Goal: Task Accomplishment & Management: Use online tool/utility

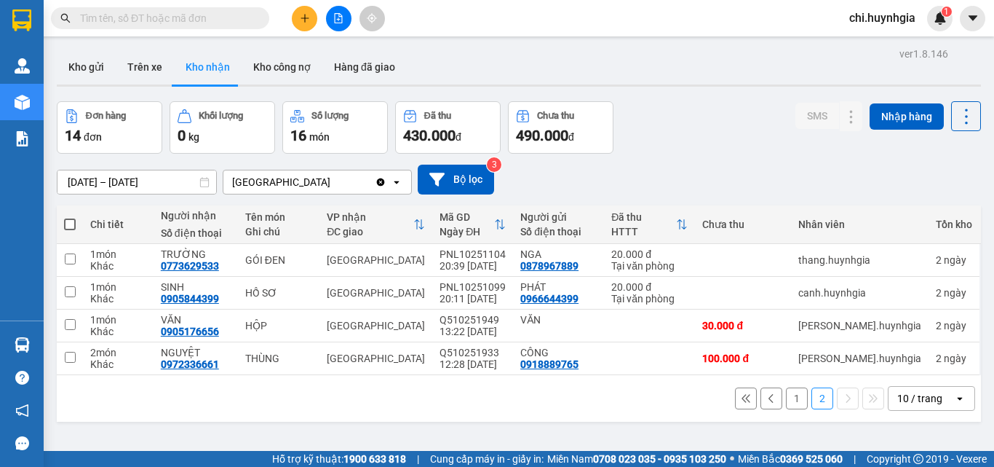
click at [302, 25] on button at bounding box center [304, 18] width 25 height 25
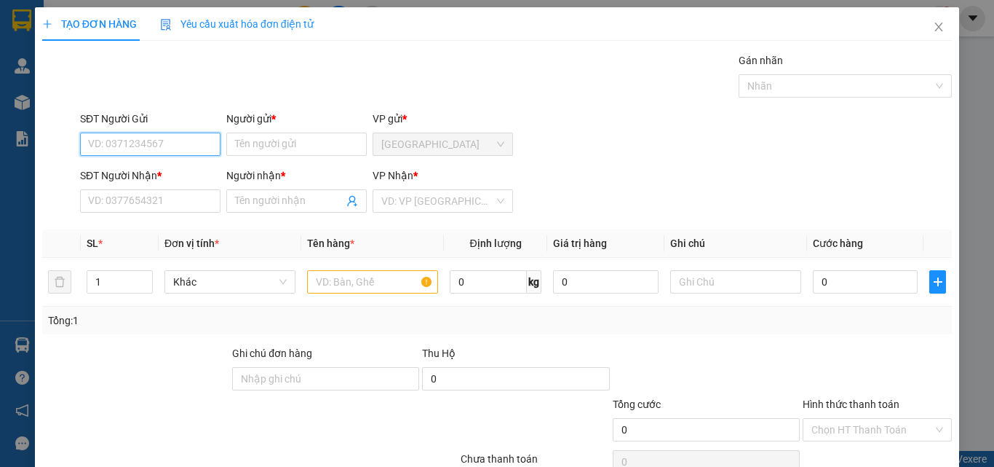
click at [186, 150] on input "SĐT Người Gửi" at bounding box center [150, 143] width 141 height 23
type input "0"
type input "0787516386"
click at [163, 168] on div "0787516386 - Thoa" at bounding box center [149, 173] width 122 height 16
type input "Thoa"
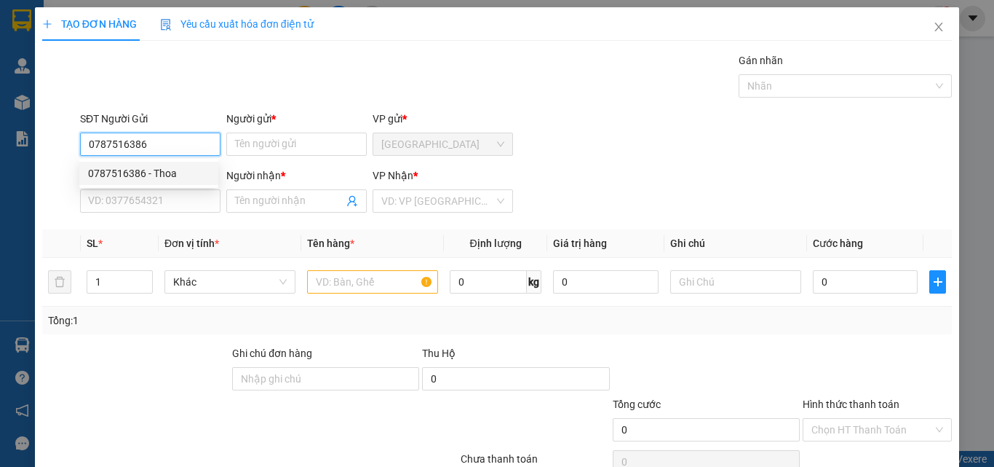
type input "0328966949"
type input "Thư"
type input "0787516386"
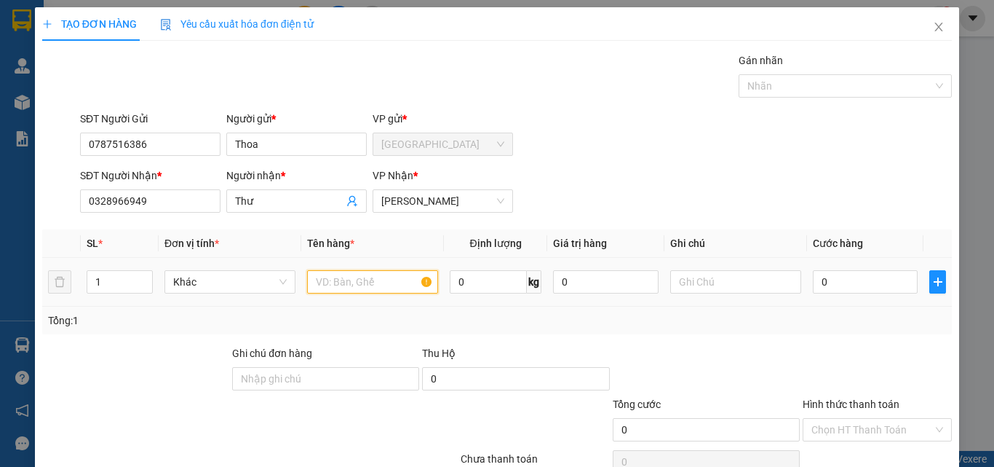
click at [345, 282] on input "text" at bounding box center [372, 281] width 131 height 23
type input "T"
click at [847, 282] on input "0" at bounding box center [865, 281] width 105 height 23
type input "5"
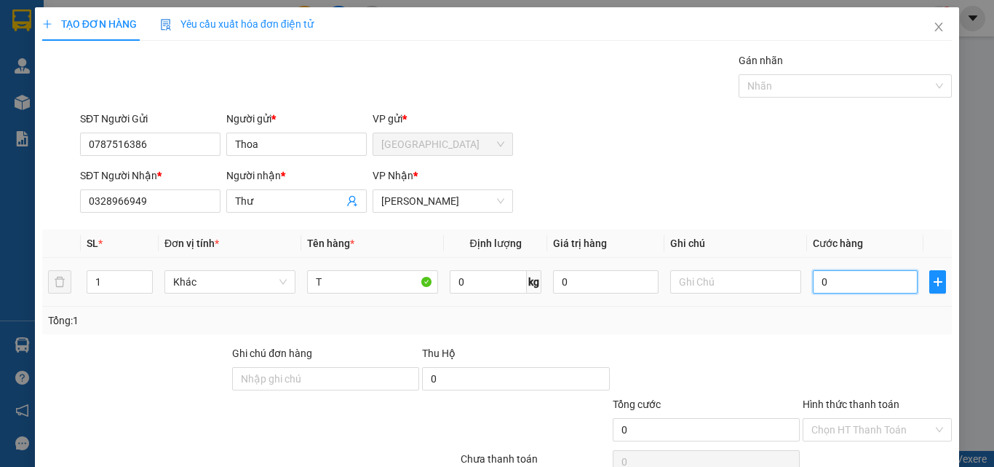
type input "5"
type input "50"
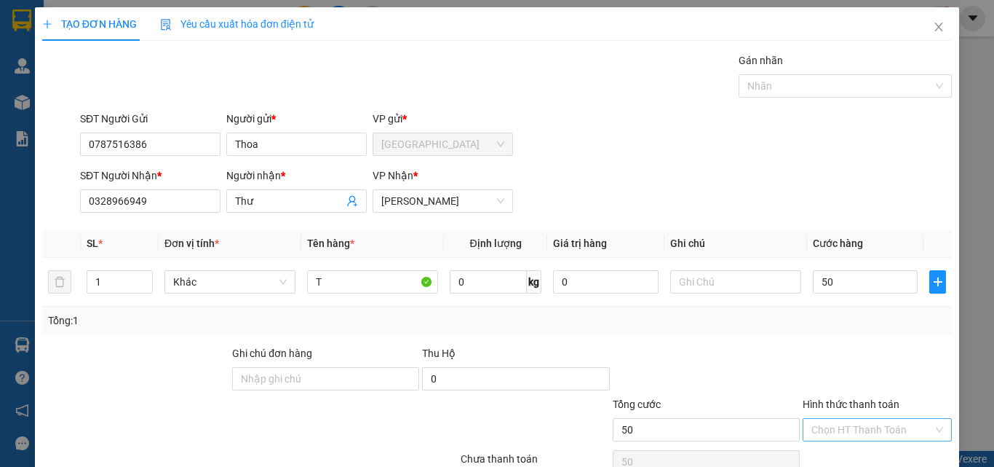
type input "50.000"
click at [846, 431] on input "Hình thức thanh toán" at bounding box center [873, 430] width 122 height 22
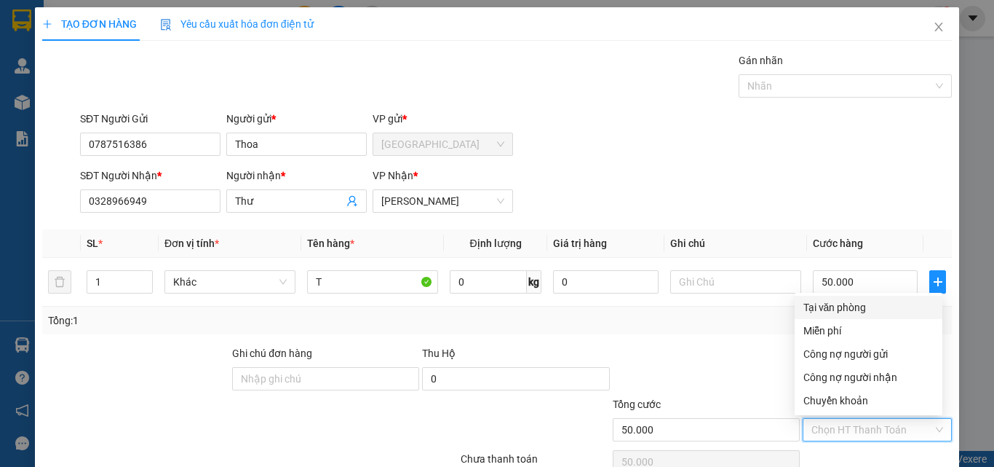
click at [822, 302] on div "Tại văn phòng" at bounding box center [869, 307] width 130 height 16
type input "0"
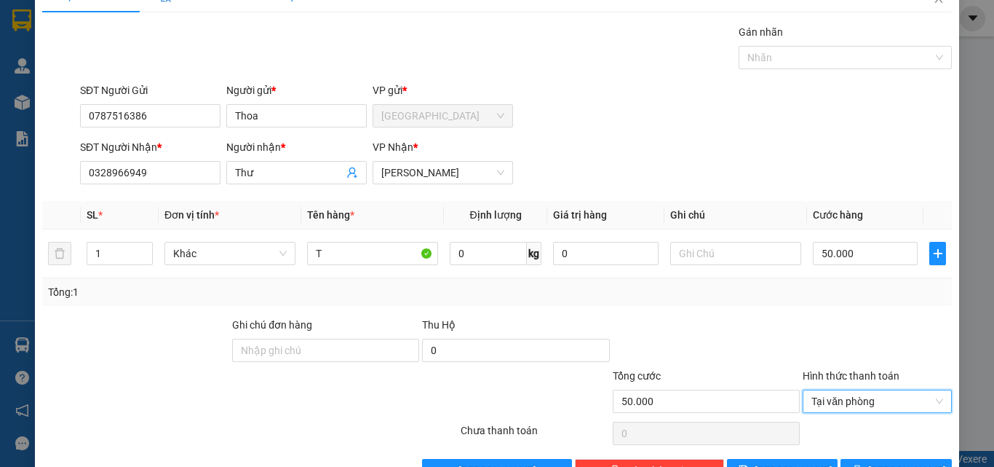
scroll to position [72, 0]
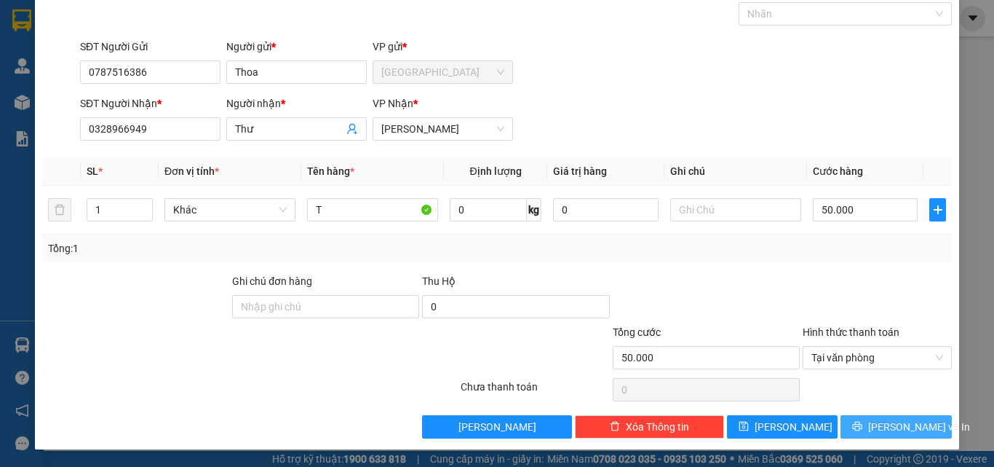
click at [903, 424] on span "Lưu và In" at bounding box center [920, 427] width 102 height 16
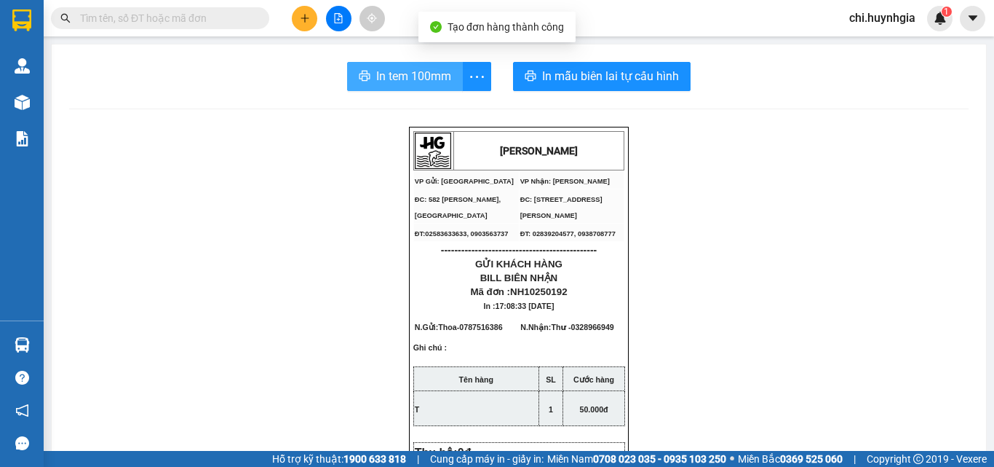
click at [376, 68] on span "In tem 100mm" at bounding box center [413, 76] width 75 height 18
click at [416, 78] on span "In tem 100mm" at bounding box center [413, 76] width 75 height 18
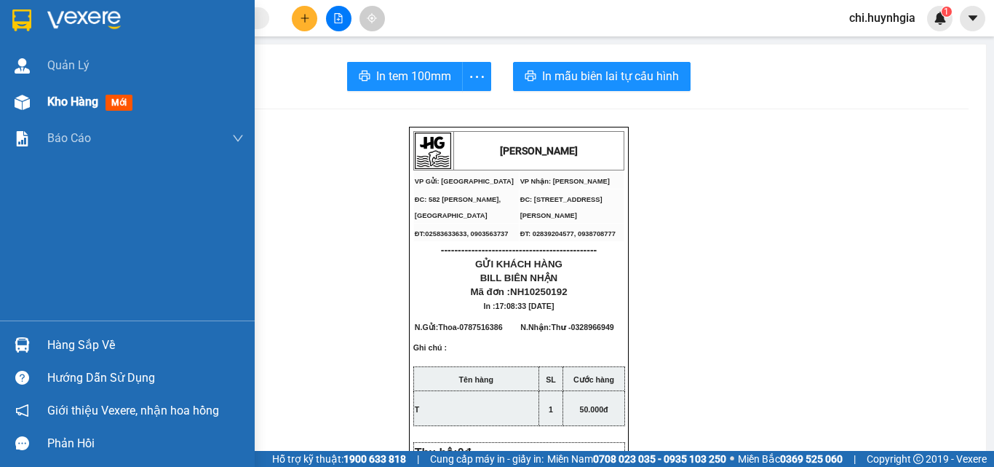
click at [53, 99] on span "Kho hàng" at bounding box center [72, 102] width 51 height 14
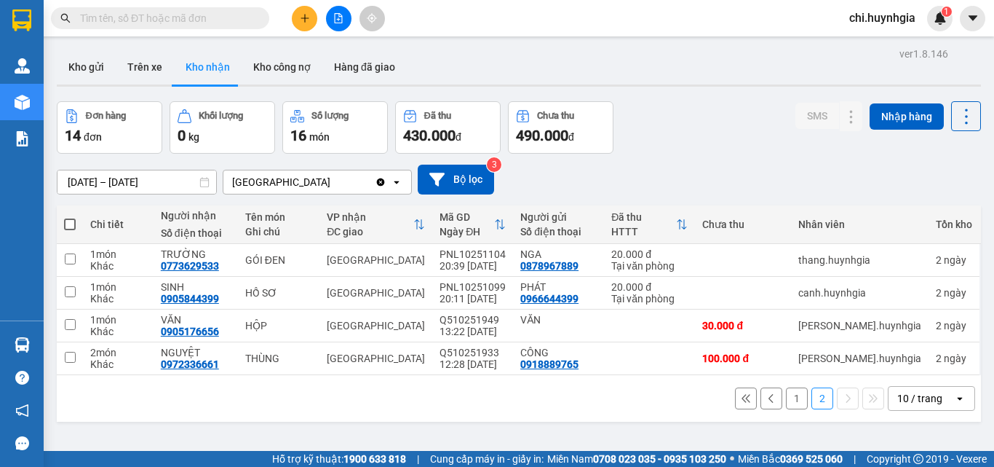
click at [868, 21] on span "chi.huynhgia" at bounding box center [883, 18] width 90 height 18
click at [873, 47] on span "Đăng xuất" at bounding box center [890, 45] width 61 height 16
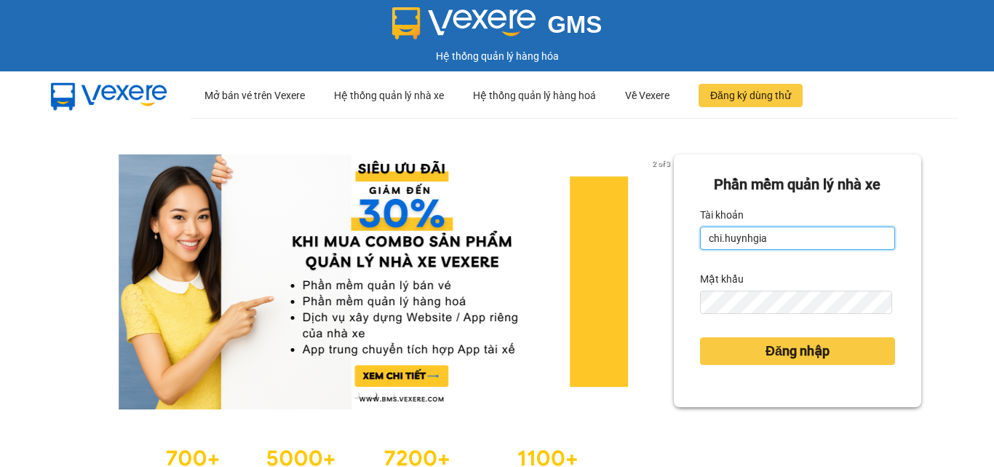
click at [797, 233] on input "chi.huynhgia" at bounding box center [797, 237] width 195 height 23
type input "minhtuyen.huynhgia"
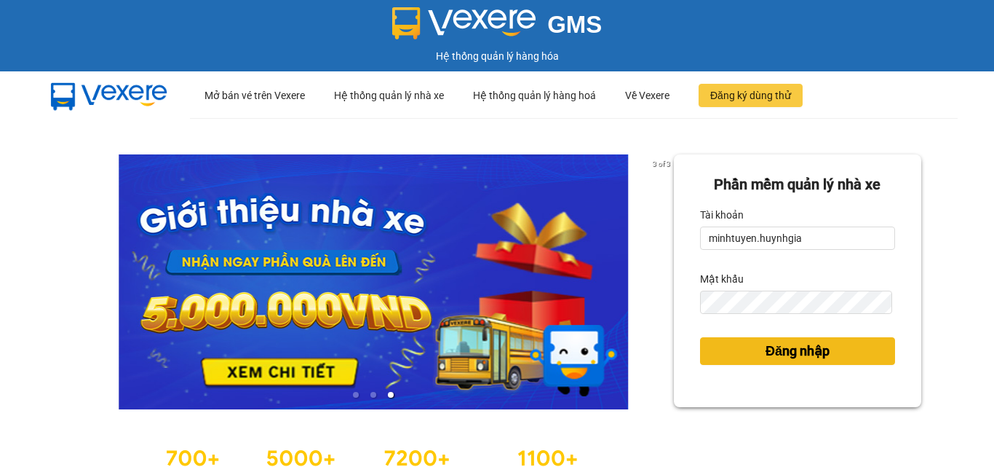
drag, startPoint x: 815, startPoint y: 351, endPoint x: 659, endPoint y: 285, distance: 169.3
click at [815, 349] on span "Đăng nhập" at bounding box center [798, 351] width 64 height 20
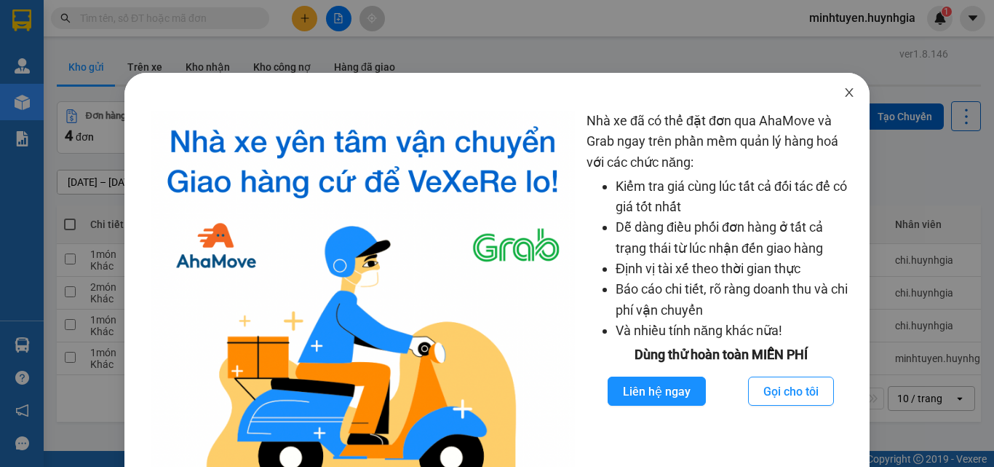
click at [844, 94] on icon "close" at bounding box center [850, 93] width 12 height 12
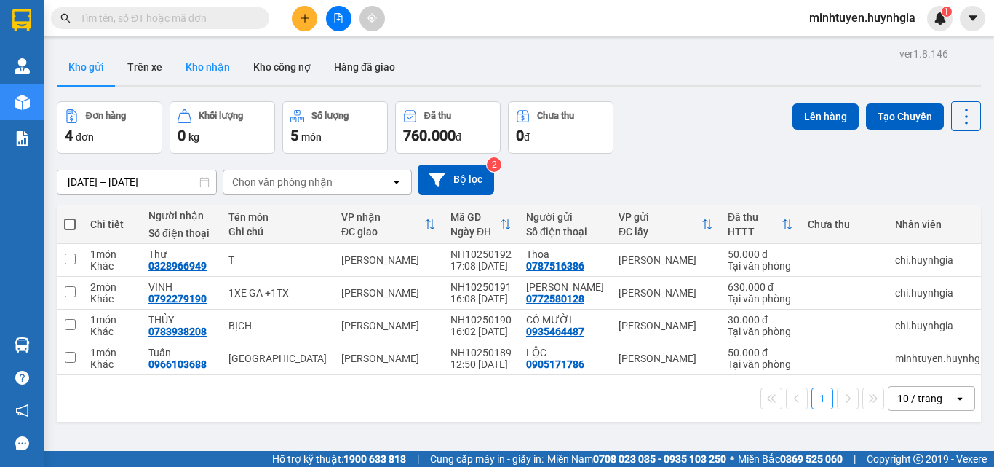
drag, startPoint x: 194, startPoint y: 66, endPoint x: 256, endPoint y: 84, distance: 63.8
click at [196, 66] on button "Kho nhận" at bounding box center [208, 67] width 68 height 35
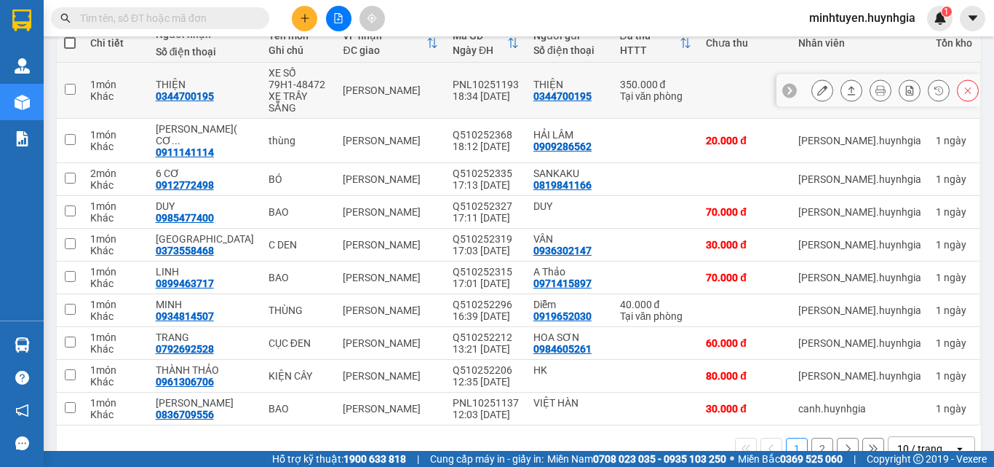
scroll to position [192, 0]
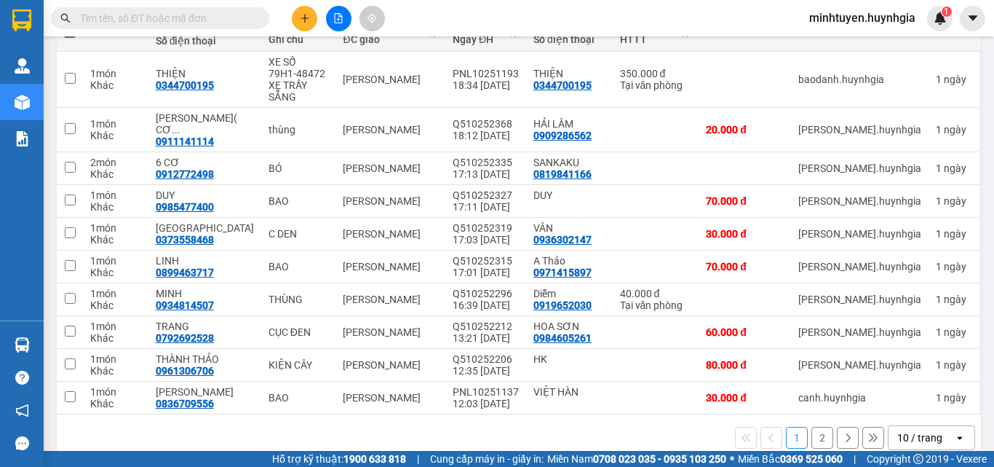
click at [812, 427] on button "2" at bounding box center [823, 438] width 22 height 22
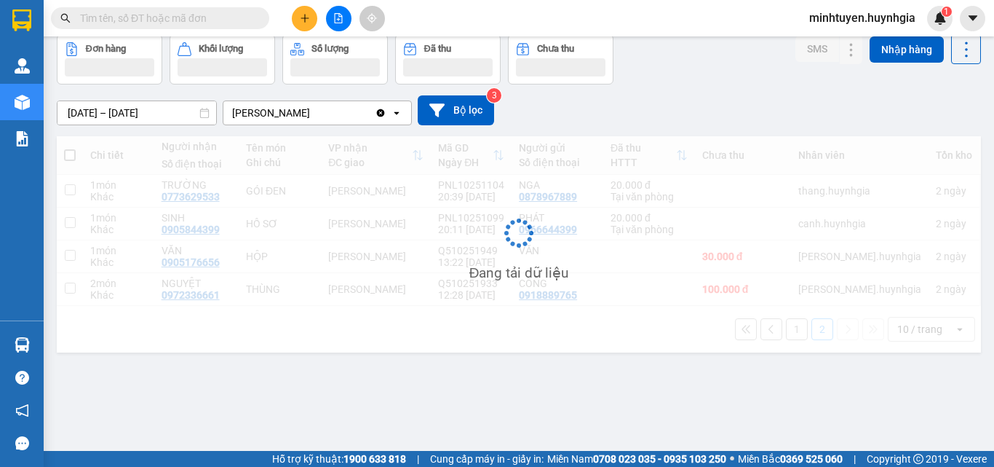
scroll to position [67, 0]
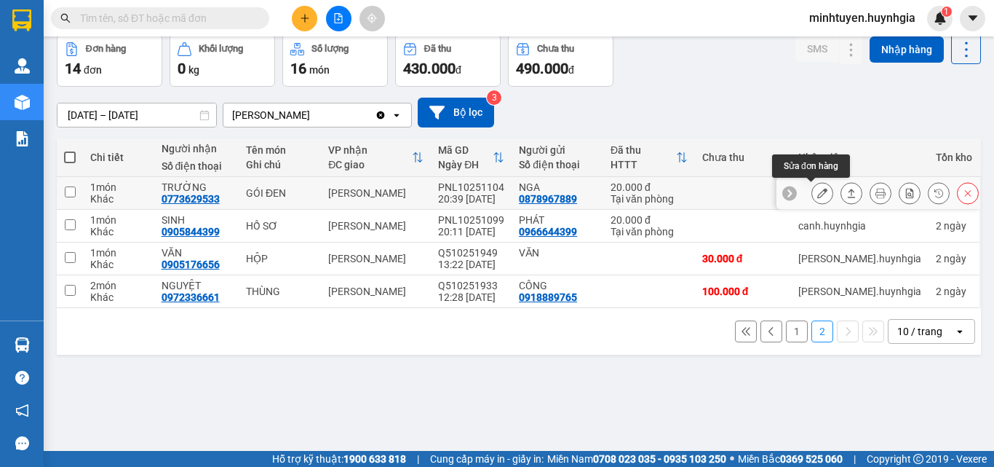
click at [812, 194] on button at bounding box center [822, 193] width 20 height 25
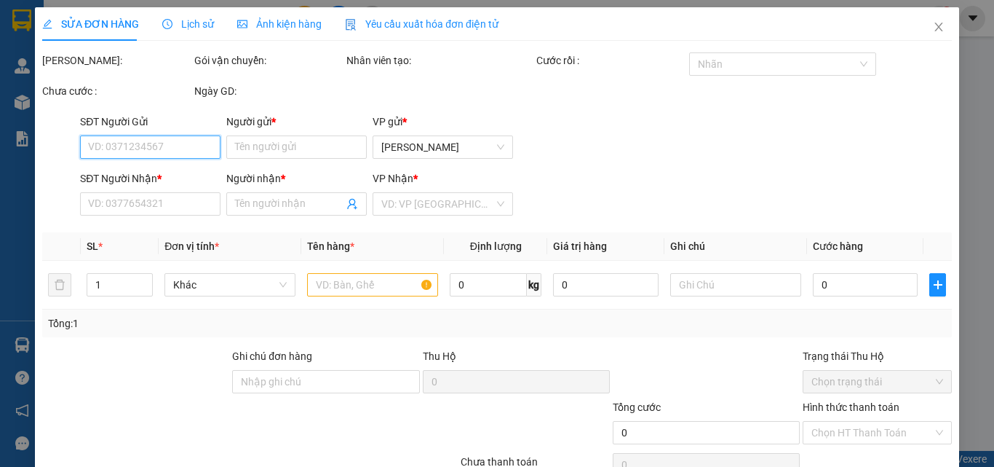
type input "0878967889"
type input "NGA"
type input "0773629533"
type input "TRƯỜNG"
type input "20.000"
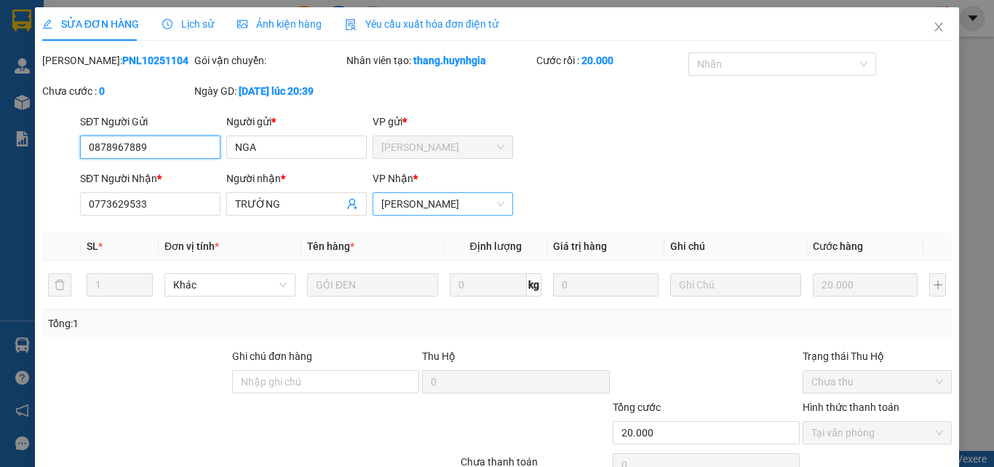
click at [424, 204] on span "[GEOGRAPHIC_DATA]" at bounding box center [442, 204] width 123 height 22
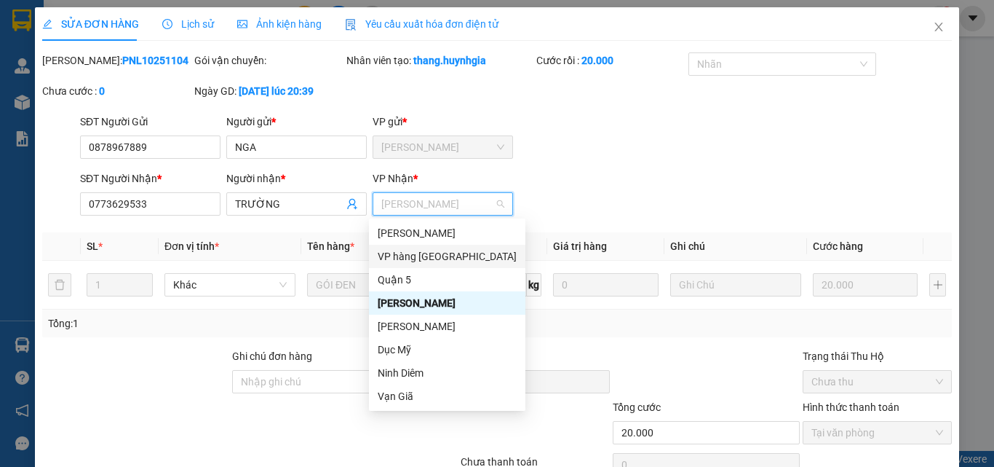
click at [419, 261] on div "VP hàng [GEOGRAPHIC_DATA]" at bounding box center [447, 256] width 139 height 16
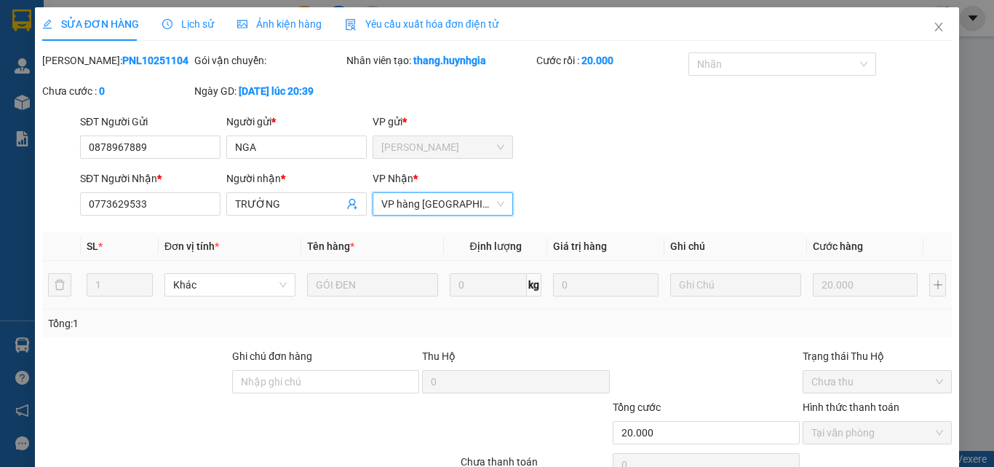
scroll to position [75, 0]
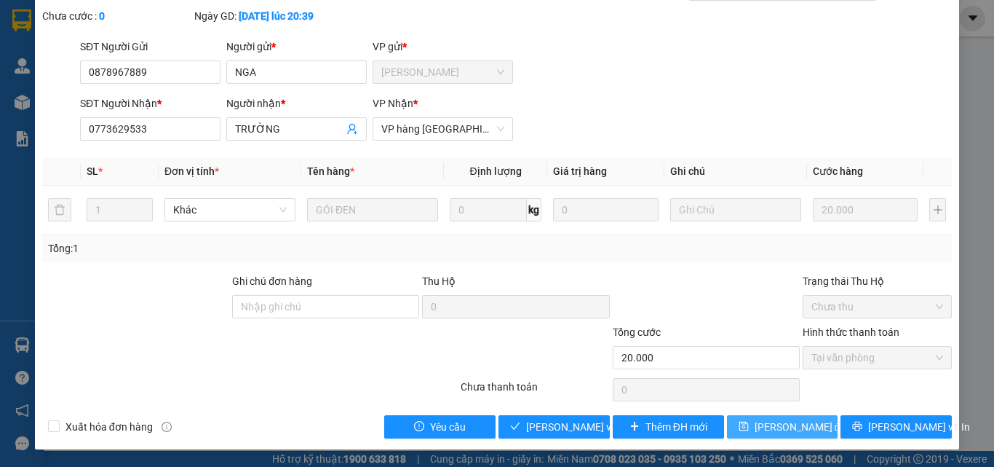
click at [774, 427] on span "Lưu thay đổi" at bounding box center [802, 427] width 94 height 16
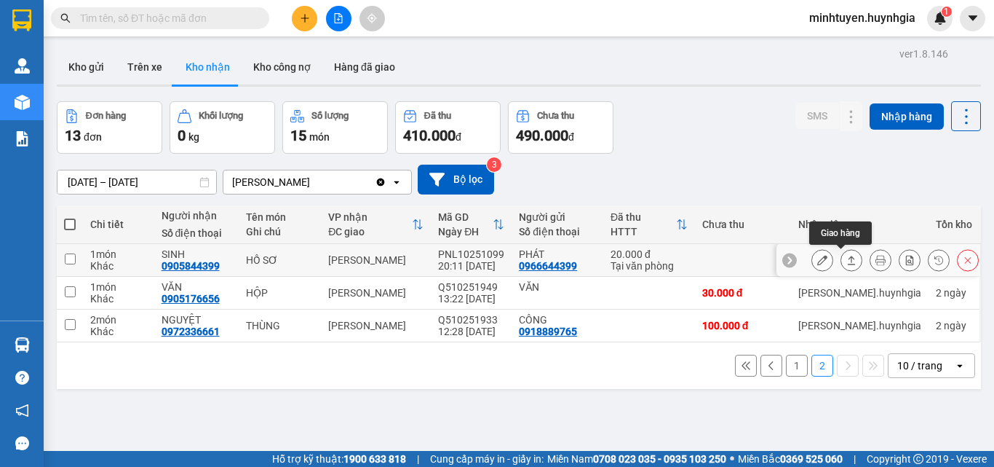
click at [847, 261] on icon at bounding box center [852, 260] width 10 height 10
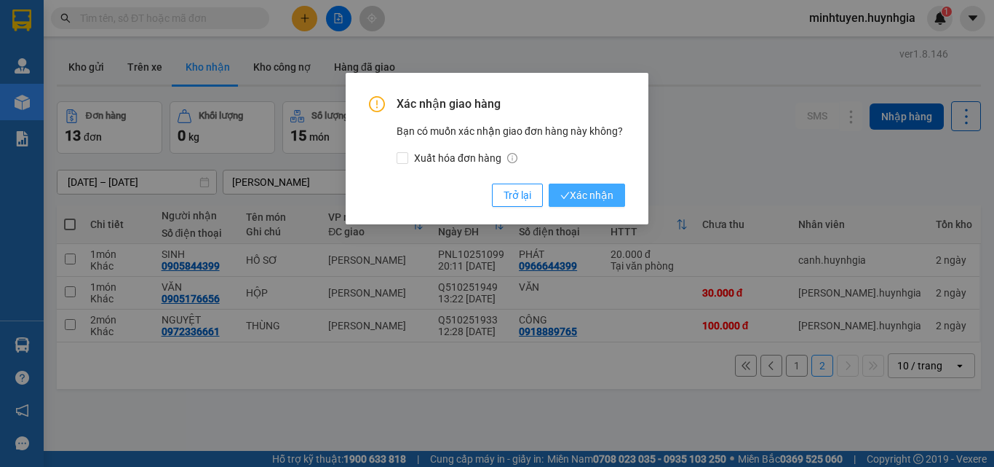
click at [575, 197] on span "Xác nhận" at bounding box center [587, 195] width 53 height 16
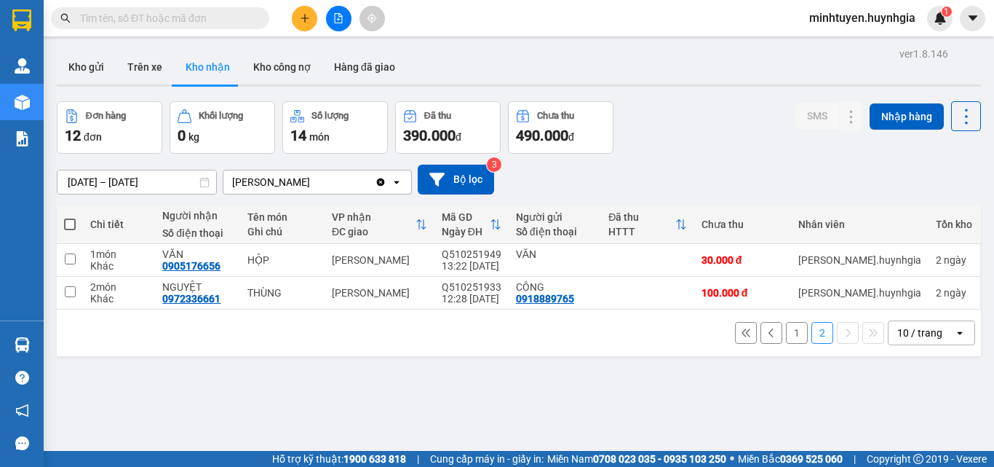
click at [789, 329] on button "1" at bounding box center [797, 333] width 22 height 22
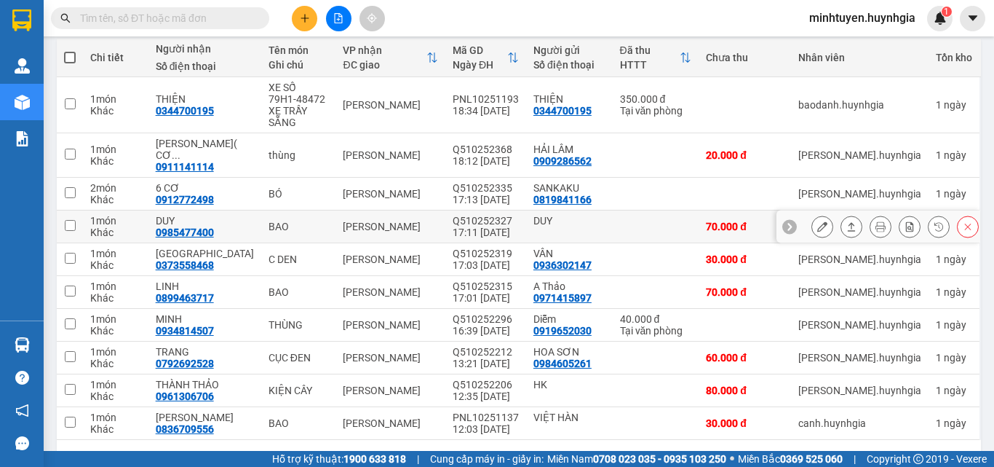
scroll to position [192, 0]
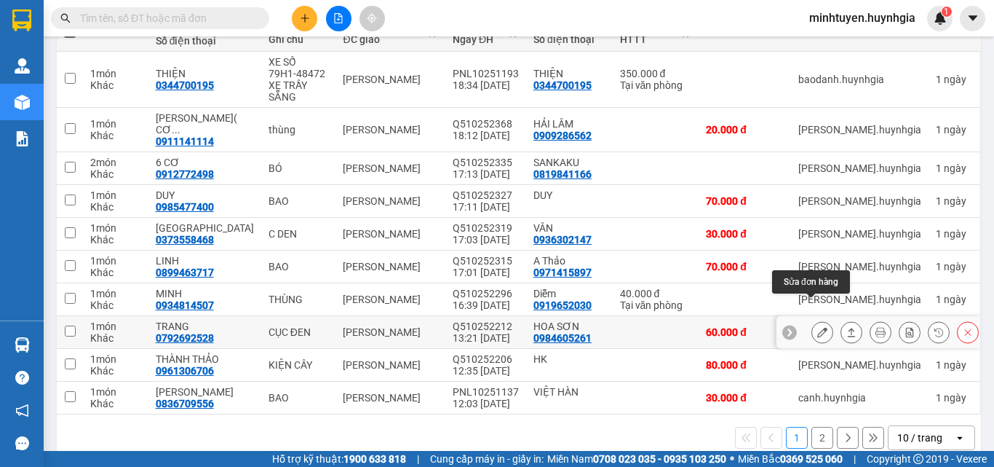
click at [818, 327] on icon at bounding box center [823, 332] width 10 height 10
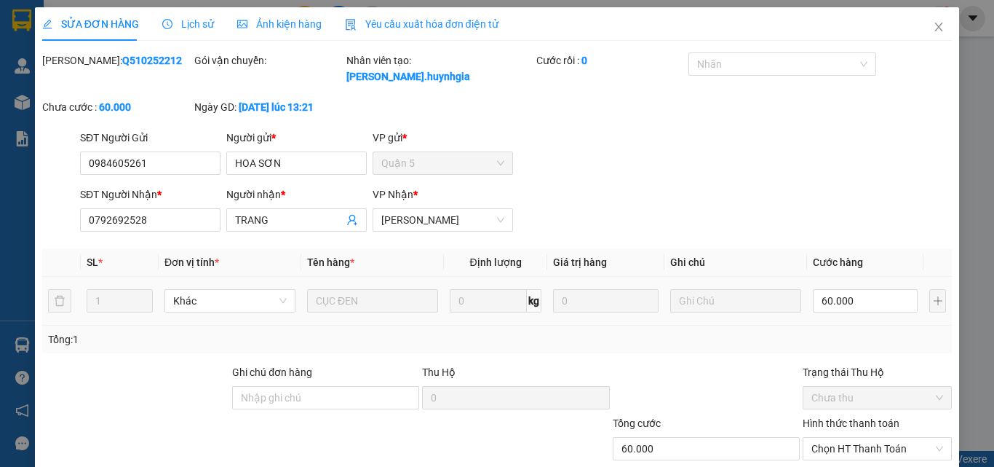
type input "0984605261"
type input "HOA SƠN"
type input "0792692528"
type input "TRANG"
type input "60.000"
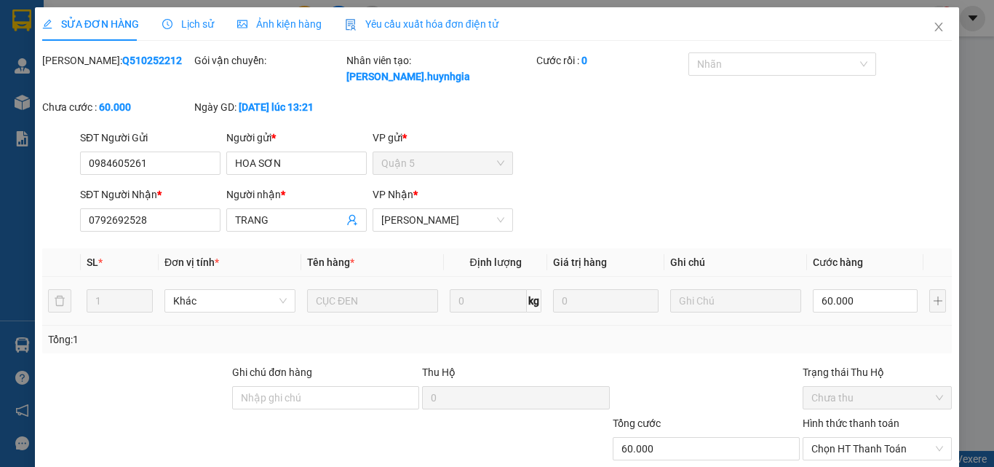
type input "60.000"
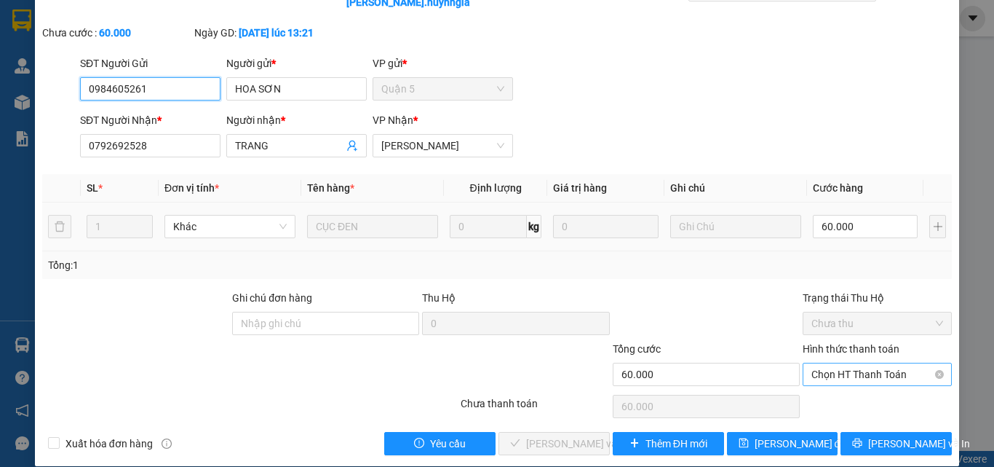
scroll to position [75, 0]
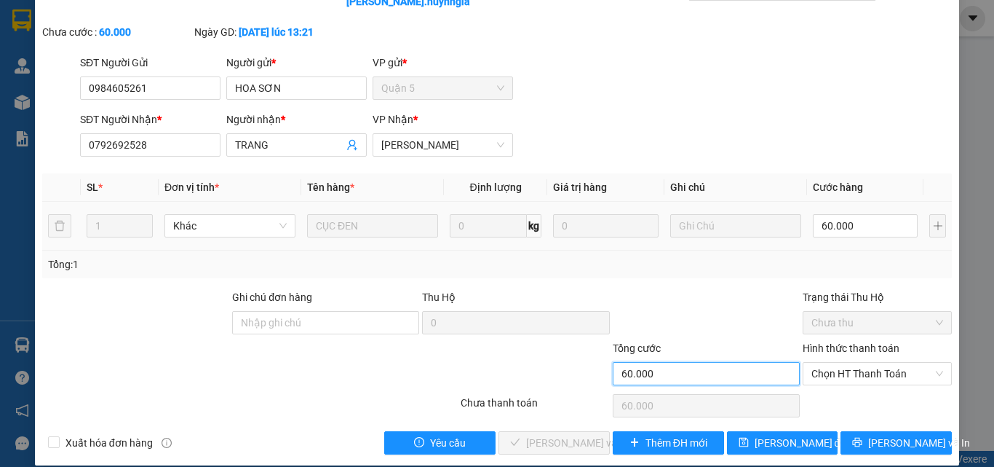
click at [654, 362] on input "60.000" at bounding box center [706, 373] width 187 height 23
click at [628, 363] on input "60.000" at bounding box center [706, 373] width 187 height 23
click at [690, 362] on input "60.000" at bounding box center [706, 373] width 187 height 23
click at [664, 362] on input "60.000" at bounding box center [706, 373] width 187 height 23
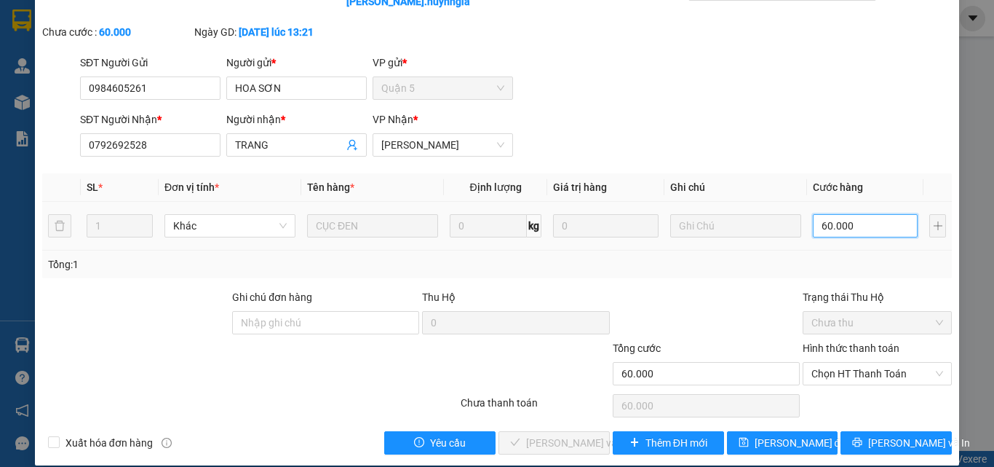
click at [863, 214] on input "60.000" at bounding box center [865, 225] width 105 height 23
type input "0"
type input "5"
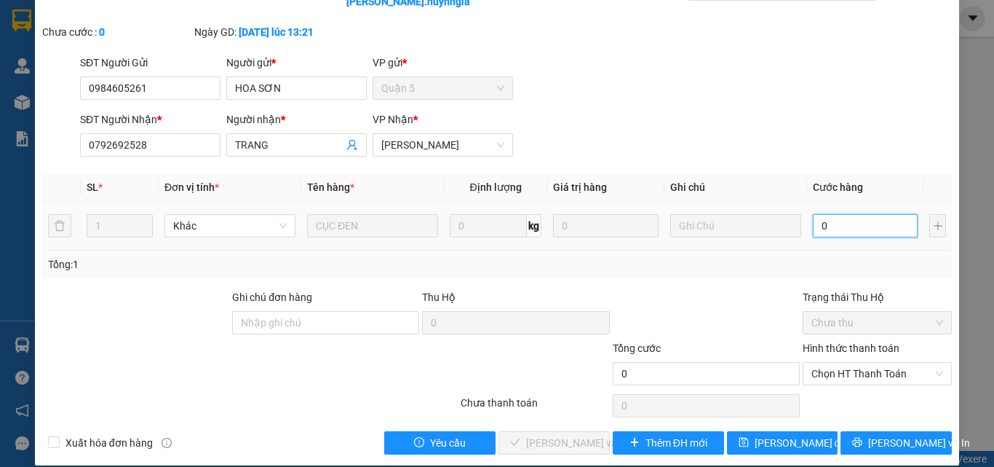
type input "5"
type input "05"
type input "50"
type input "05"
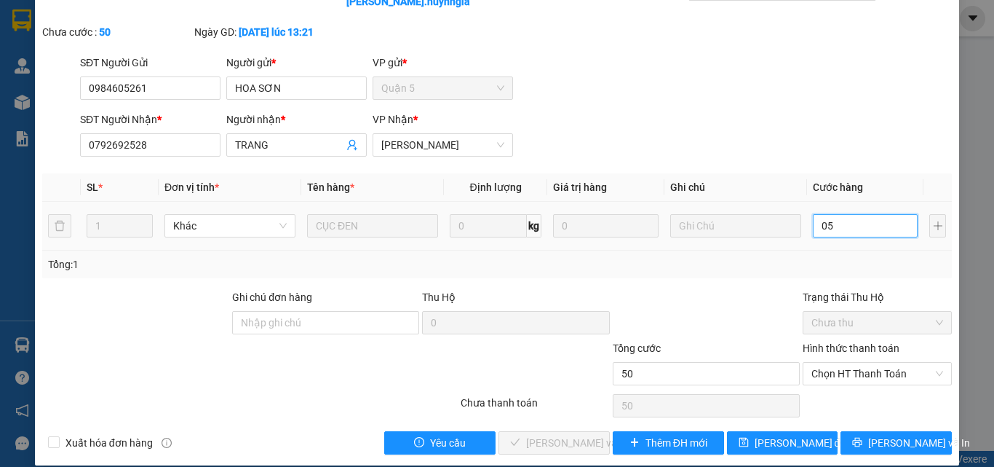
type input "5"
type input "0"
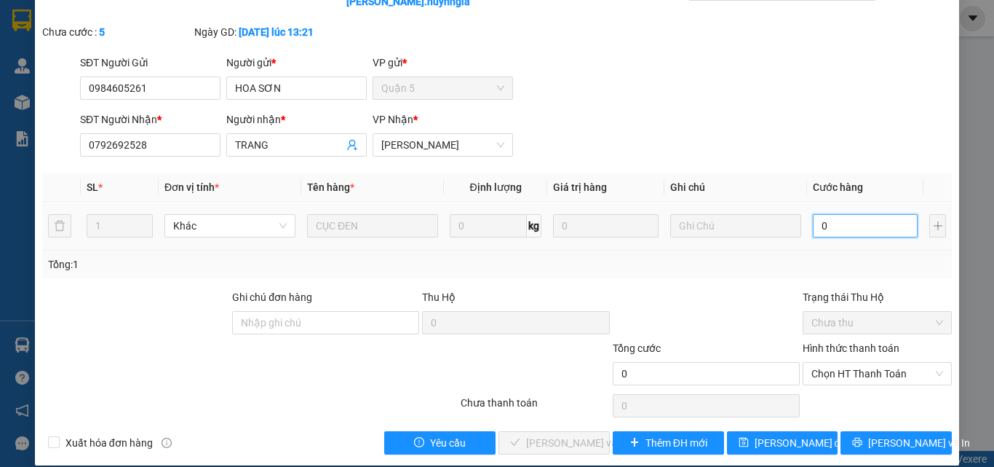
type input "0"
click at [813, 214] on input "0" at bounding box center [865, 225] width 105 height 23
type input "50"
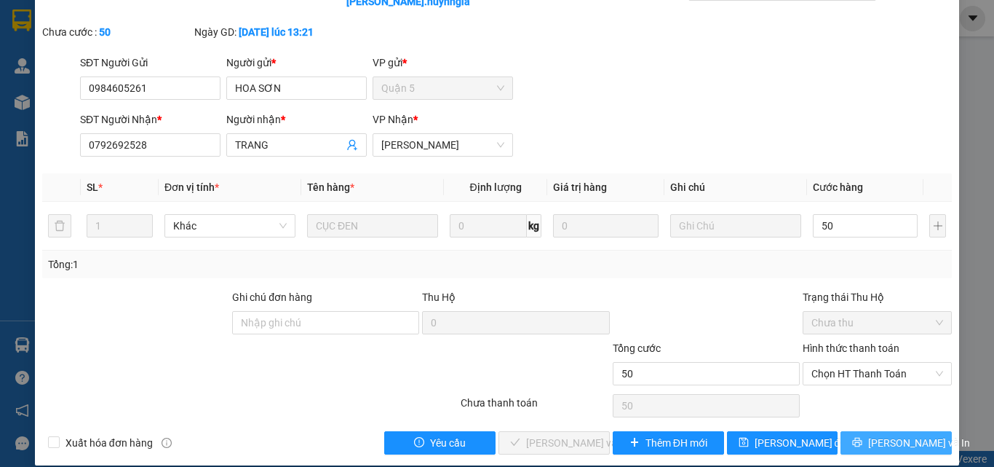
type input "50.000"
click at [898, 435] on span "Lưu và In" at bounding box center [920, 443] width 102 height 16
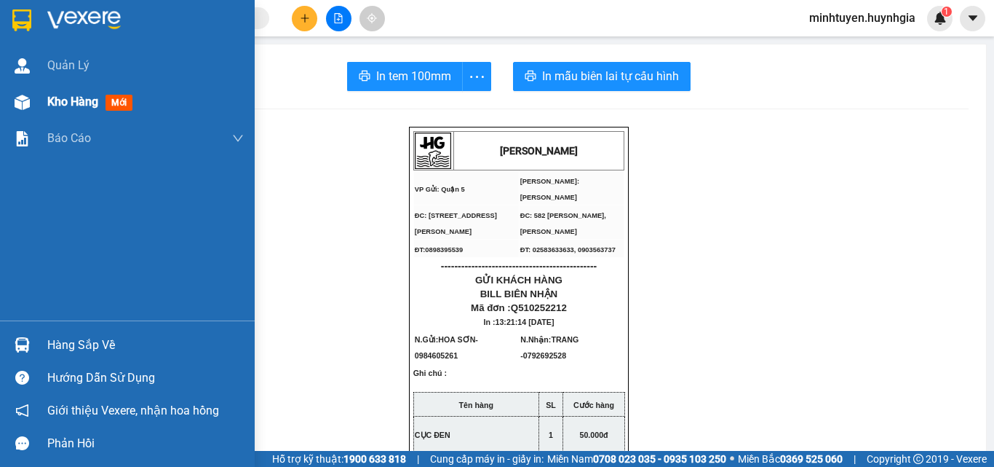
click at [58, 99] on span "Kho hàng" at bounding box center [72, 102] width 51 height 14
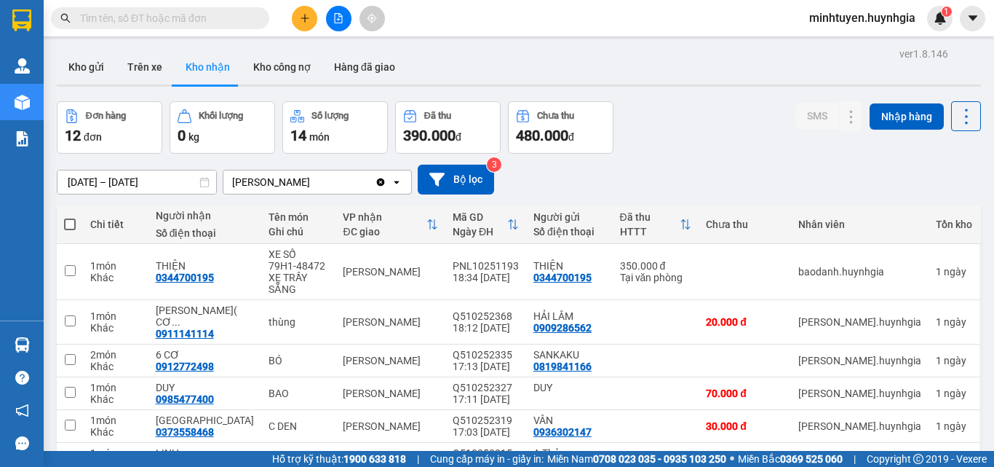
click at [832, 20] on span "minhtuyen.huynhgia" at bounding box center [863, 18] width 130 height 18
click at [834, 74] on span "Đổi mật khẩu" at bounding box center [869, 68] width 100 height 16
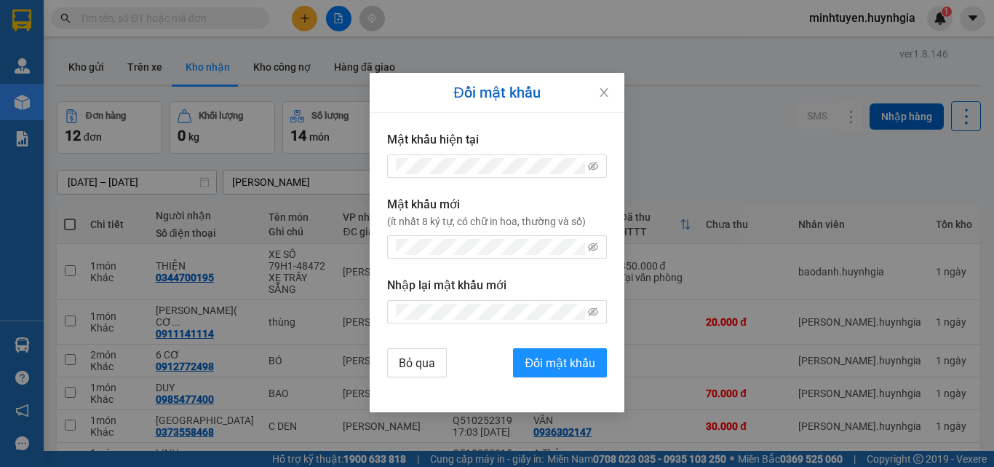
click at [719, 106] on div "Đổi mật khẩu Mật khẩu hiện tại Mật khẩu mới (ít nhất 8 ký tự, có chữ in hoa, th…" at bounding box center [497, 233] width 994 height 467
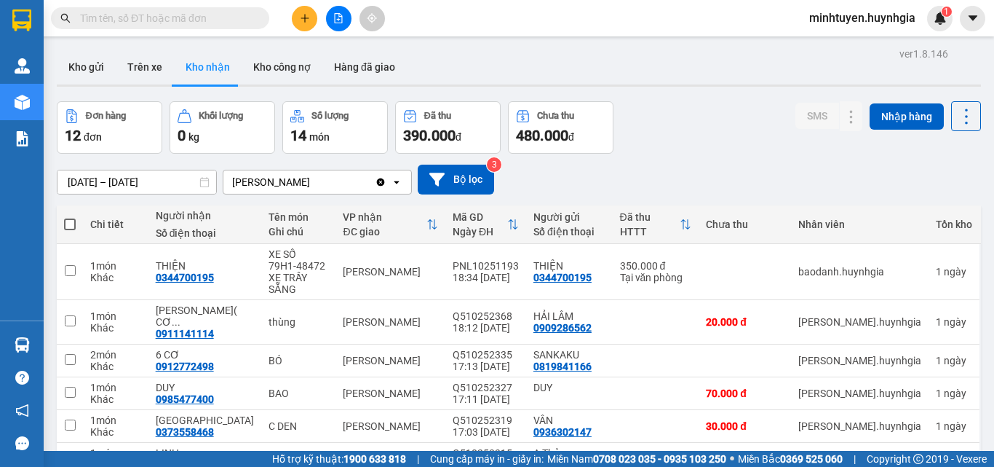
click at [830, 17] on span "minhtuyen.huynhgia" at bounding box center [863, 18] width 130 height 18
click at [829, 50] on span "Đăng xuất" at bounding box center [869, 45] width 100 height 16
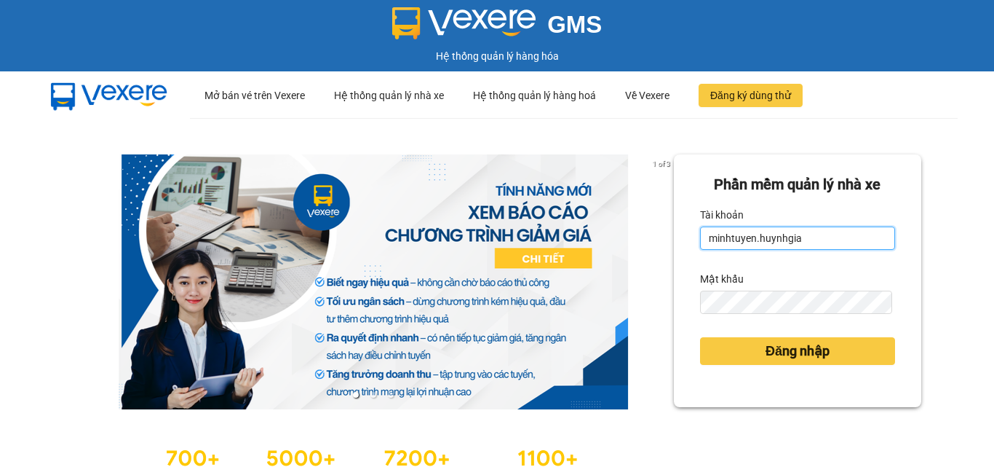
click at [769, 239] on input "minhtuyen.huynhgia" at bounding box center [797, 237] width 195 height 23
type input "chi.huynhgia"
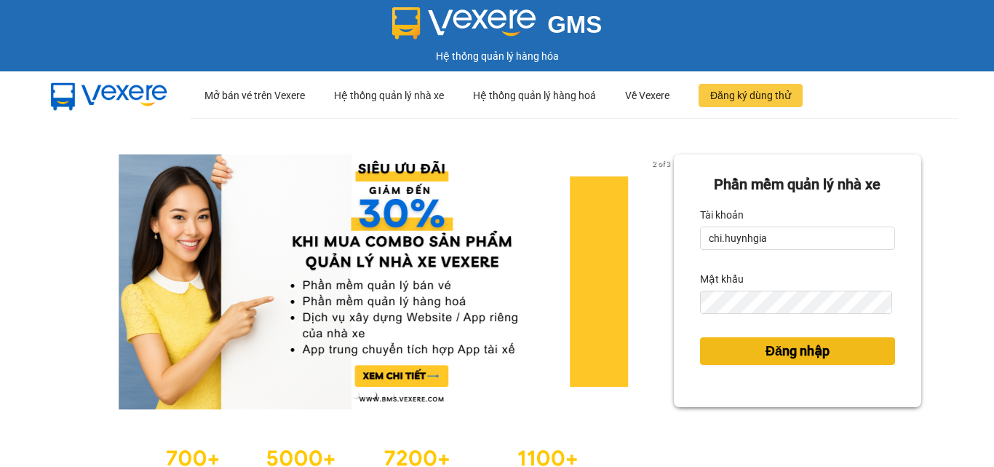
drag, startPoint x: 747, startPoint y: 350, endPoint x: 670, endPoint y: 333, distance: 79.0
click at [742, 349] on button "Đăng nhập" at bounding box center [797, 351] width 195 height 28
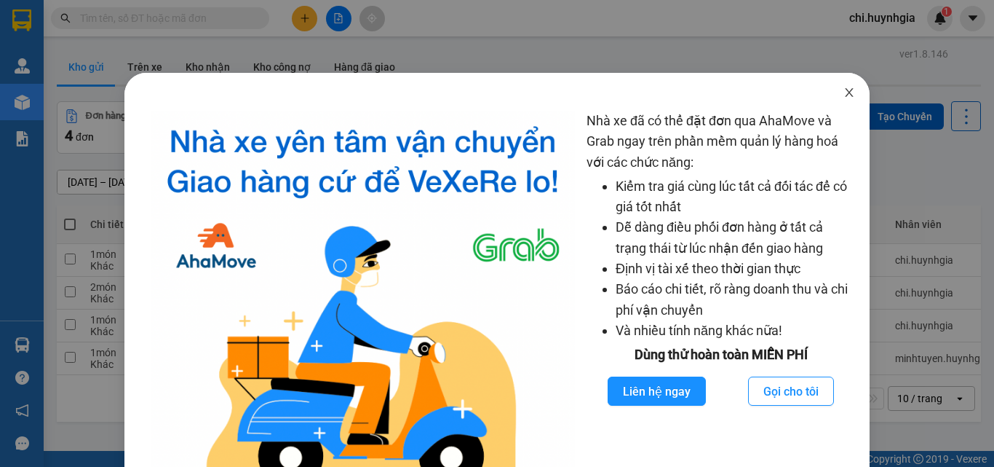
click at [844, 89] on icon "close" at bounding box center [850, 93] width 12 height 12
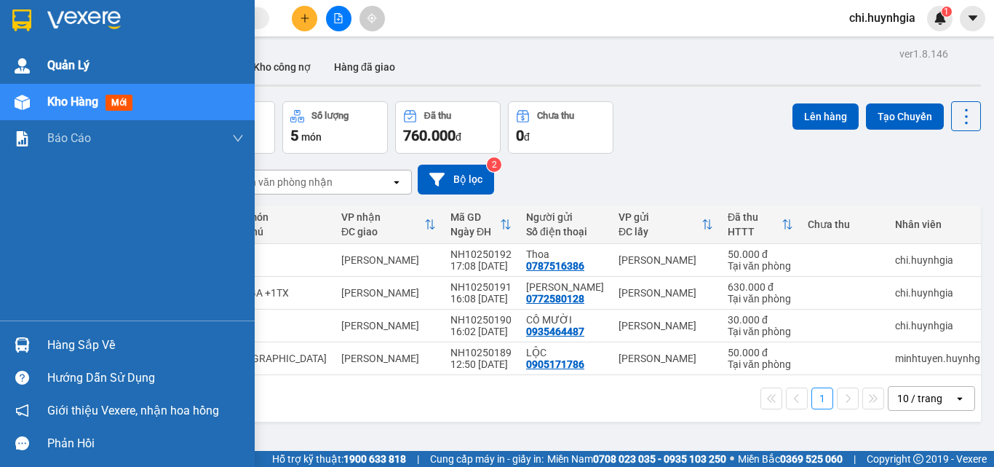
click at [86, 61] on span "Quản Lý" at bounding box center [68, 65] width 42 height 18
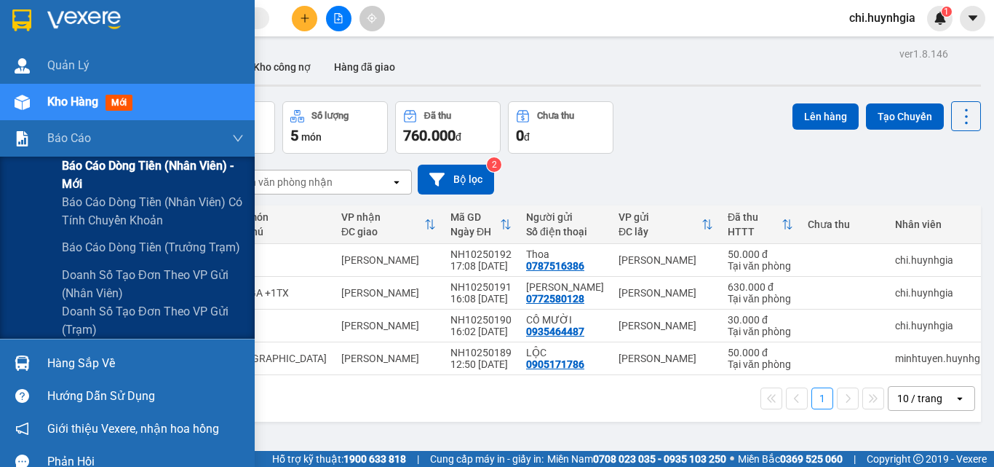
click at [151, 165] on span "Báo cáo dòng tiền (nhân viên) - mới" at bounding box center [153, 175] width 182 height 36
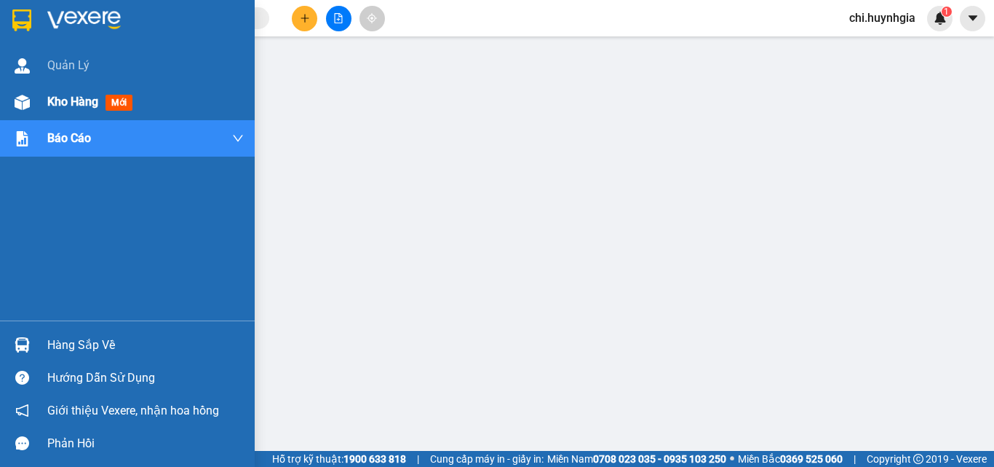
drag, startPoint x: 66, startPoint y: 97, endPoint x: 189, endPoint y: 55, distance: 130.8
click at [66, 96] on span "Kho hàng" at bounding box center [72, 102] width 51 height 14
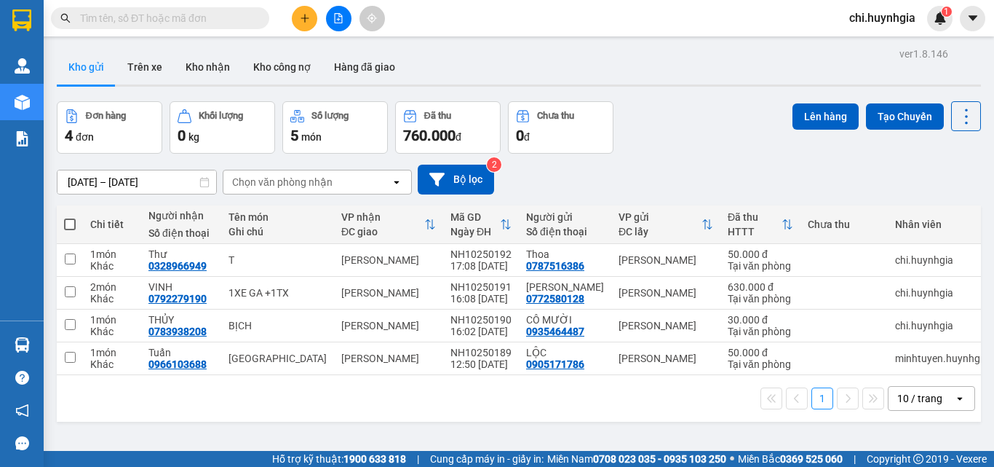
click at [298, 23] on button at bounding box center [304, 18] width 25 height 25
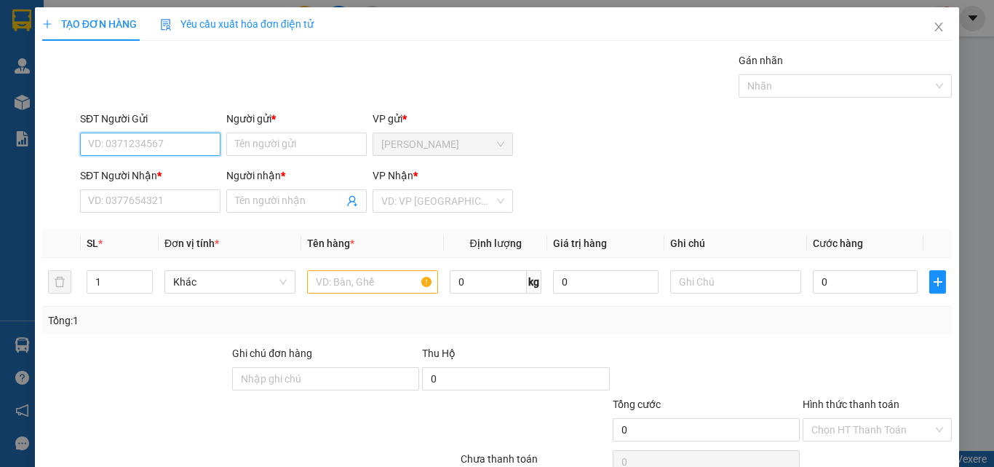
click at [153, 132] on input "SĐT Người Gửi" at bounding box center [150, 143] width 141 height 23
type input "0962402714"
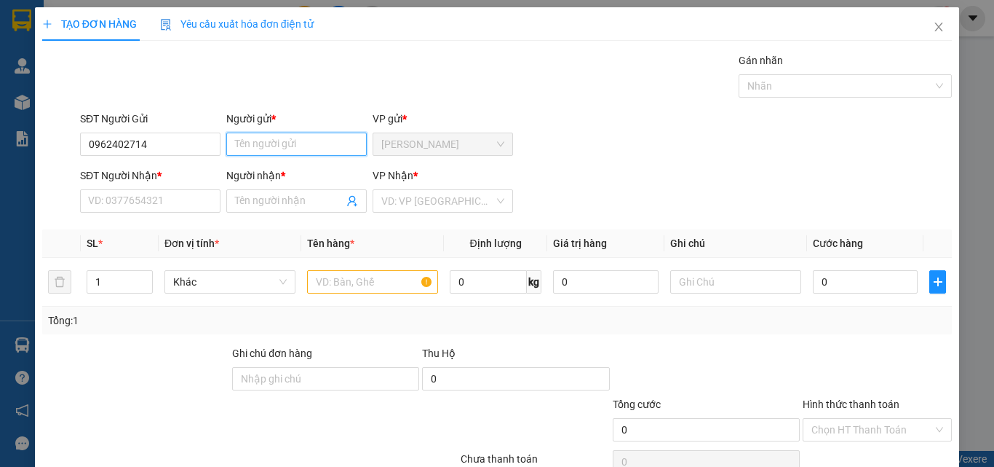
click at [296, 149] on input "Người gửi *" at bounding box center [296, 143] width 141 height 23
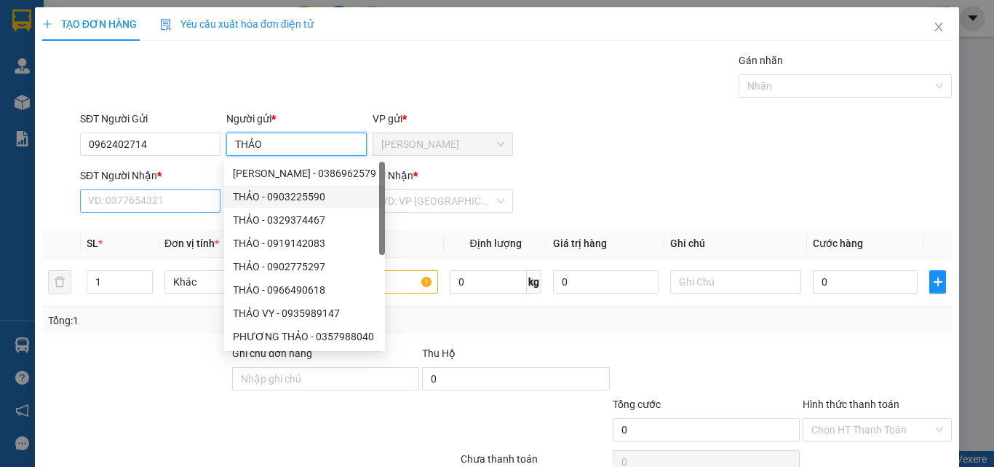
type input "THẢO"
click at [168, 199] on input "SĐT Người Nhận *" at bounding box center [150, 200] width 141 height 23
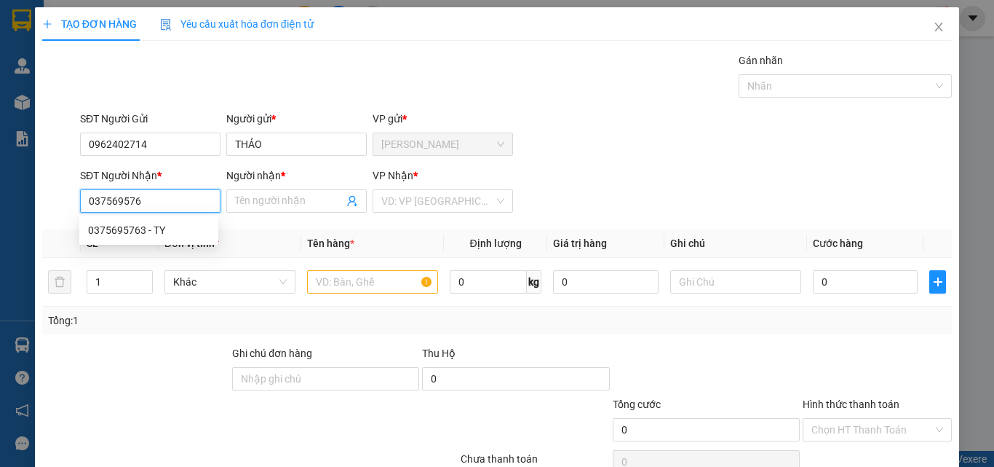
type input "0375695763"
click at [144, 234] on div "0375695763 - TY" at bounding box center [149, 230] width 122 height 16
type input "TY"
type input "0375695763"
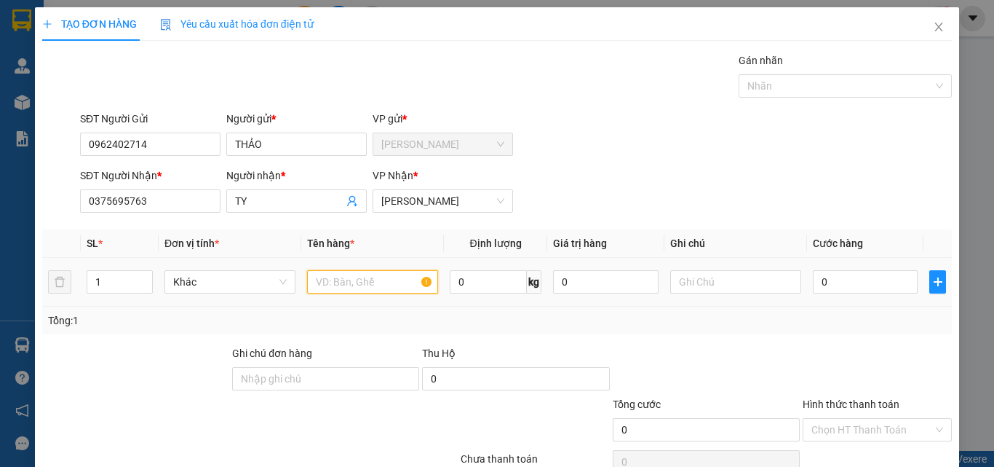
click at [374, 282] on input "text" at bounding box center [372, 281] width 131 height 23
type input "[GEOGRAPHIC_DATA]"
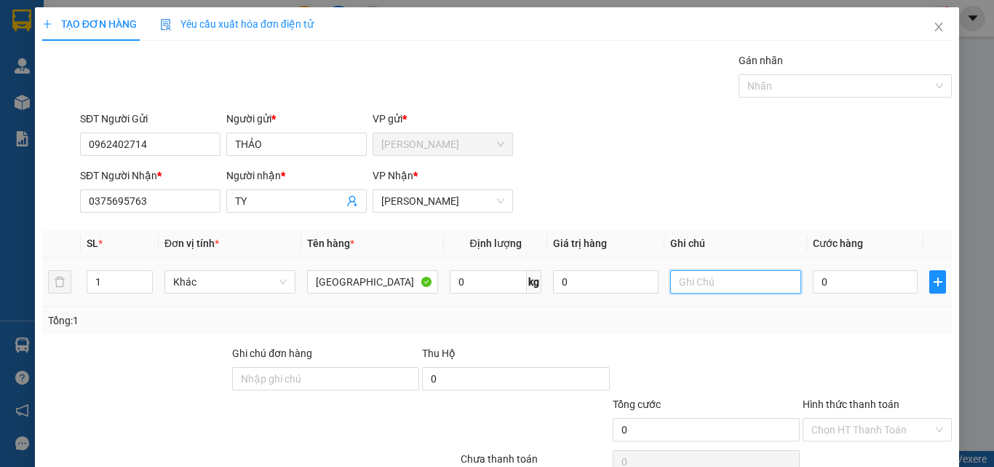
click at [725, 277] on input "text" at bounding box center [735, 281] width 131 height 23
type input "GTN"
click at [857, 284] on input "0" at bounding box center [865, 281] width 105 height 23
type input "4"
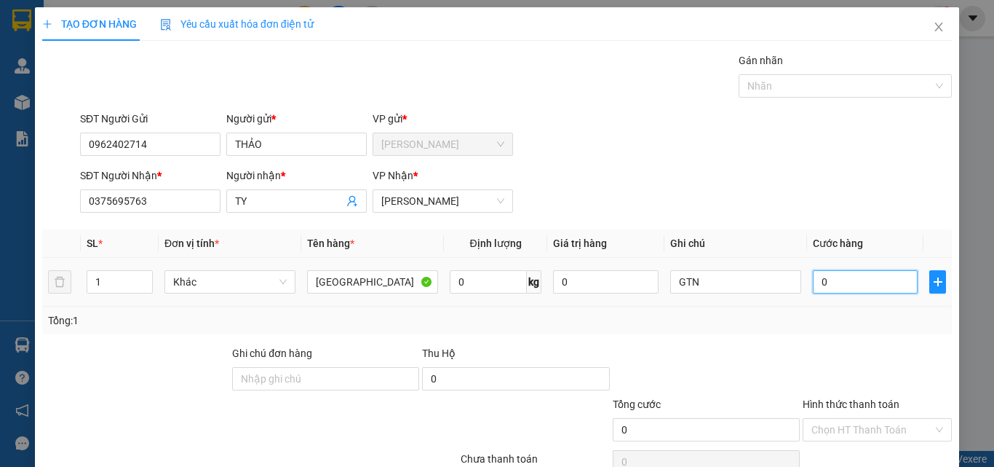
type input "4"
type input "40"
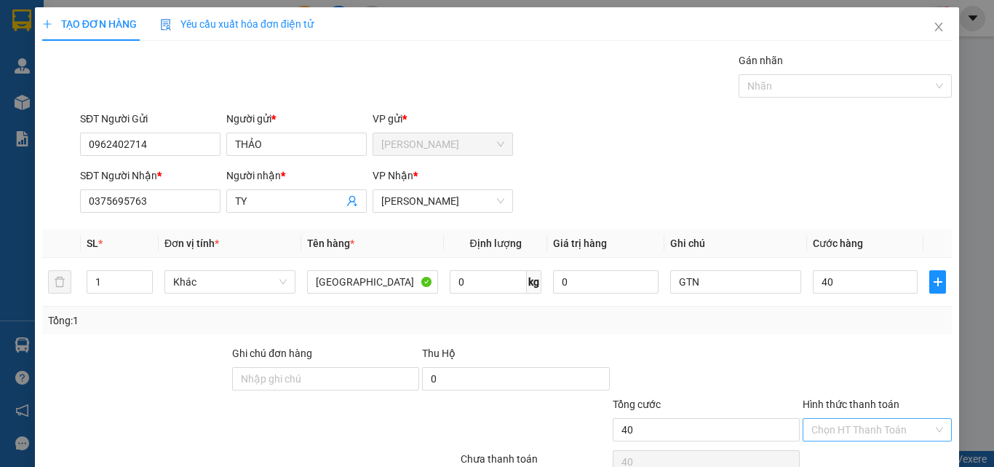
type input "40.000"
click at [849, 431] on input "Hình thức thanh toán" at bounding box center [873, 430] width 122 height 22
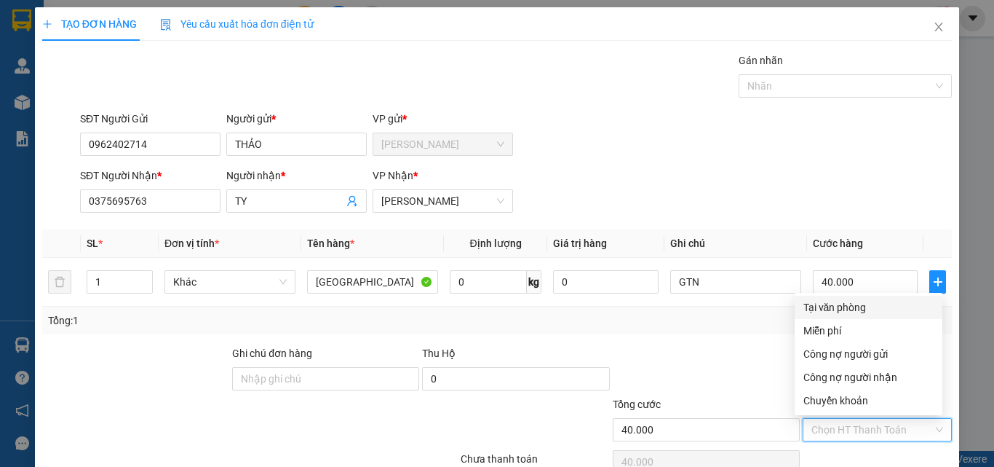
click at [862, 310] on div "Tại văn phòng" at bounding box center [869, 307] width 130 height 16
type input "0"
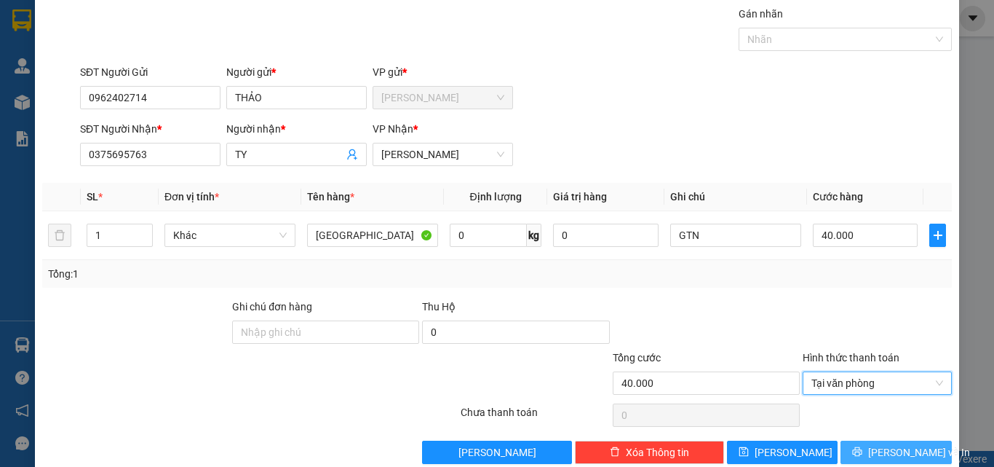
scroll to position [72, 0]
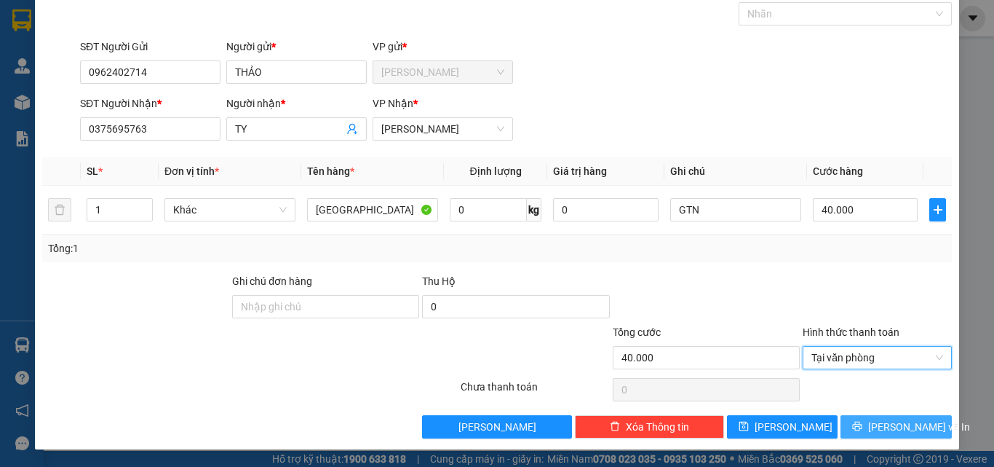
drag, startPoint x: 871, startPoint y: 425, endPoint x: 745, endPoint y: 412, distance: 125.9
click at [867, 425] on button "Lưu và In" at bounding box center [896, 426] width 111 height 23
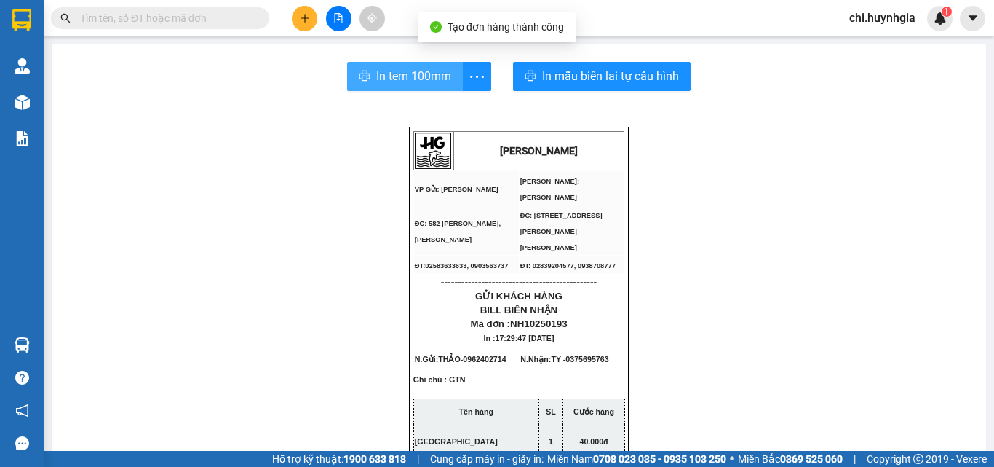
click at [432, 80] on span "In tem 100mm" at bounding box center [413, 76] width 75 height 18
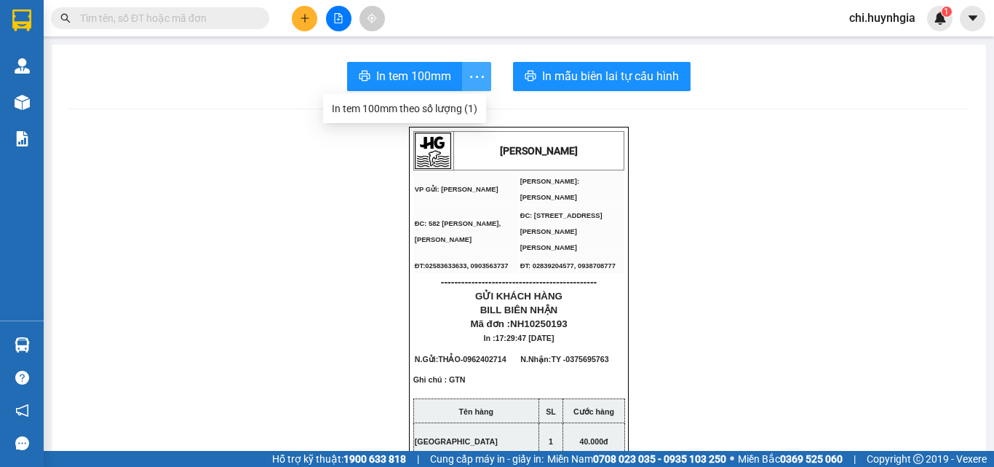
click at [463, 73] on span "more" at bounding box center [477, 77] width 28 height 18
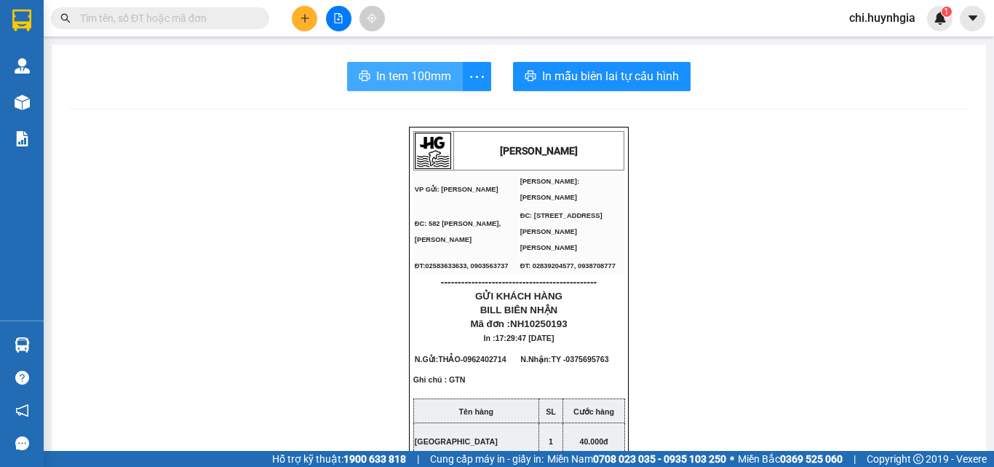
click at [440, 74] on span "In tem 100mm" at bounding box center [413, 76] width 75 height 18
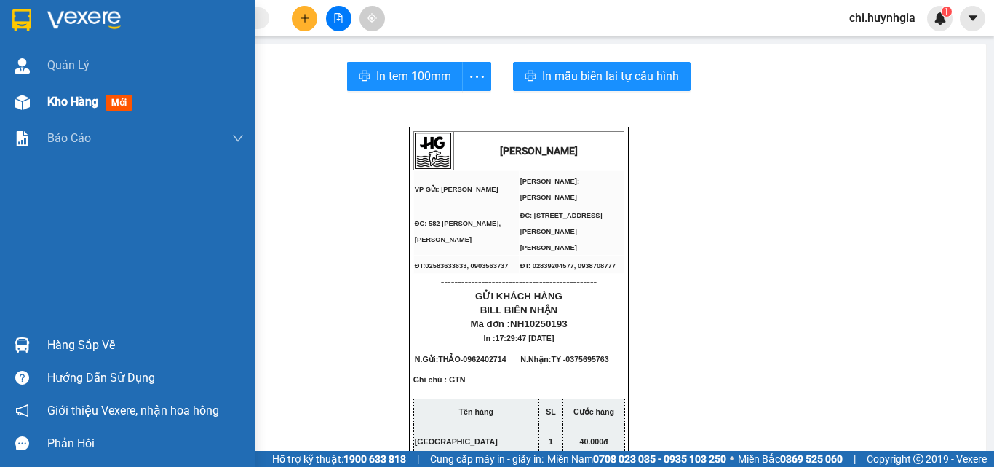
click at [71, 101] on span "Kho hàng" at bounding box center [72, 102] width 51 height 14
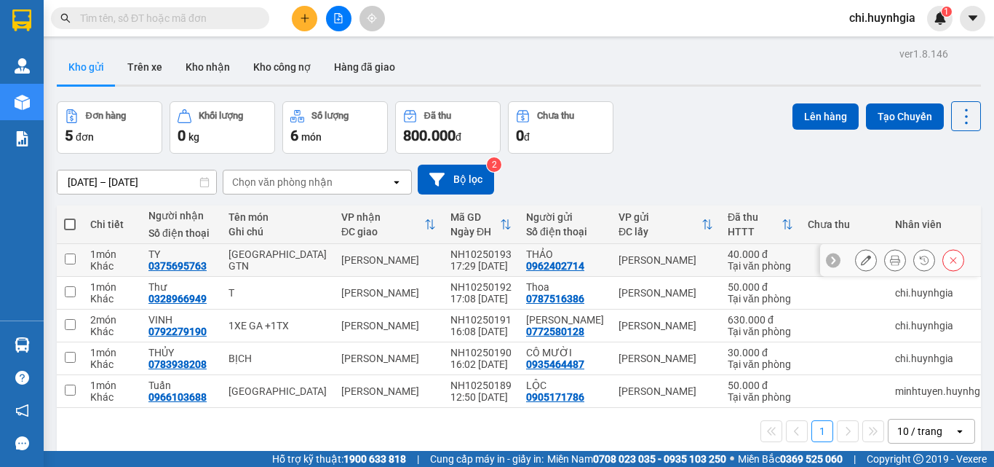
click at [612, 266] on td "[GEOGRAPHIC_DATA]" at bounding box center [666, 260] width 109 height 33
checkbox input "true"
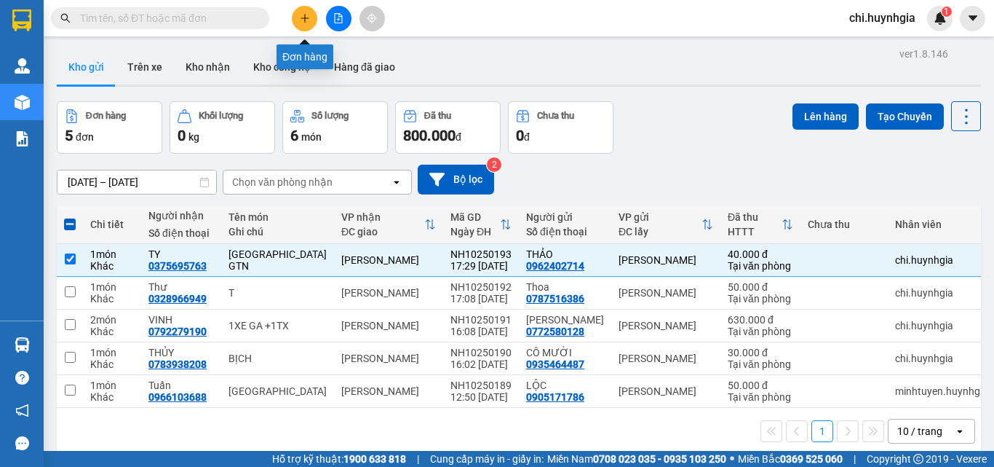
click at [310, 17] on button at bounding box center [304, 18] width 25 height 25
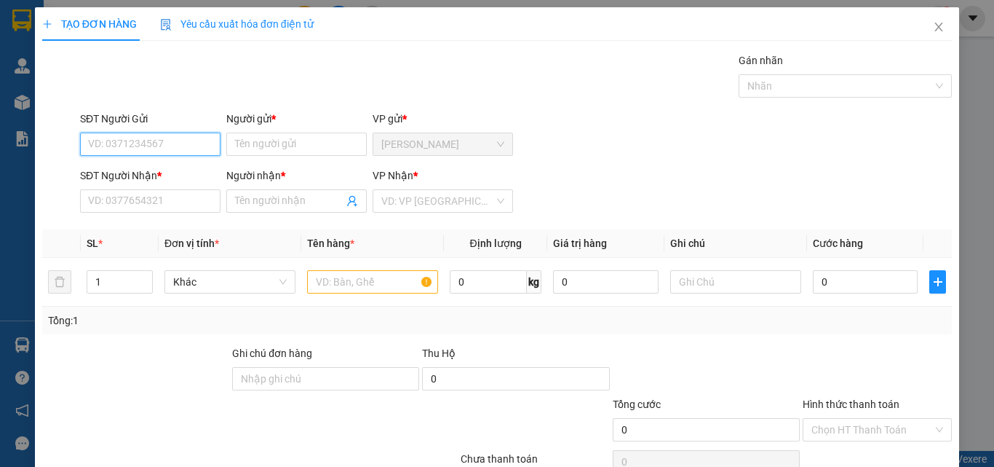
click at [178, 136] on input "SĐT Người Gửi" at bounding box center [150, 143] width 141 height 23
type input "0844871579"
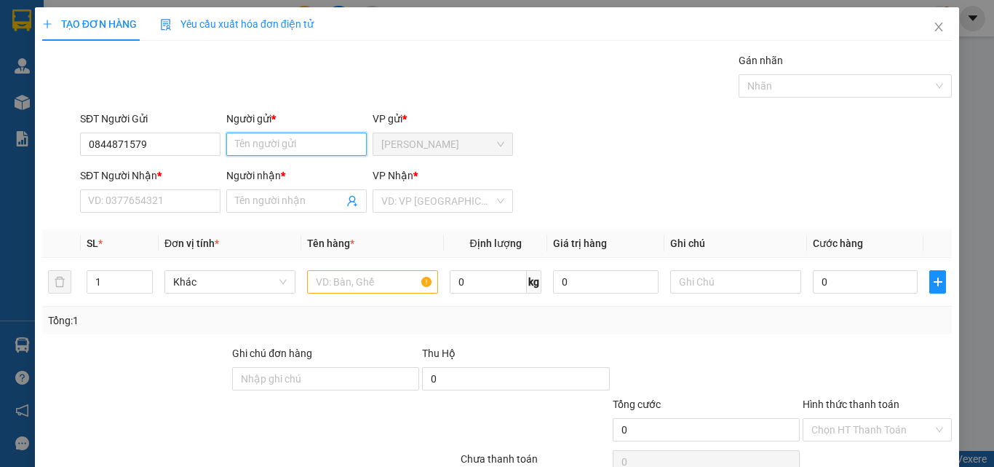
click at [259, 144] on input "Người gửi *" at bounding box center [296, 143] width 141 height 23
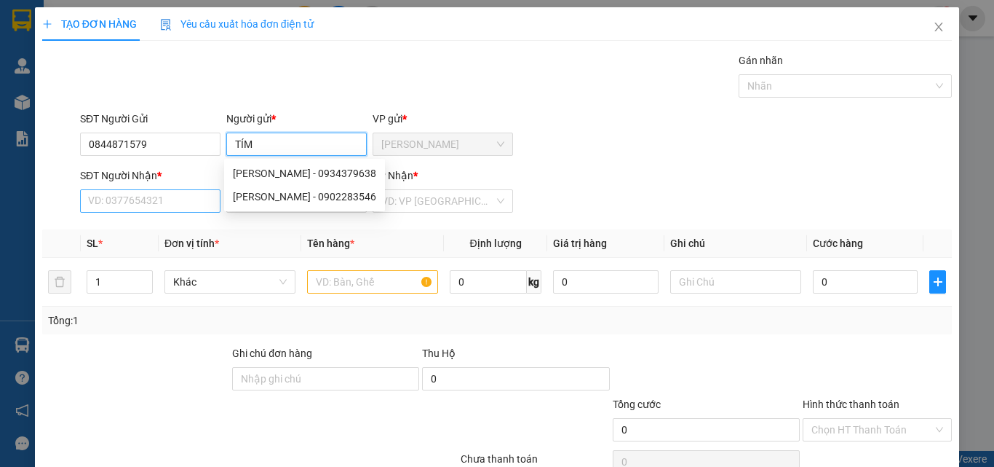
type input "TÍM"
click at [156, 202] on input "SĐT Người Nhận *" at bounding box center [150, 200] width 141 height 23
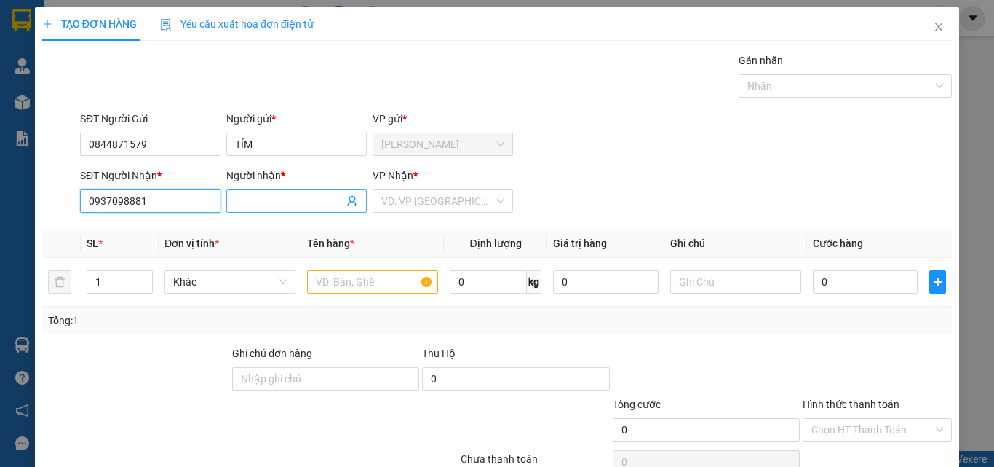
type input "0937098881"
click at [285, 193] on input "Người nhận *" at bounding box center [289, 201] width 108 height 16
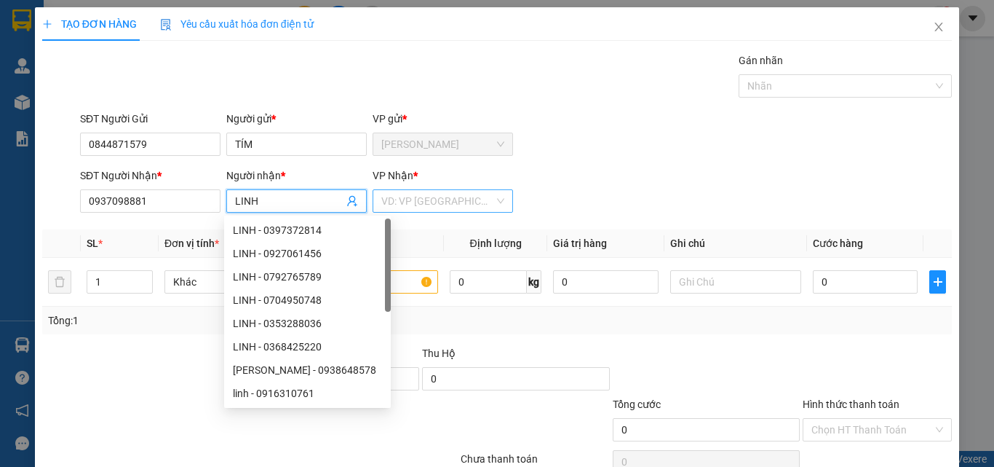
type input "LINH"
click at [426, 206] on input "search" at bounding box center [437, 201] width 113 height 22
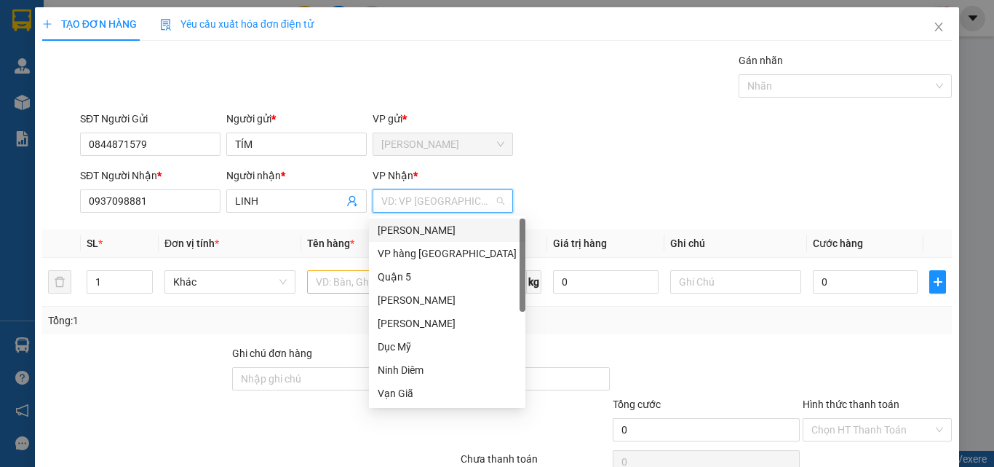
drag, startPoint x: 405, startPoint y: 232, endPoint x: 355, endPoint y: 264, distance: 59.0
click at [403, 233] on div "[PERSON_NAME]" at bounding box center [447, 230] width 139 height 16
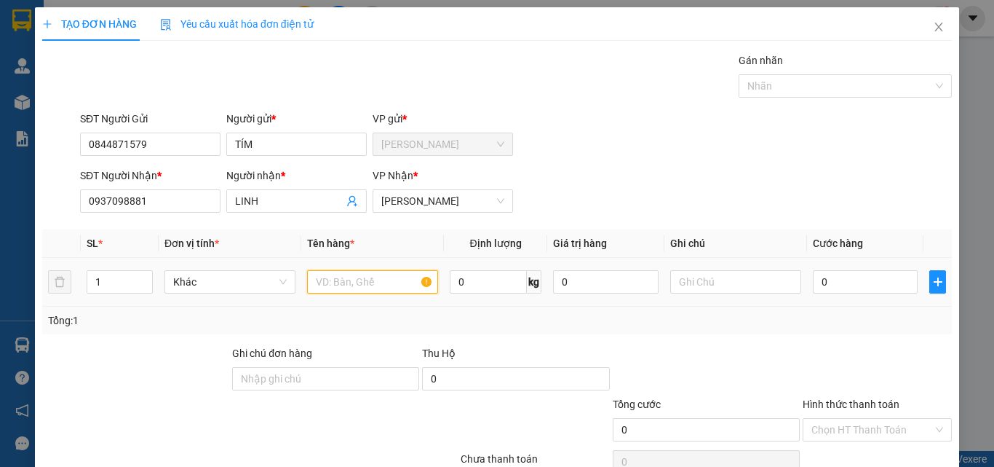
click at [343, 275] on input "text" at bounding box center [372, 281] width 131 height 23
type input "TÚI ĐỎ"
click at [830, 285] on input "0" at bounding box center [865, 281] width 105 height 23
click at [831, 277] on input "0" at bounding box center [865, 281] width 105 height 23
type input "3"
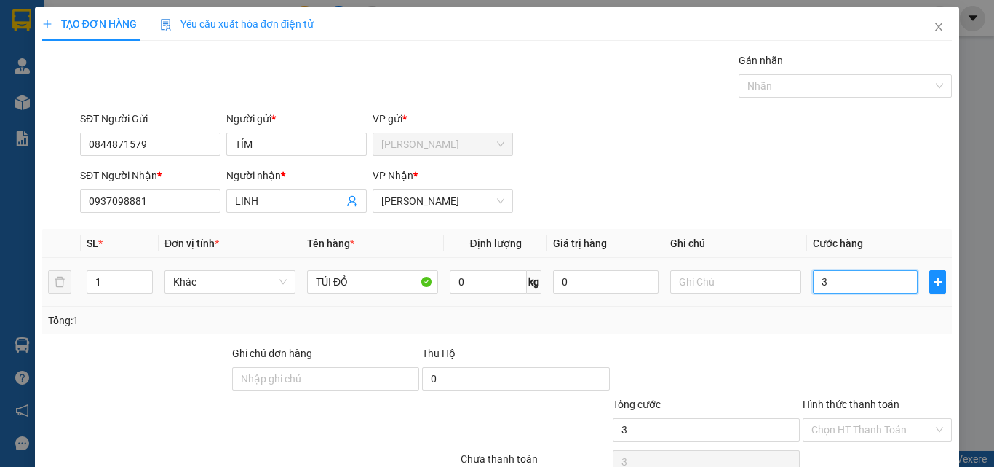
type input "3"
type input "30"
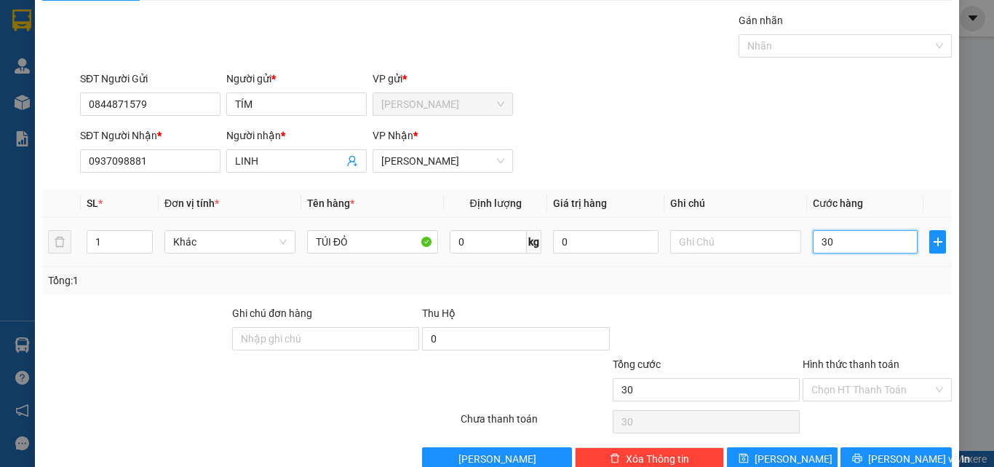
scroll to position [72, 0]
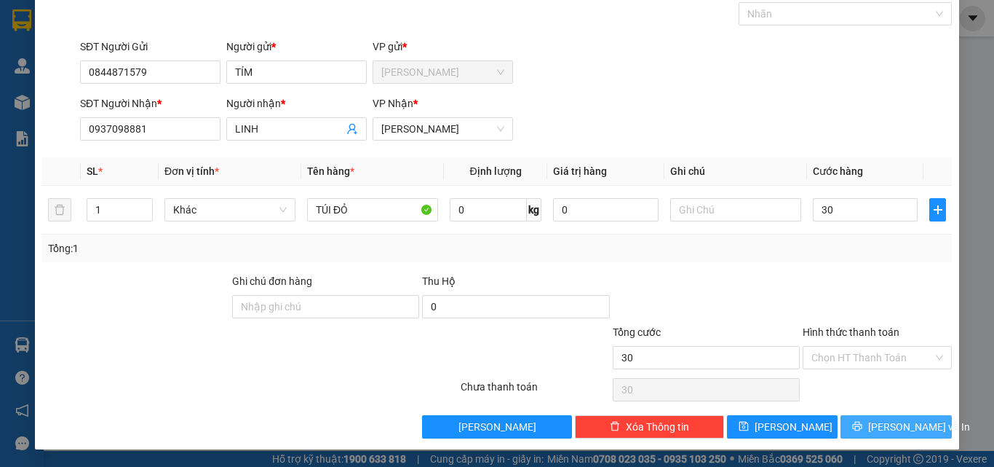
type input "30.000"
drag, startPoint x: 880, startPoint y: 422, endPoint x: 857, endPoint y: 420, distance: 23.3
click at [879, 421] on span "Lưu và In" at bounding box center [920, 427] width 102 height 16
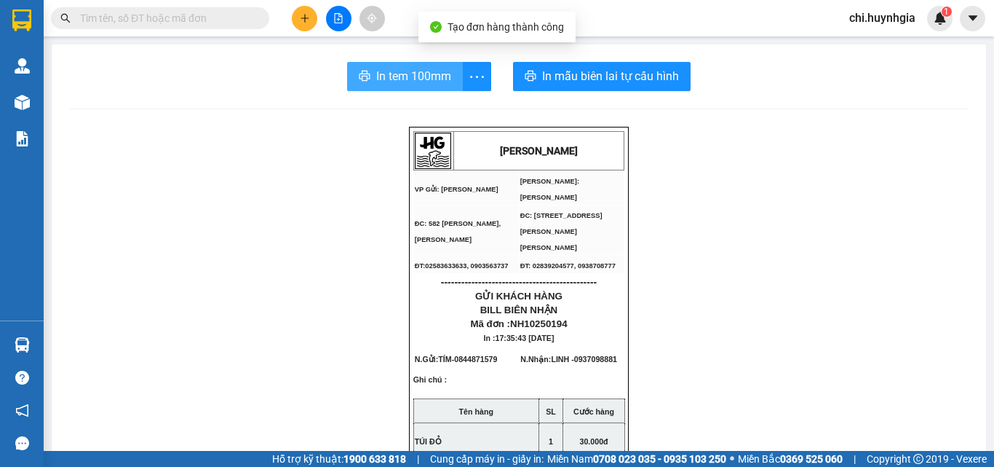
click at [424, 81] on span "In tem 100mm" at bounding box center [413, 76] width 75 height 18
click at [376, 74] on span "In tem 100mm" at bounding box center [413, 76] width 75 height 18
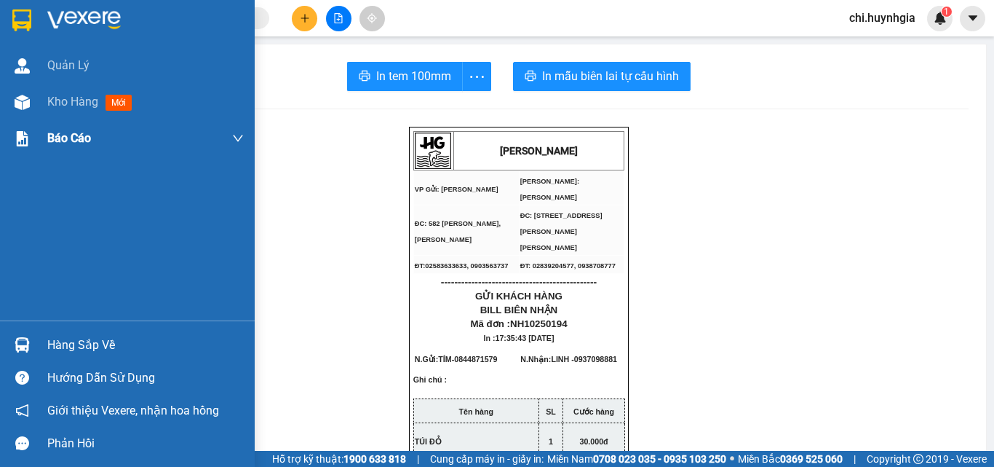
drag, startPoint x: 56, startPoint y: 106, endPoint x: 194, endPoint y: 127, distance: 139.2
click at [62, 108] on span "Kho hàng" at bounding box center [72, 102] width 51 height 14
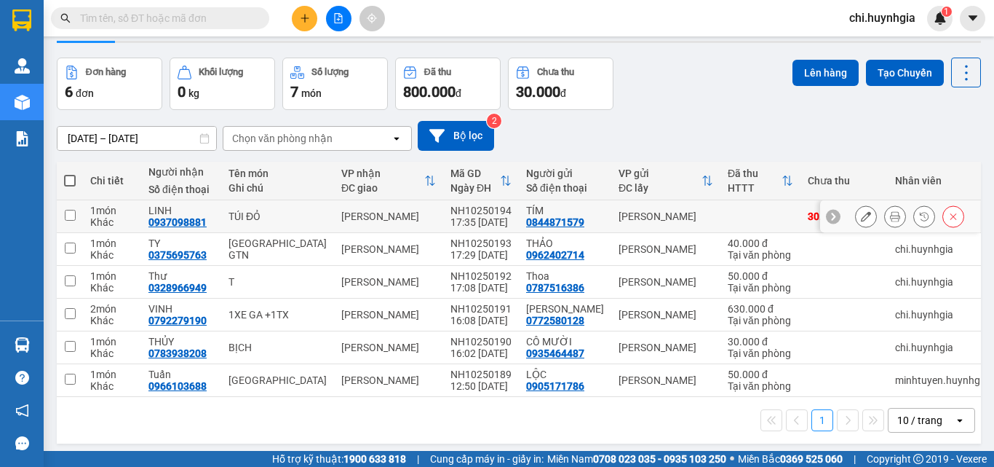
scroll to position [67, 0]
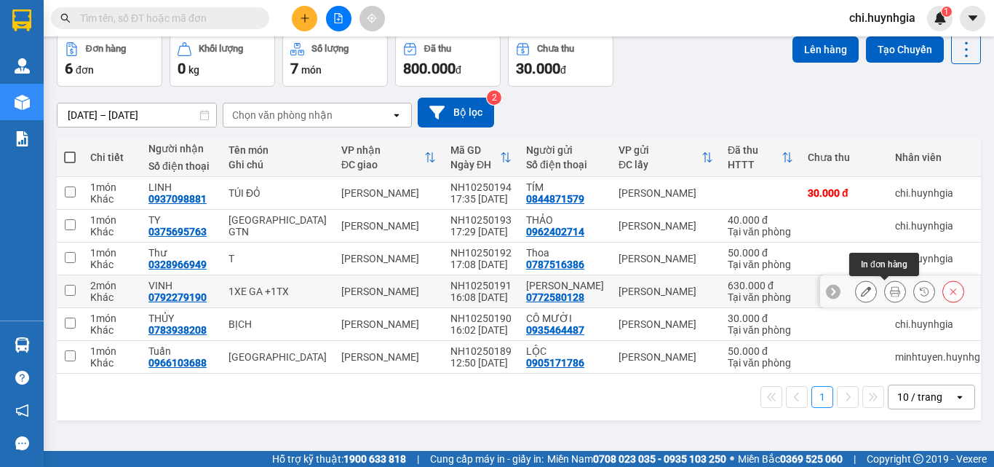
click at [890, 287] on icon at bounding box center [895, 291] width 10 height 10
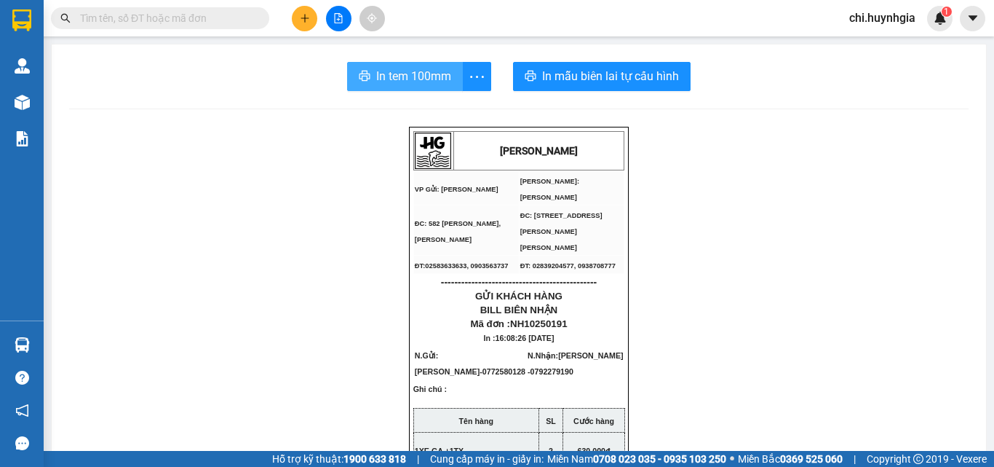
drag, startPoint x: 419, startPoint y: 76, endPoint x: 471, endPoint y: 99, distance: 56.7
click at [420, 77] on span "In tem 100mm" at bounding box center [413, 76] width 75 height 18
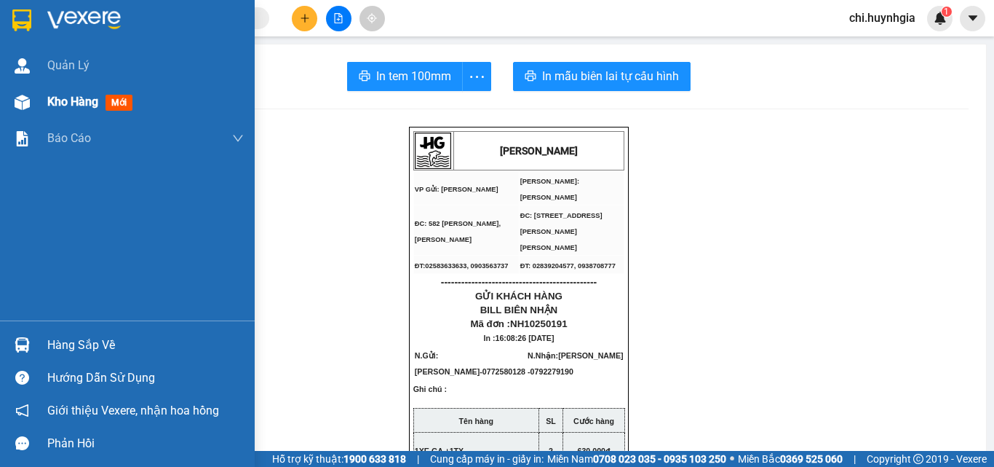
click at [66, 98] on span "Kho hàng" at bounding box center [72, 102] width 51 height 14
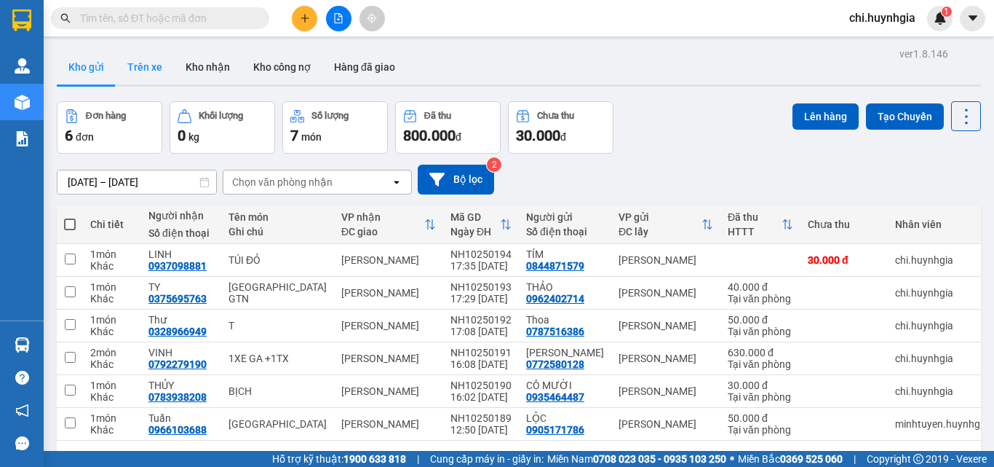
click at [156, 61] on button "Trên xe" at bounding box center [145, 67] width 58 height 35
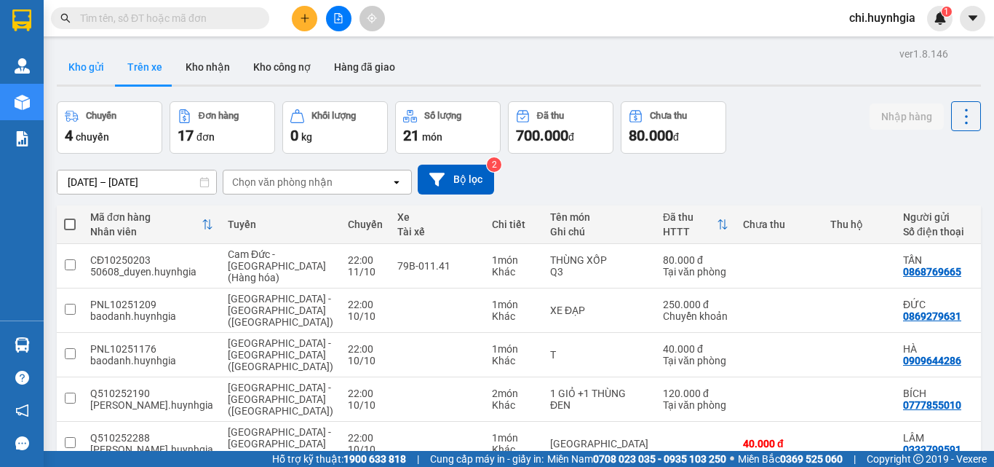
click at [84, 66] on button "Kho gửi" at bounding box center [86, 67] width 59 height 35
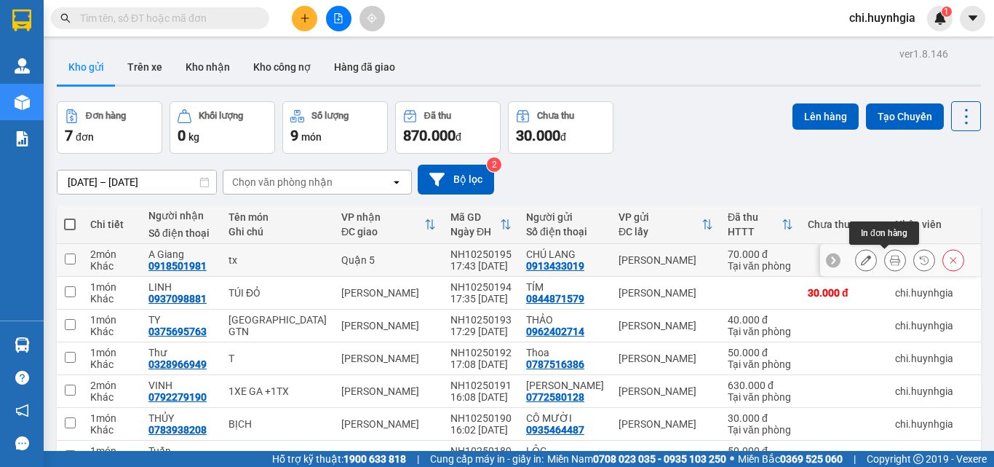
click at [890, 260] on icon at bounding box center [895, 260] width 10 height 10
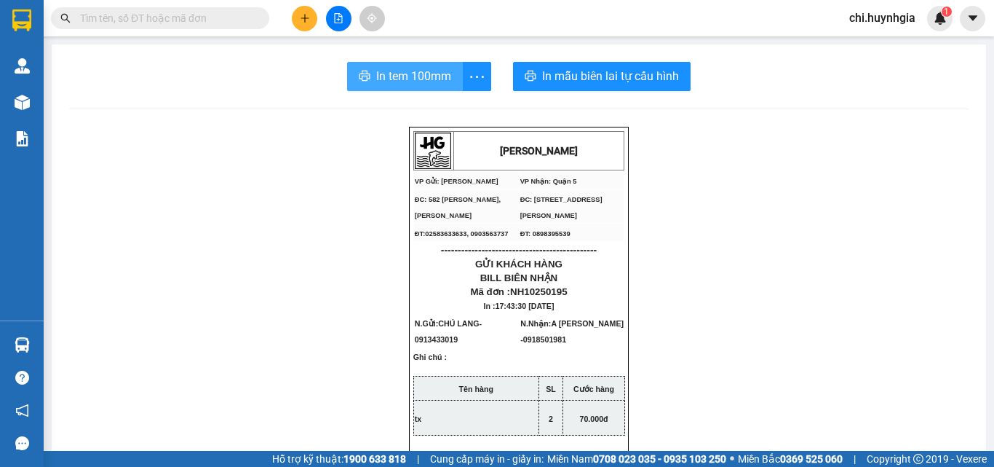
click at [443, 68] on span "In tem 100mm" at bounding box center [413, 76] width 75 height 18
click at [417, 79] on span "In tem 100mm" at bounding box center [413, 76] width 75 height 18
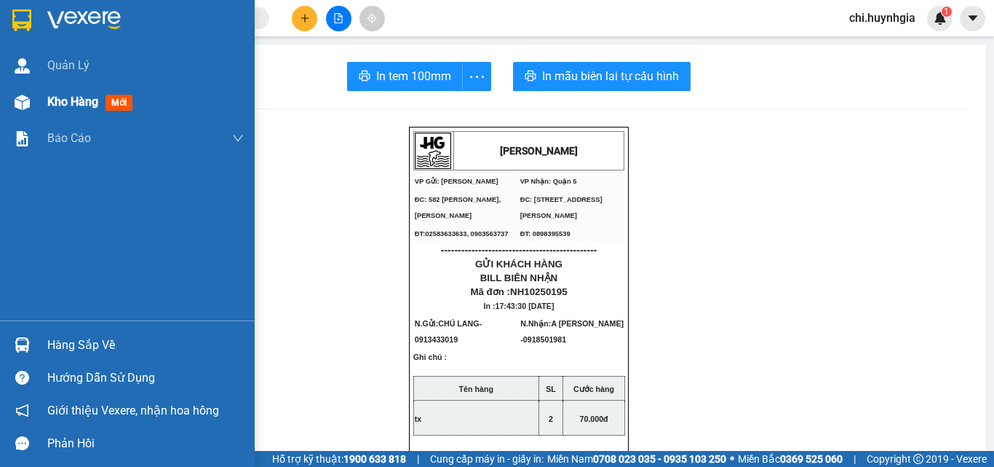
drag, startPoint x: 60, startPoint y: 95, endPoint x: 221, endPoint y: 112, distance: 161.8
click at [59, 103] on span "Kho hàng" at bounding box center [72, 102] width 51 height 14
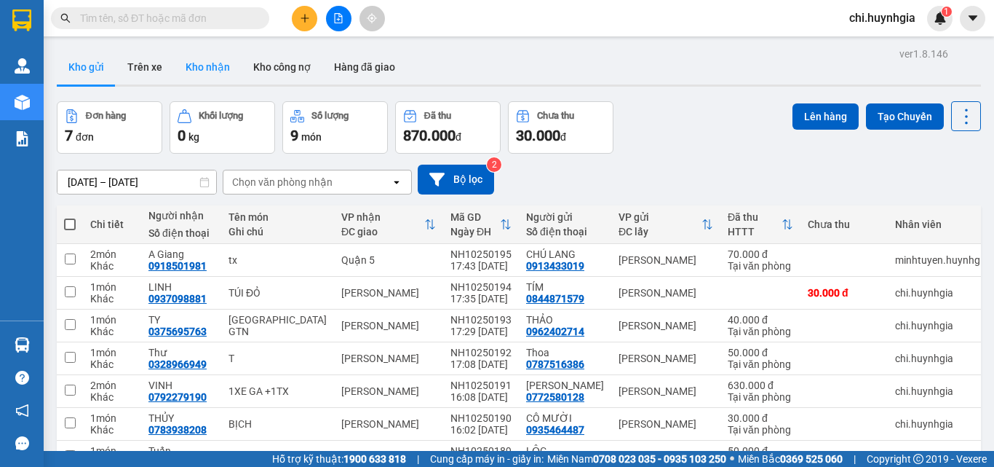
click at [205, 68] on button "Kho nhận" at bounding box center [208, 67] width 68 height 35
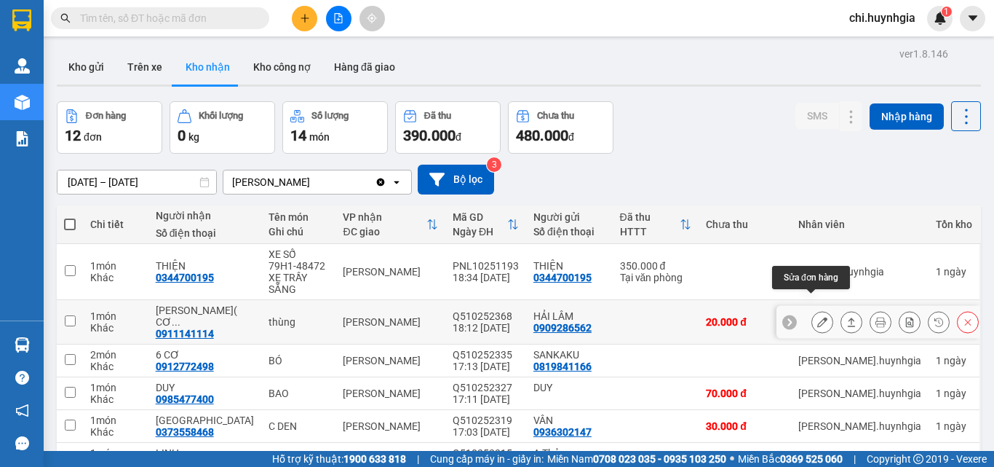
click at [818, 317] on icon at bounding box center [823, 322] width 10 height 10
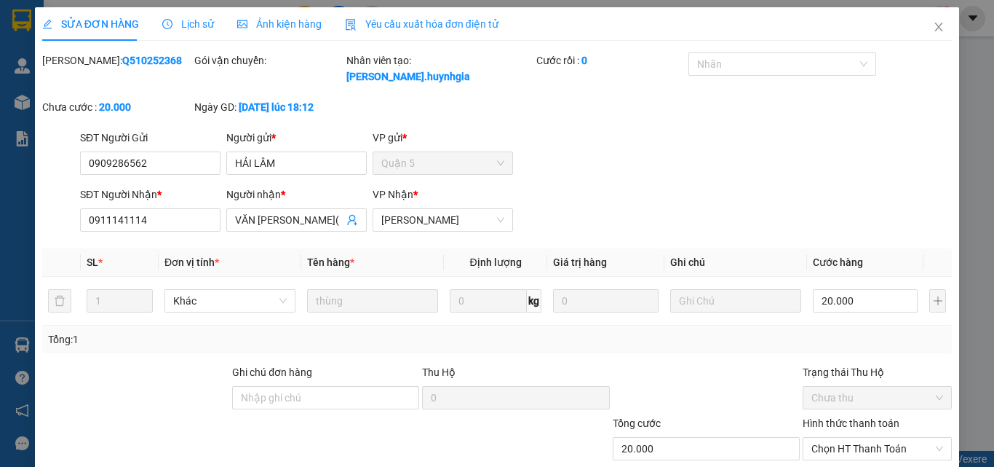
type input "0909286562"
type input "HẢI LÂM"
type input "0911141114"
type input "VĂN HIẾU( CƠ GIỚI)"
type input "20.000"
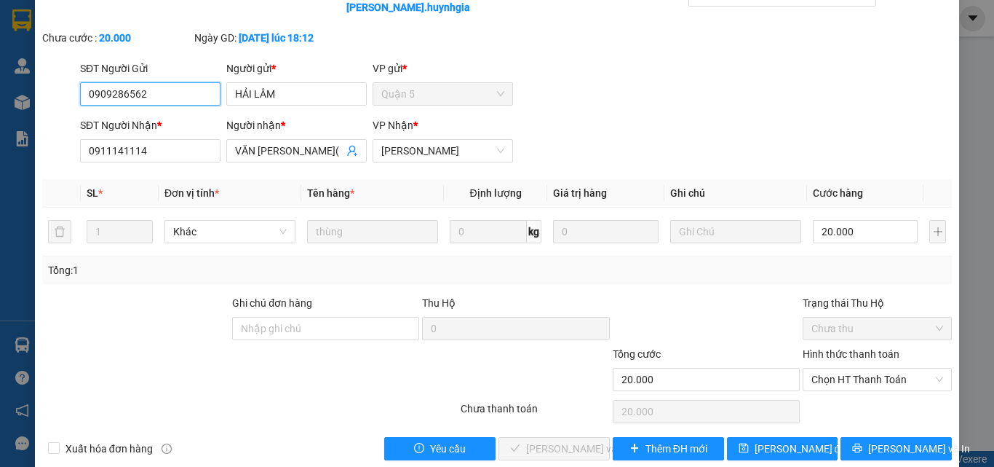
scroll to position [75, 0]
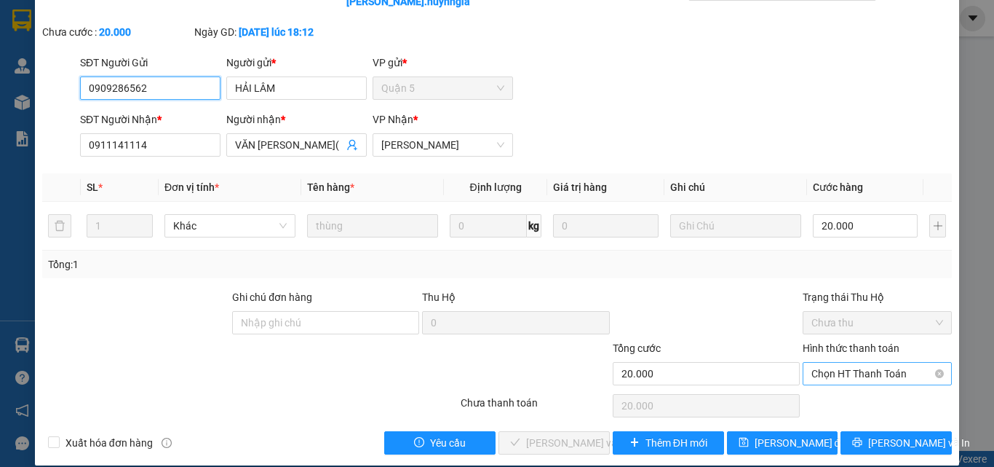
click at [836, 363] on span "Chọn HT Thanh Toán" at bounding box center [878, 374] width 132 height 22
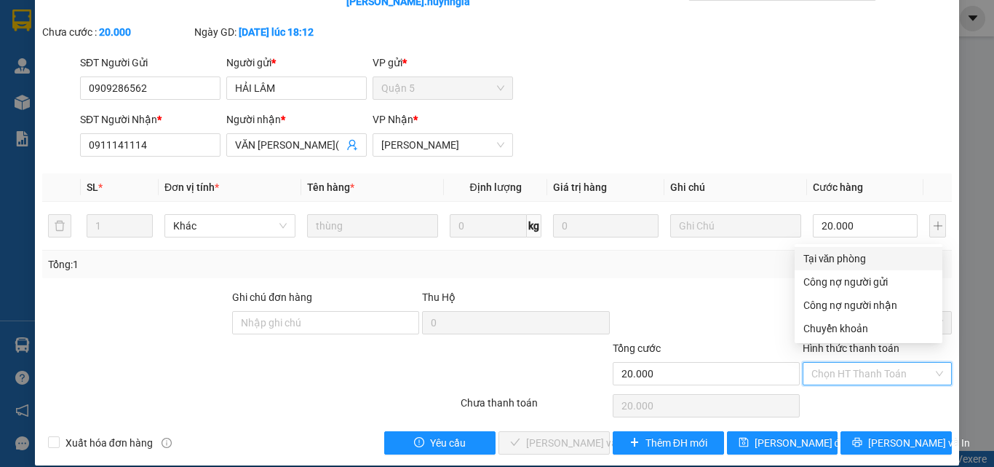
drag, startPoint x: 824, startPoint y: 260, endPoint x: 817, endPoint y: 279, distance: 20.3
click at [824, 261] on div "Tại văn phòng" at bounding box center [869, 258] width 130 height 16
type input "0"
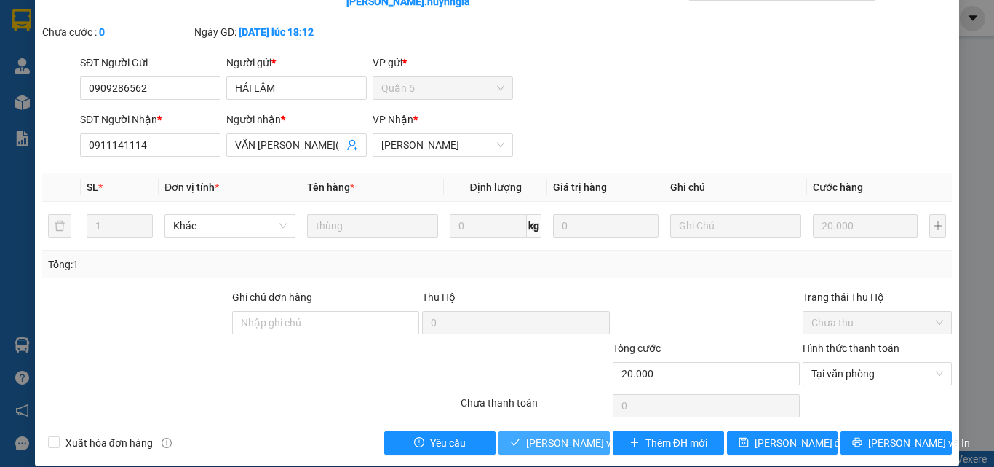
click at [558, 435] on span "Lưu và Giao hàng" at bounding box center [624, 443] width 197 height 16
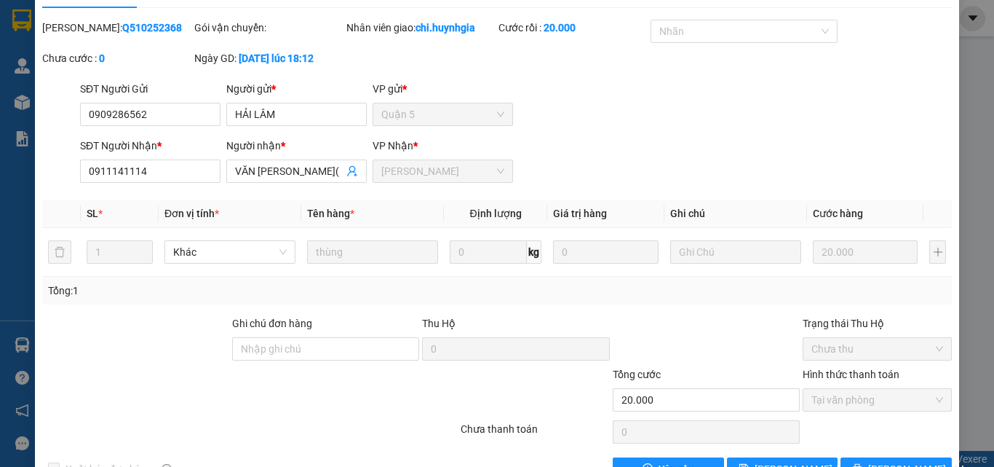
scroll to position [0, 0]
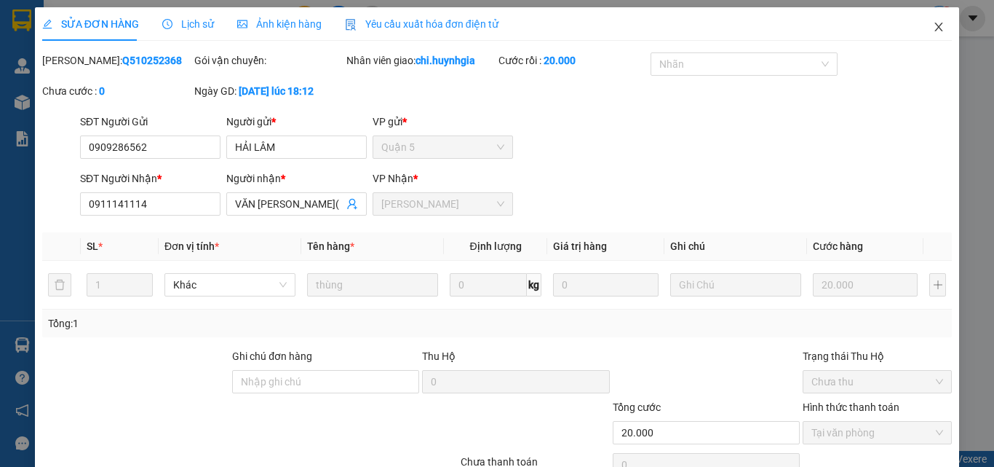
click at [936, 28] on span "Close" at bounding box center [939, 27] width 41 height 41
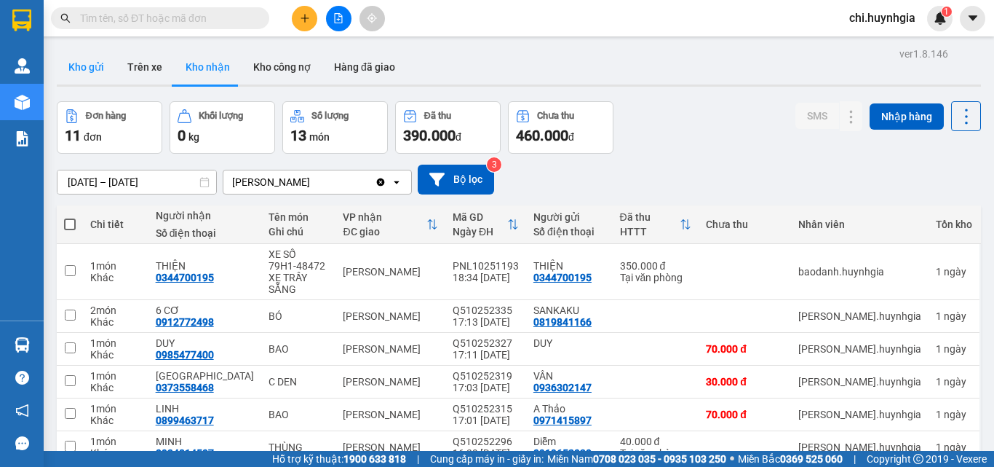
click at [84, 70] on button "Kho gửi" at bounding box center [86, 67] width 59 height 35
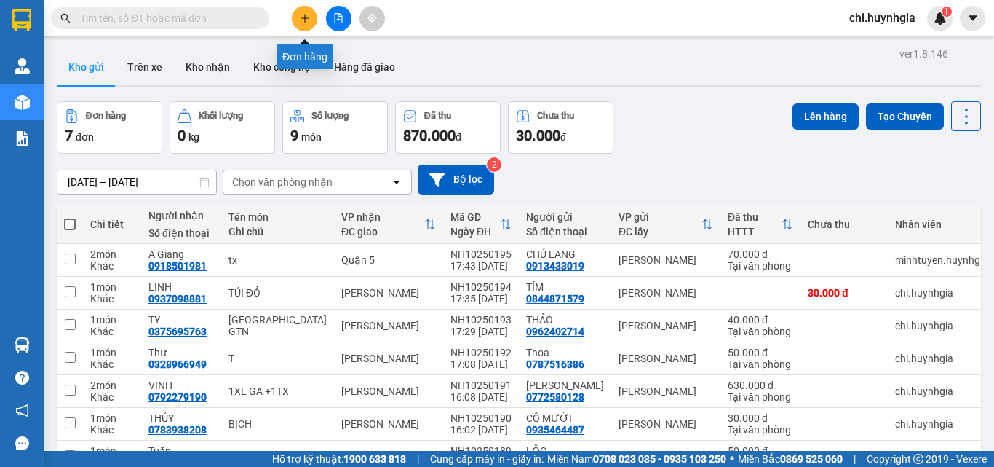
click at [306, 21] on icon "plus" at bounding box center [305, 18] width 10 height 10
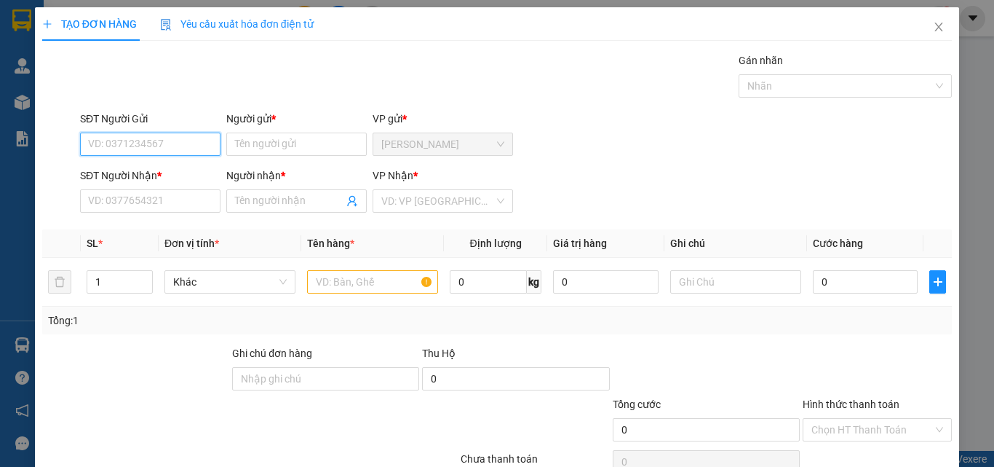
click at [180, 143] on input "SĐT Người Gửi" at bounding box center [150, 143] width 141 height 23
type input "0905722179"
click at [175, 174] on div "0905722179 - TOÁN" at bounding box center [159, 173] width 143 height 16
type input "TOÁN"
type input "0868779254"
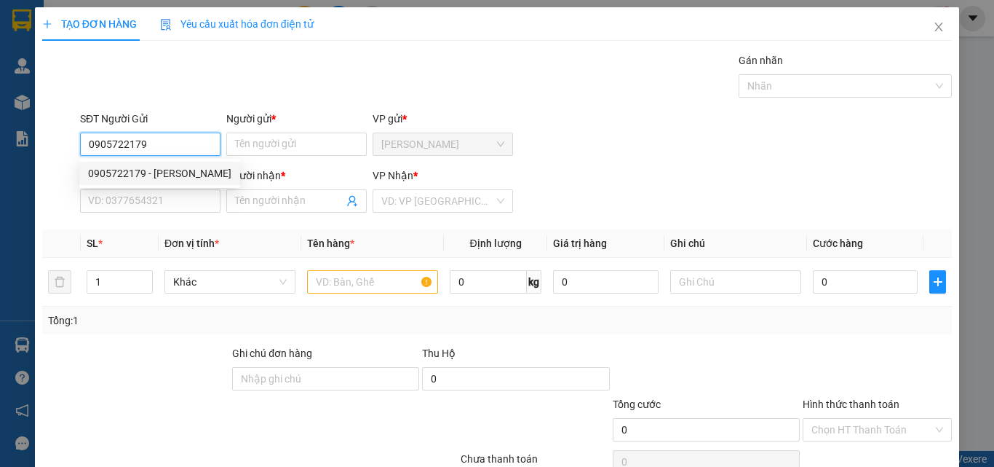
type input "bình"
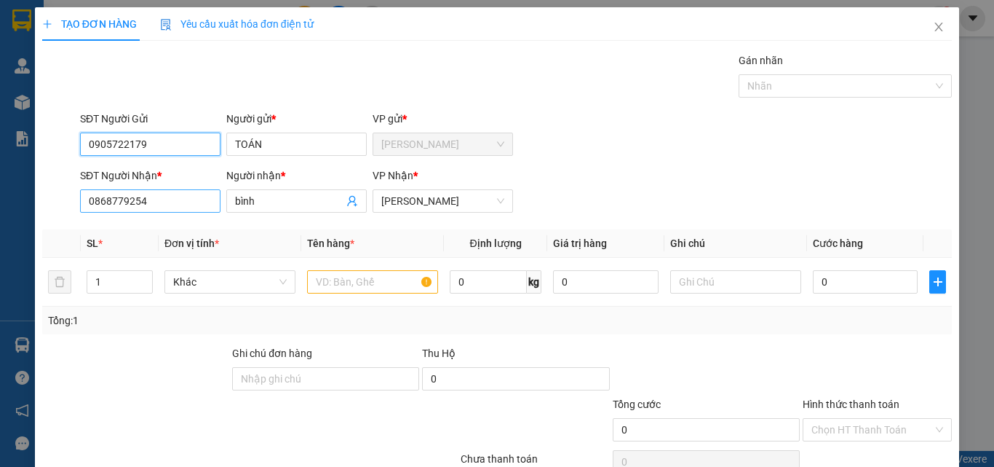
type input "0905722179"
click at [175, 207] on input "0868779254" at bounding box center [150, 200] width 141 height 23
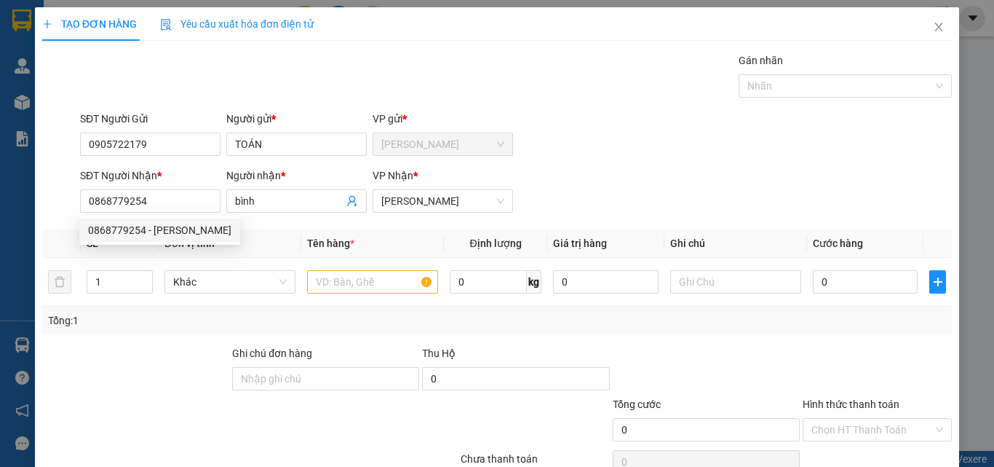
click at [262, 239] on th "Đơn vị tính *" at bounding box center [230, 243] width 143 height 28
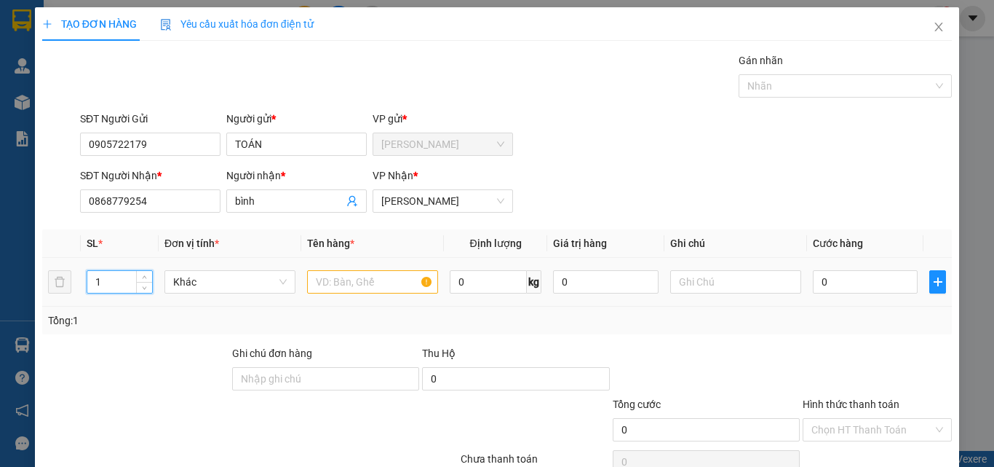
click at [117, 277] on input "1" at bounding box center [119, 282] width 65 height 22
type input "2"
click at [347, 288] on input "text" at bounding box center [372, 281] width 131 height 23
type input "1TX+1T"
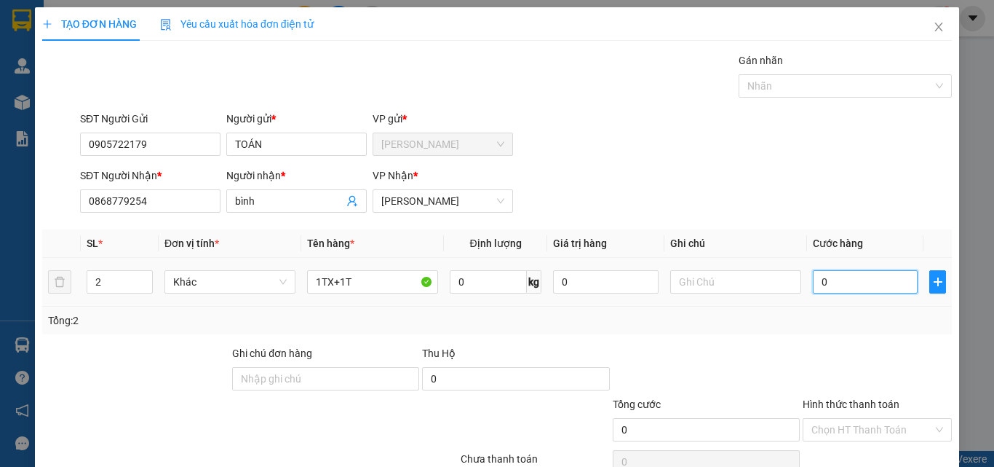
click at [863, 284] on input "0" at bounding box center [865, 281] width 105 height 23
type input "7"
type input "70"
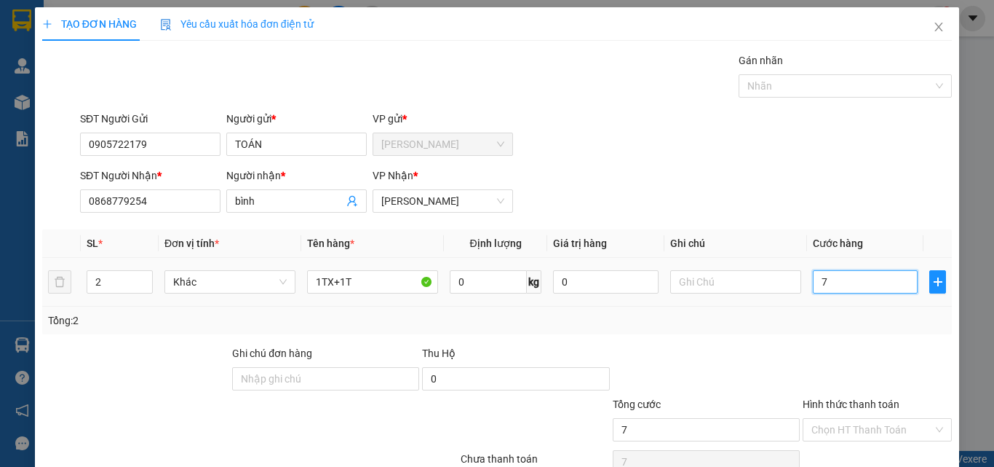
type input "70"
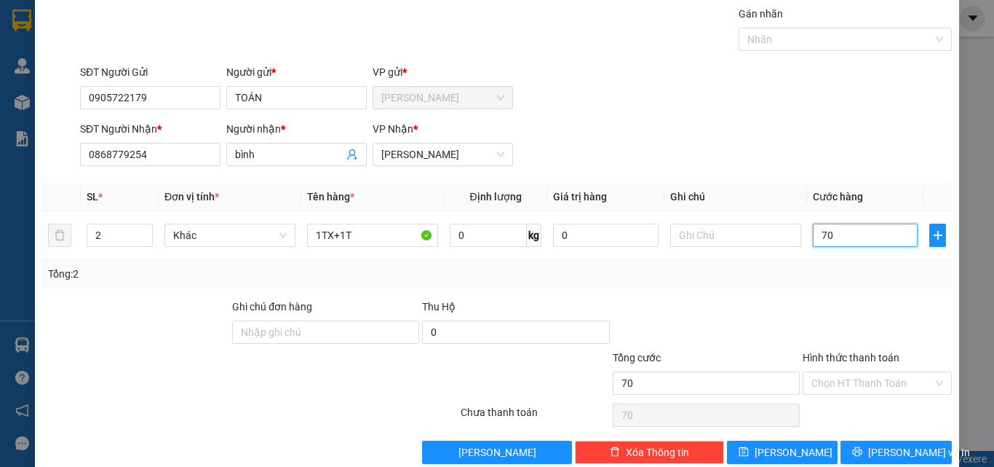
scroll to position [72, 0]
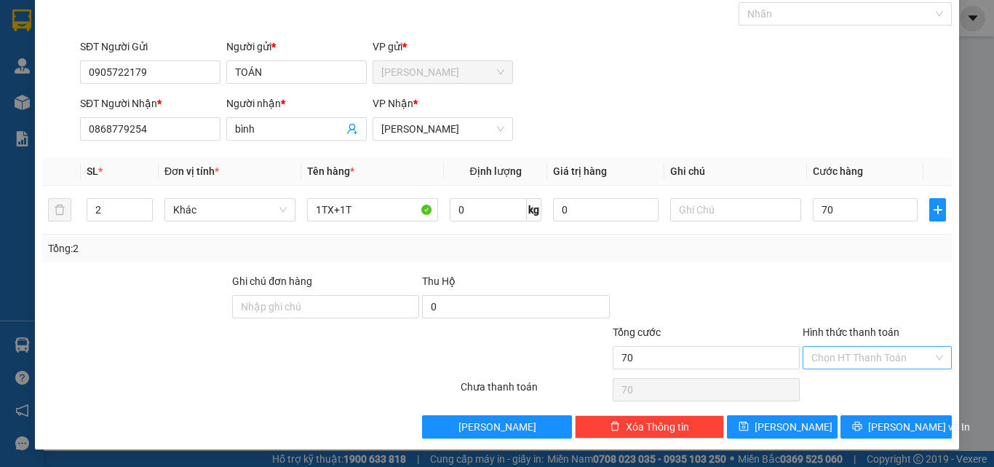
type input "70.000"
click at [866, 357] on input "Hình thức thanh toán" at bounding box center [873, 358] width 122 height 22
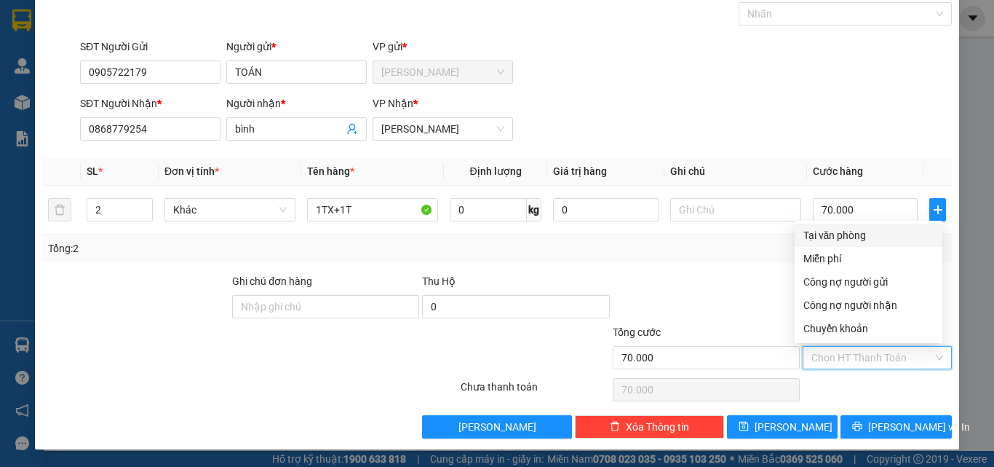
click at [849, 237] on div "Tại văn phòng" at bounding box center [869, 235] width 130 height 16
type input "0"
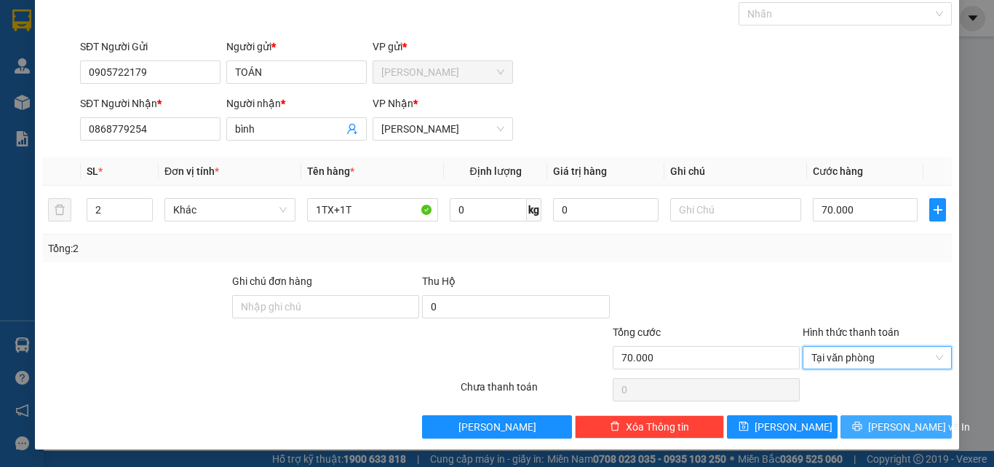
click at [877, 426] on span "Lưu và In" at bounding box center [920, 427] width 102 height 16
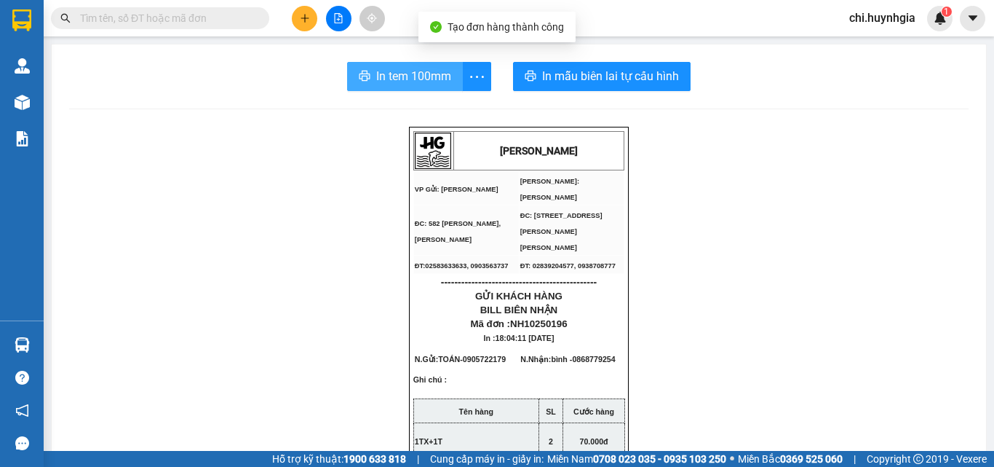
click at [390, 79] on span "In tem 100mm" at bounding box center [413, 76] width 75 height 18
click at [399, 81] on span "In tem 100mm" at bounding box center [413, 76] width 75 height 18
click at [413, 72] on span "In tem 100mm" at bounding box center [413, 76] width 75 height 18
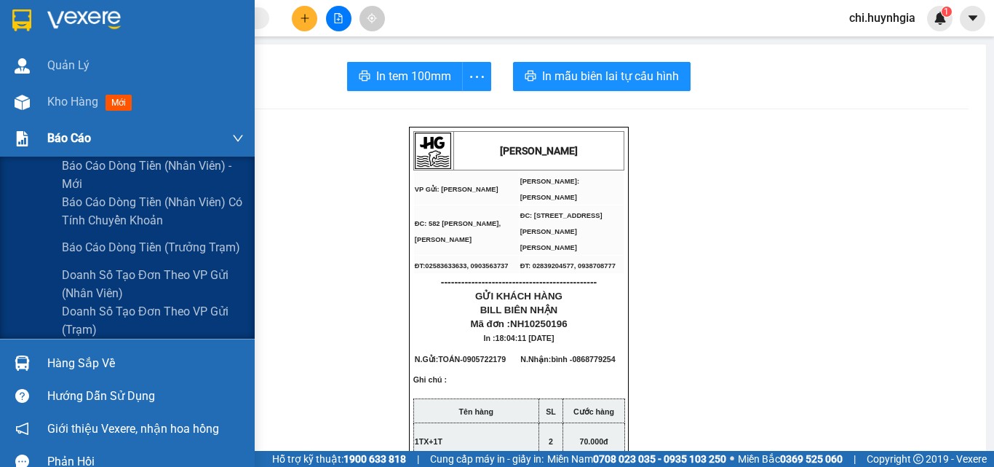
click at [84, 142] on span "Báo cáo" at bounding box center [69, 138] width 44 height 18
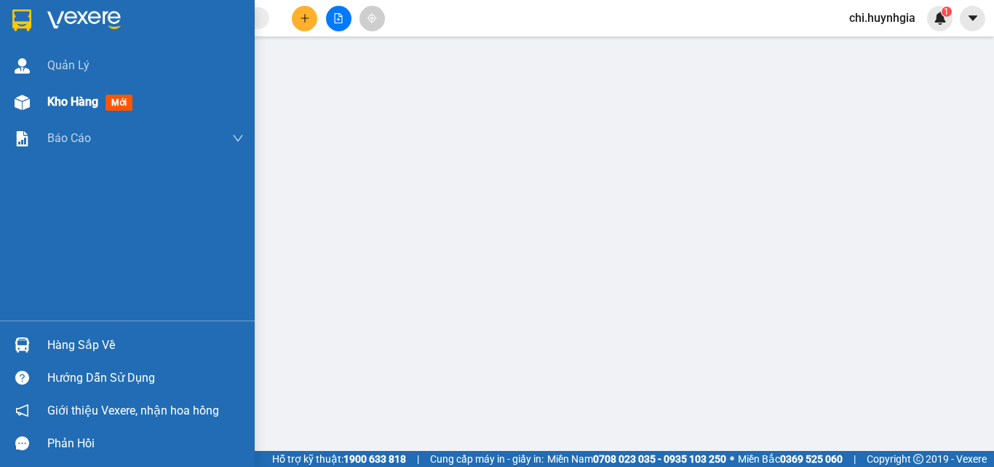
click at [76, 103] on span "Kho hàng" at bounding box center [72, 102] width 51 height 14
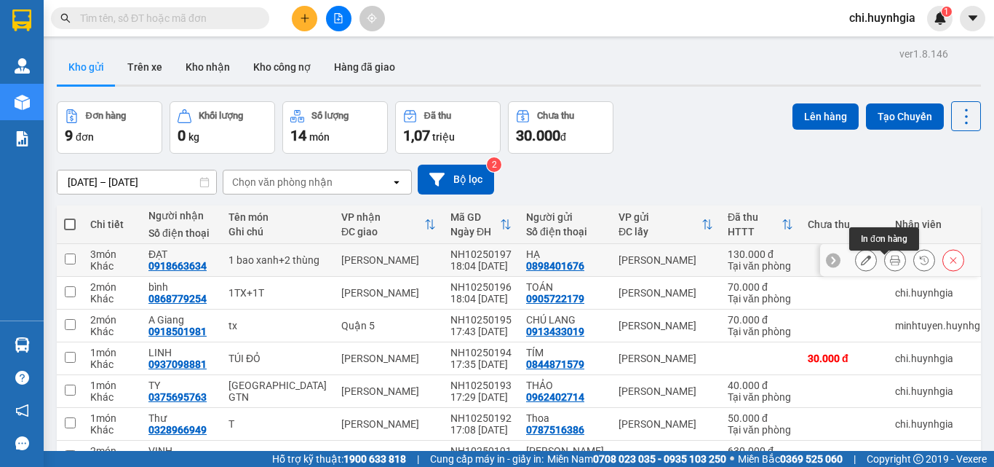
click at [890, 265] on icon at bounding box center [895, 260] width 10 height 10
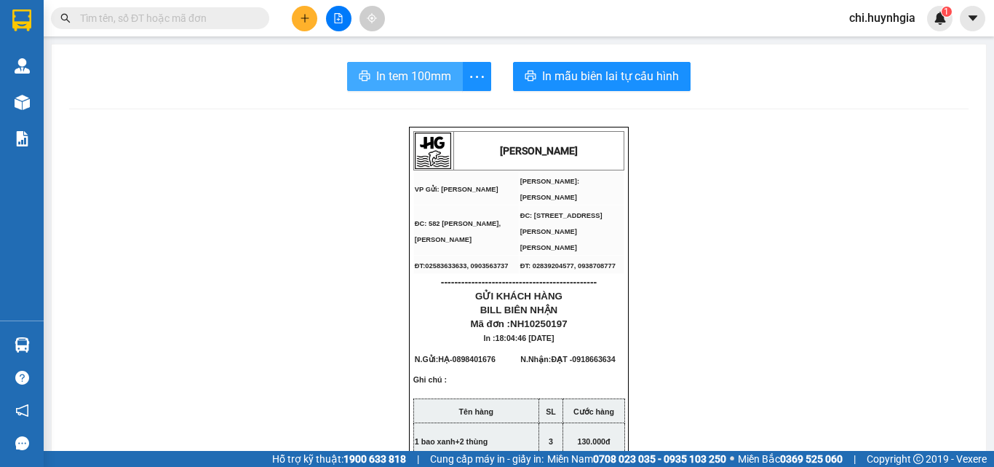
click at [421, 78] on span "In tem 100mm" at bounding box center [413, 76] width 75 height 18
click at [394, 78] on span "In tem 100mm" at bounding box center [413, 76] width 75 height 18
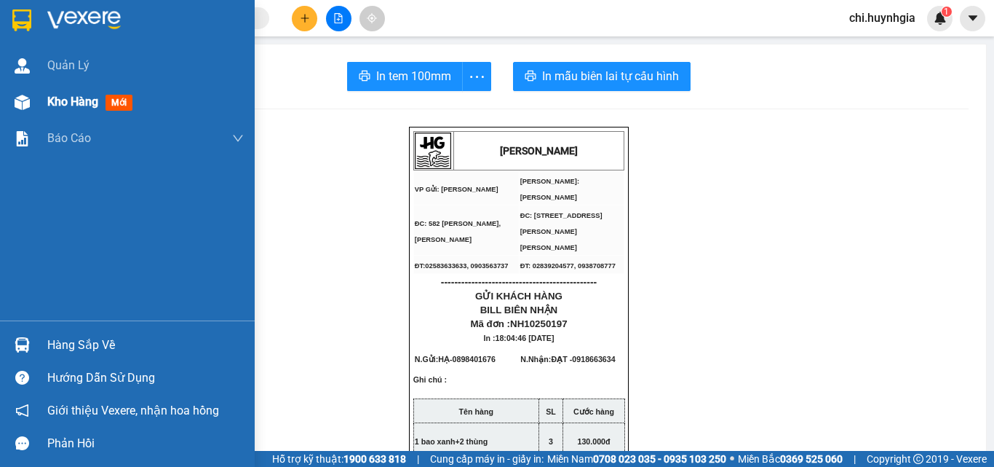
drag, startPoint x: 45, startPoint y: 98, endPoint x: 57, endPoint y: 98, distance: 11.6
click at [57, 98] on div "Kho hàng mới" at bounding box center [127, 102] width 255 height 36
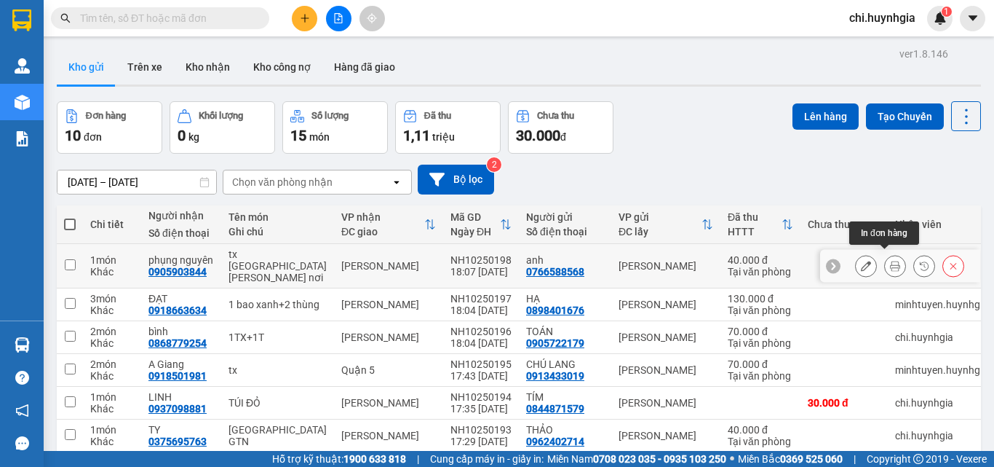
click at [885, 261] on button at bounding box center [895, 265] width 20 height 25
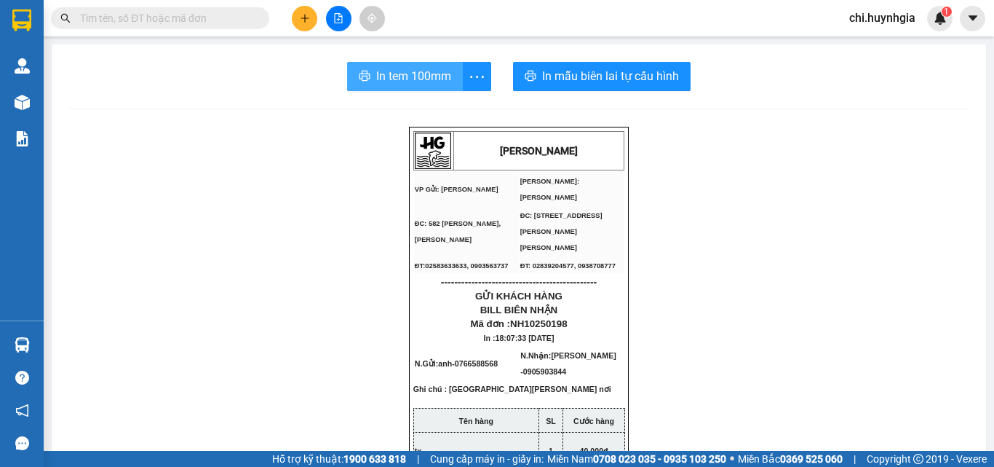
click at [422, 66] on button "In tem 100mm" at bounding box center [405, 76] width 116 height 29
click at [402, 70] on span "In tem 100mm" at bounding box center [413, 76] width 75 height 18
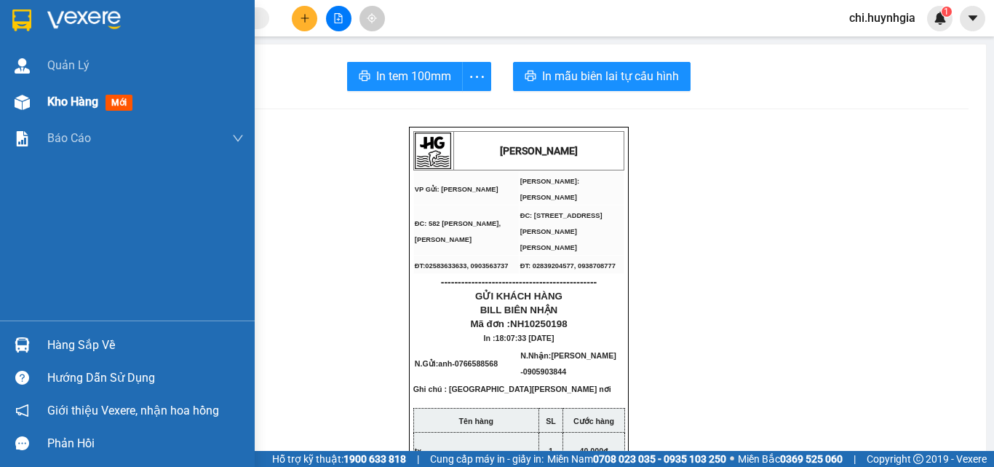
click at [40, 97] on div "Kho hàng mới" at bounding box center [127, 102] width 255 height 36
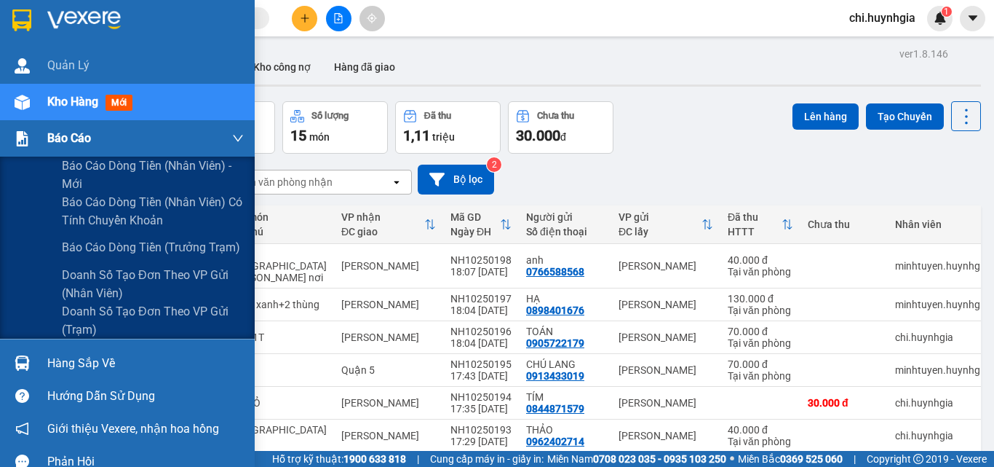
click at [66, 137] on span "Báo cáo" at bounding box center [69, 138] width 44 height 18
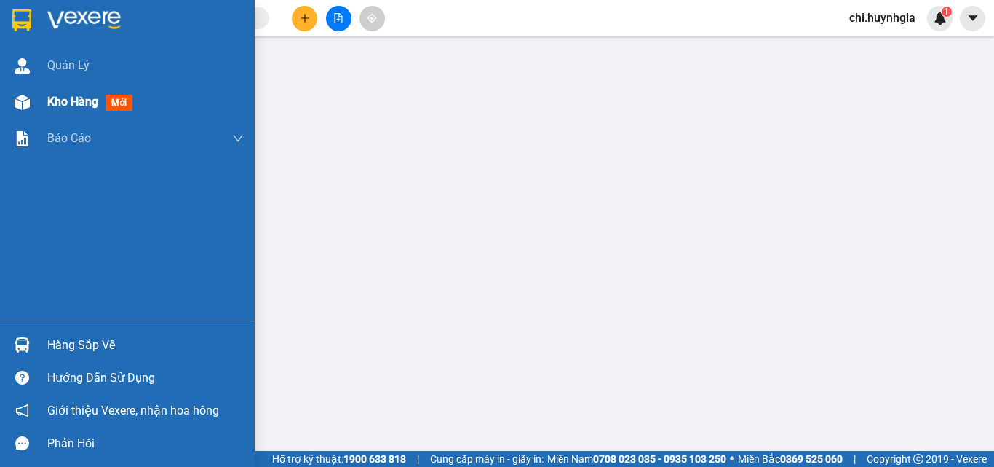
click at [76, 102] on span "Kho hàng" at bounding box center [72, 102] width 51 height 14
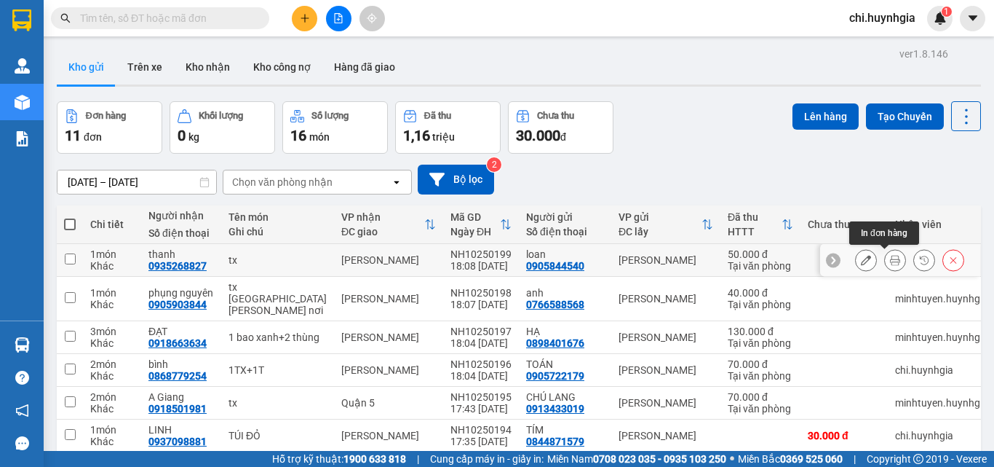
click at [890, 257] on icon at bounding box center [895, 260] width 10 height 10
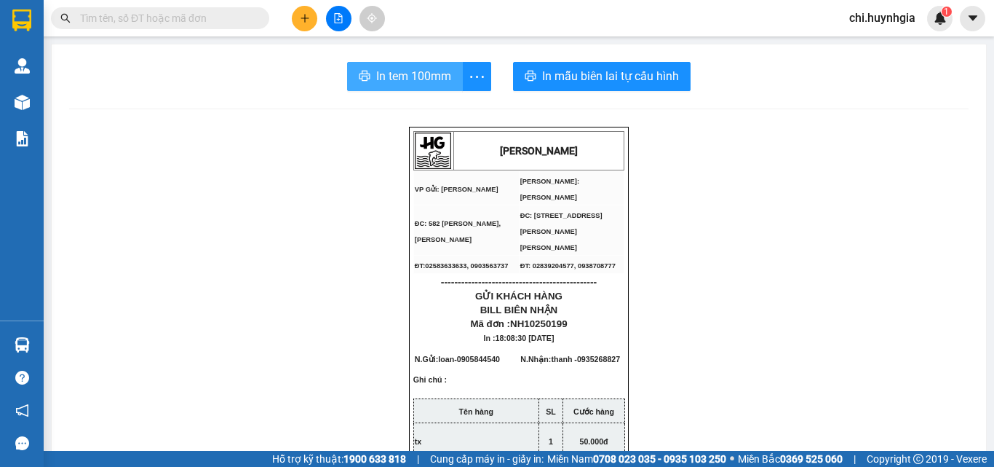
click at [390, 74] on span "In tem 100mm" at bounding box center [413, 76] width 75 height 18
click at [405, 79] on span "In tem 100mm" at bounding box center [413, 76] width 75 height 18
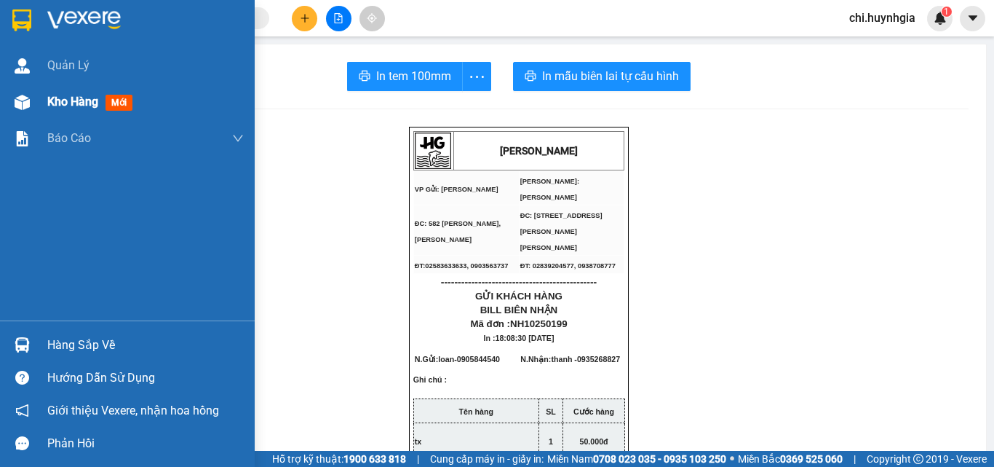
click at [58, 95] on span "Kho hàng" at bounding box center [72, 102] width 51 height 14
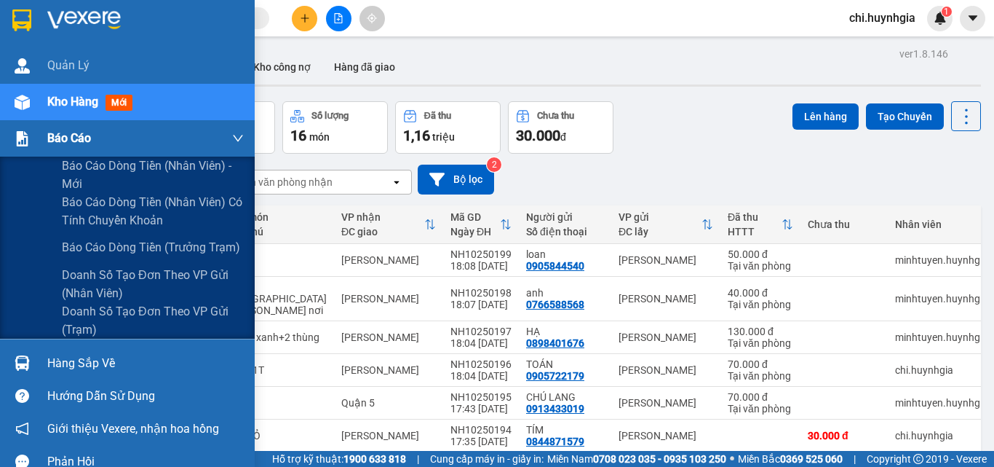
click at [70, 143] on span "Báo cáo" at bounding box center [69, 138] width 44 height 18
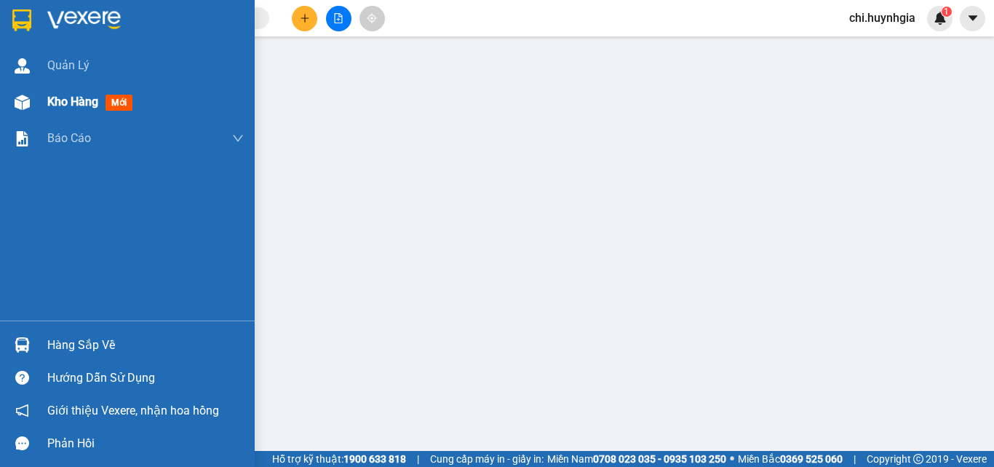
click at [74, 105] on span "Kho hàng" at bounding box center [72, 102] width 51 height 14
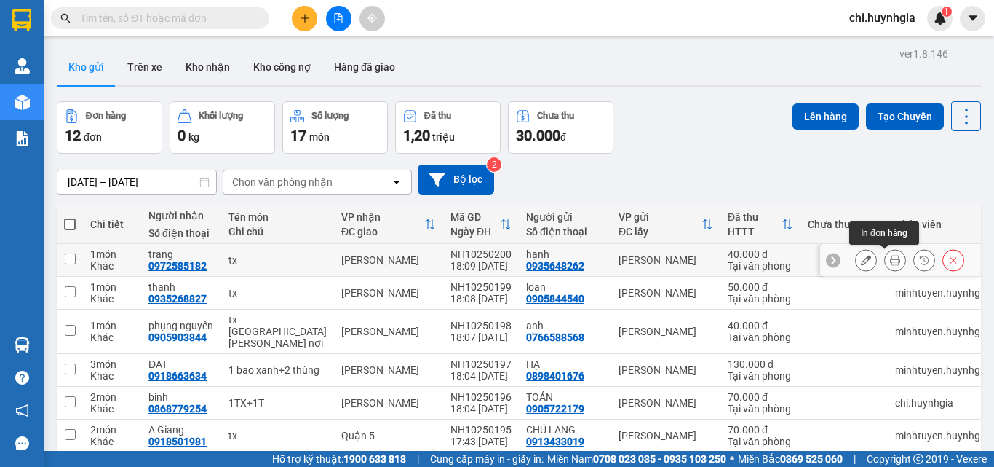
click at [885, 256] on button at bounding box center [895, 260] width 20 height 25
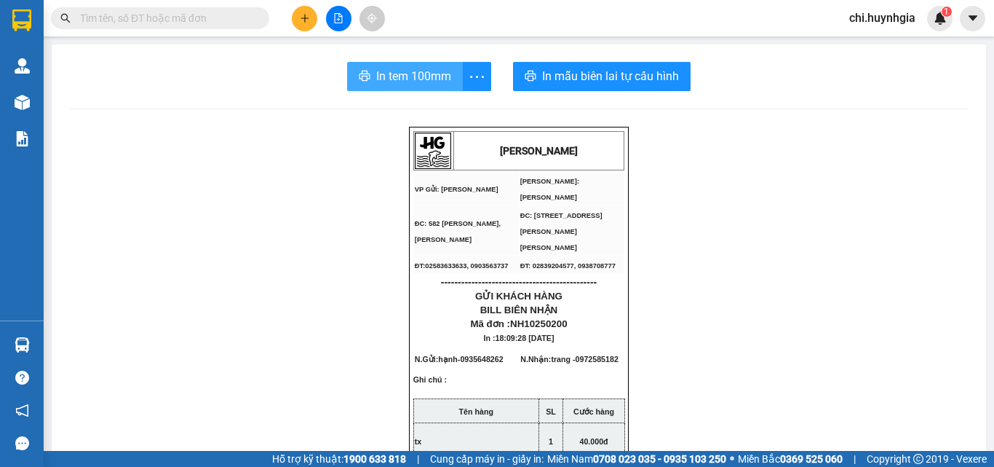
click at [385, 83] on span "In tem 100mm" at bounding box center [413, 76] width 75 height 18
drag, startPoint x: 411, startPoint y: 67, endPoint x: 420, endPoint y: 88, distance: 23.1
click at [413, 71] on span "In tem 100mm" at bounding box center [413, 76] width 75 height 18
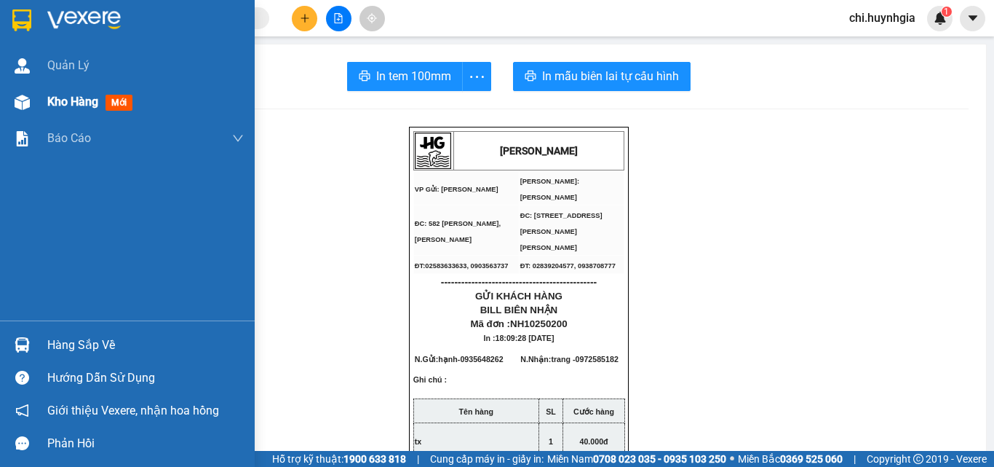
click at [51, 96] on span "Kho hàng" at bounding box center [72, 102] width 51 height 14
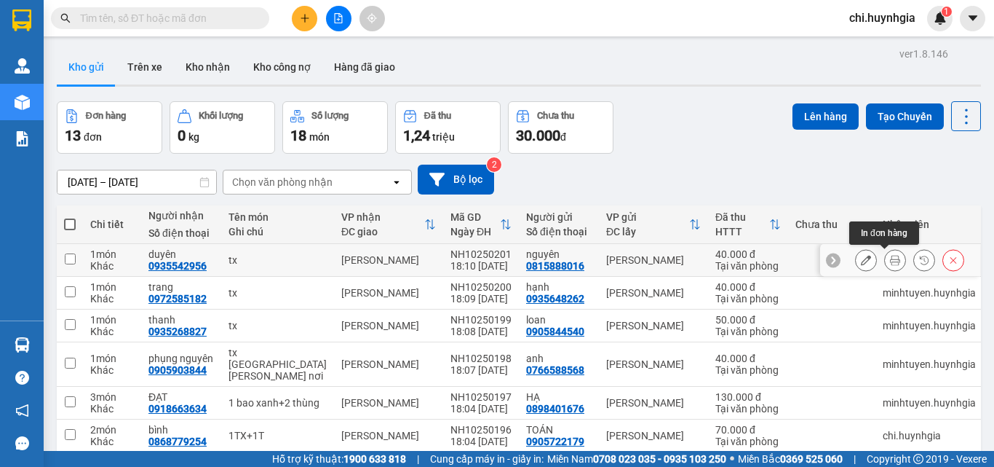
click at [890, 260] on icon at bounding box center [895, 260] width 10 height 10
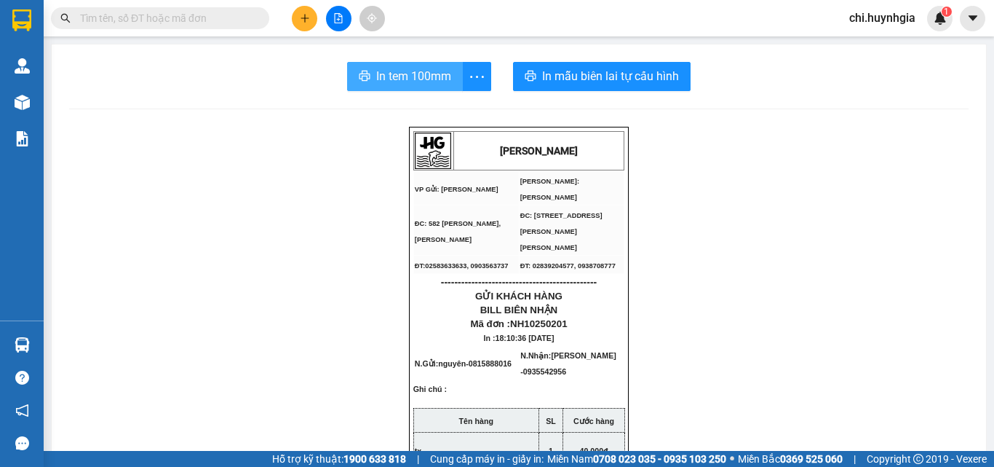
click at [442, 76] on span "In tem 100mm" at bounding box center [413, 76] width 75 height 18
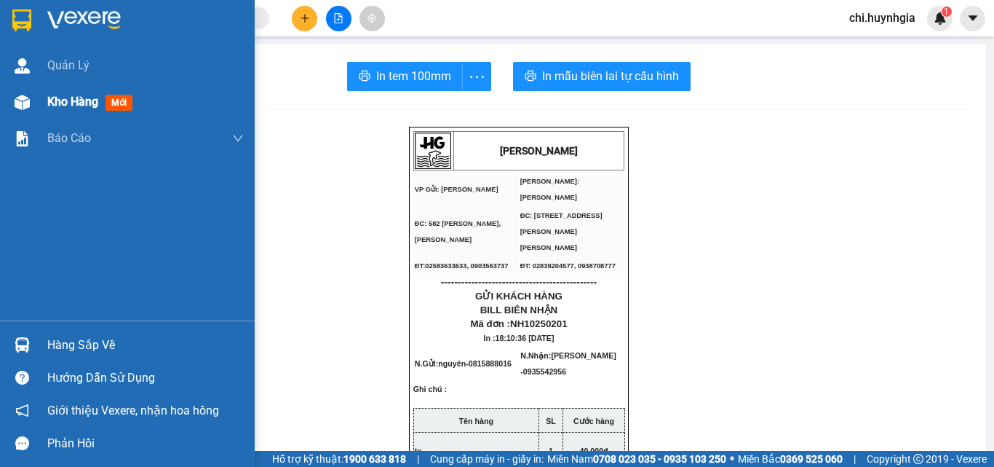
click at [69, 100] on span "Kho hàng" at bounding box center [72, 102] width 51 height 14
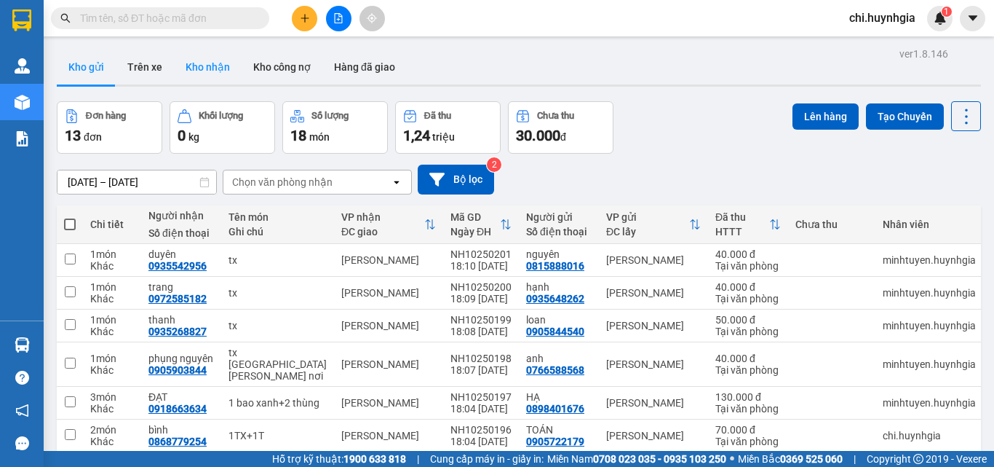
click at [214, 68] on button "Kho nhận" at bounding box center [208, 67] width 68 height 35
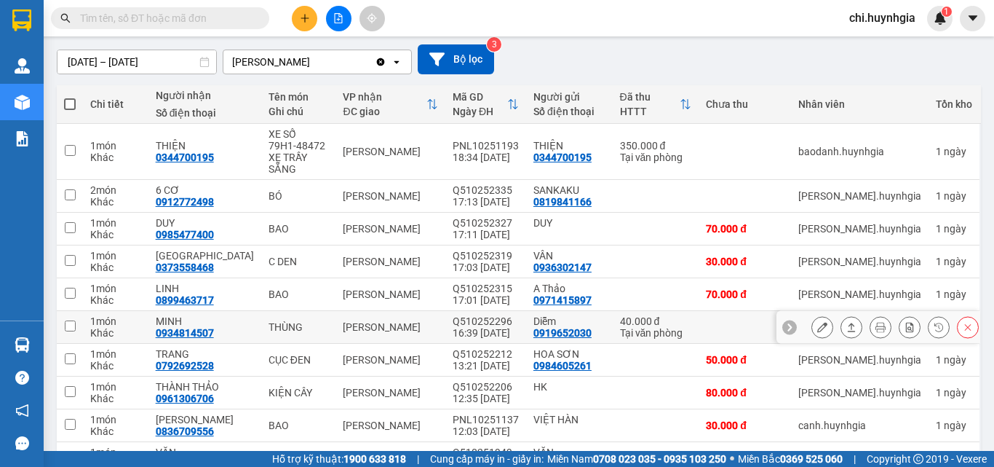
scroll to position [146, 0]
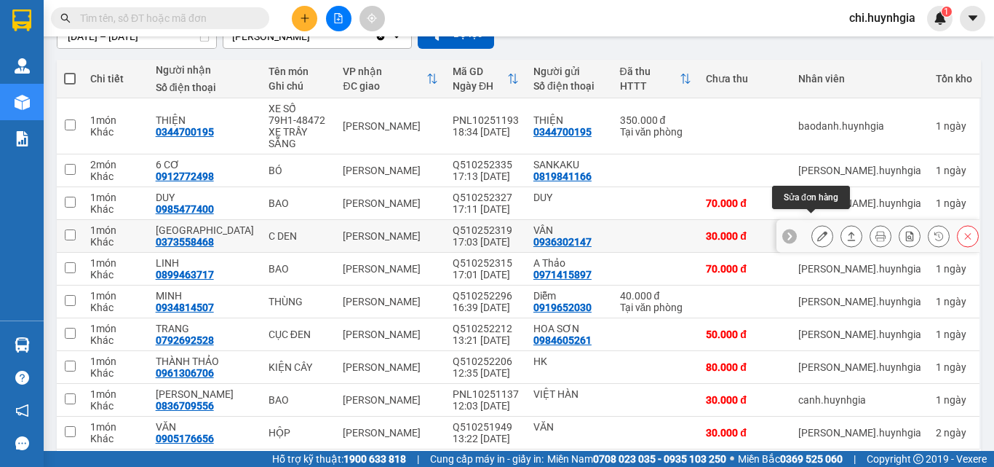
click at [812, 231] on button at bounding box center [822, 235] width 20 height 25
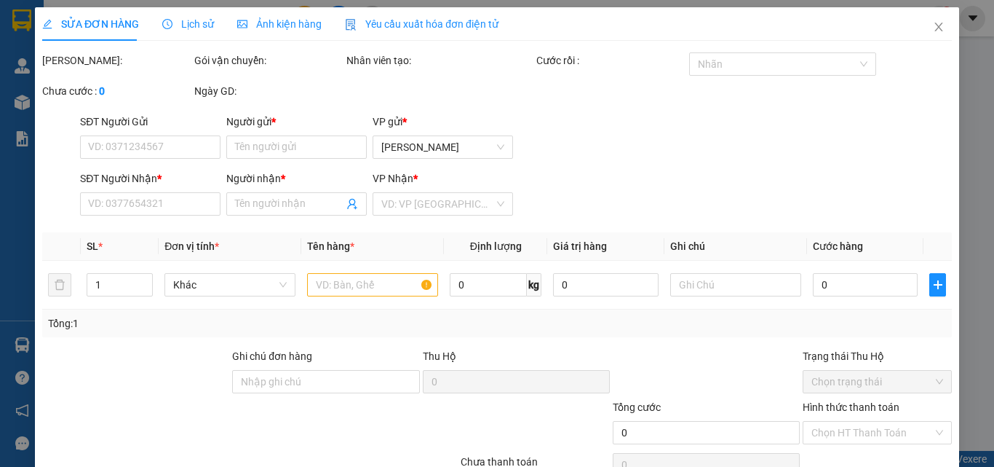
type input "0936302147"
type input "VÂN"
type input "0373558468"
type input "THÁI HÒA"
type input "30.000"
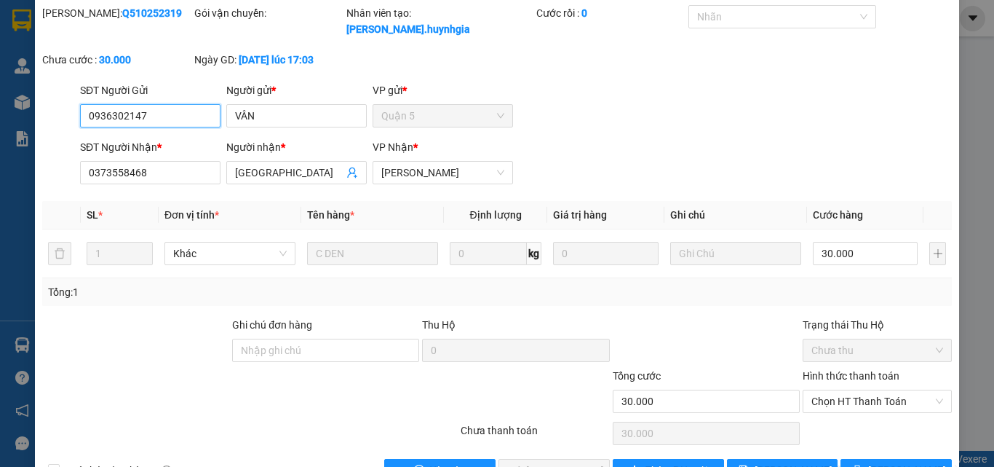
scroll to position [73, 0]
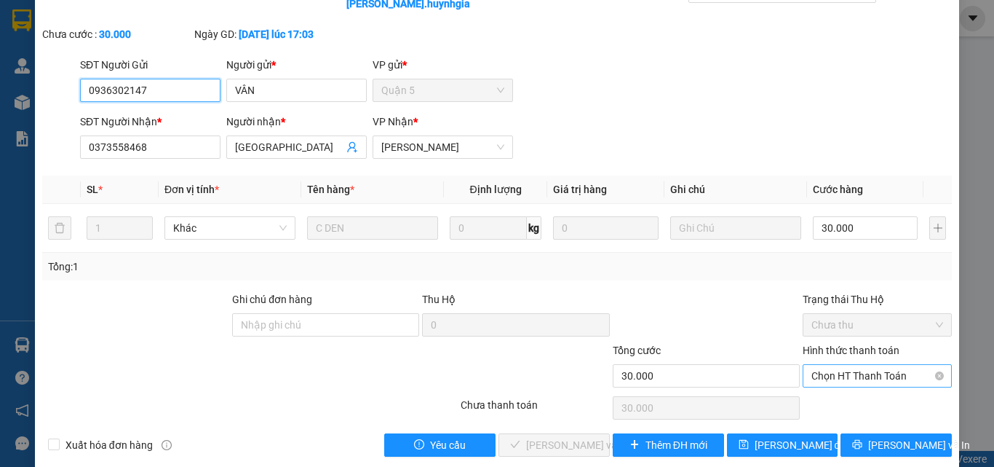
click at [866, 365] on span "Chọn HT Thanh Toán" at bounding box center [878, 376] width 132 height 22
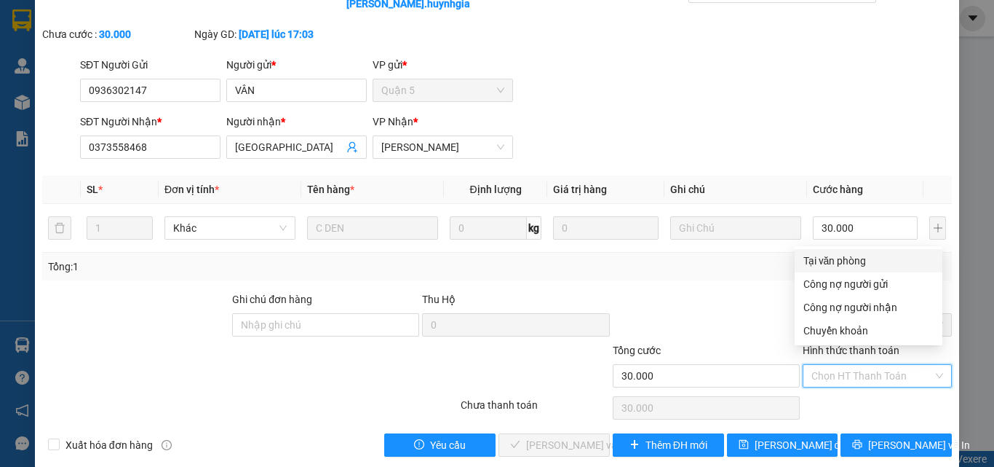
click at [854, 266] on div "Tại văn phòng" at bounding box center [869, 261] width 130 height 16
type input "0"
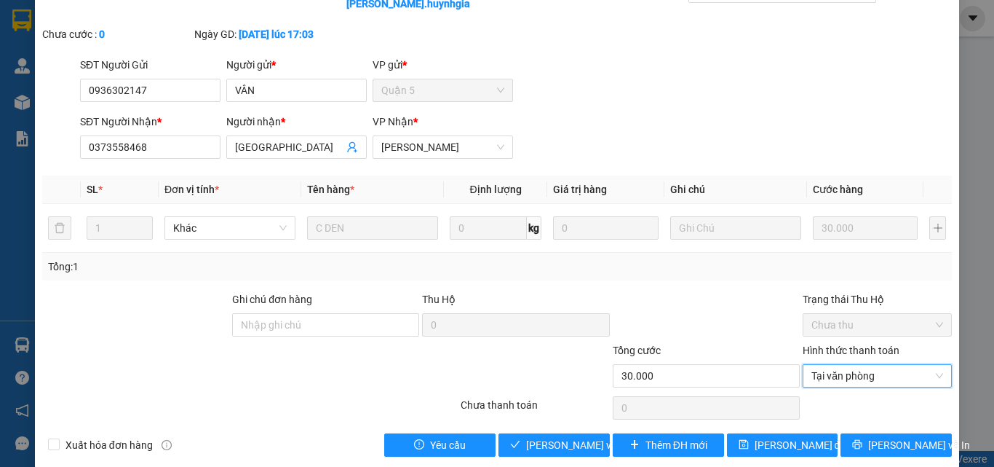
scroll to position [75, 0]
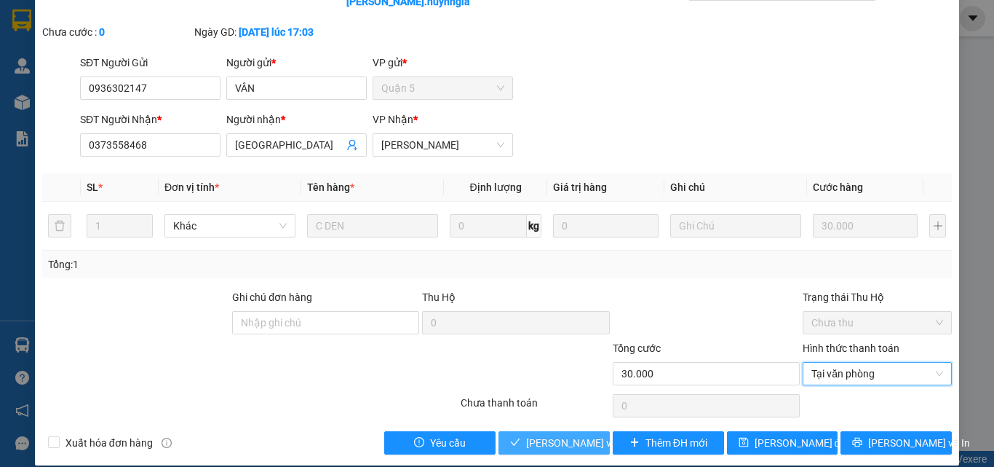
click at [540, 435] on span "Lưu và Giao hàng" at bounding box center [624, 443] width 197 height 16
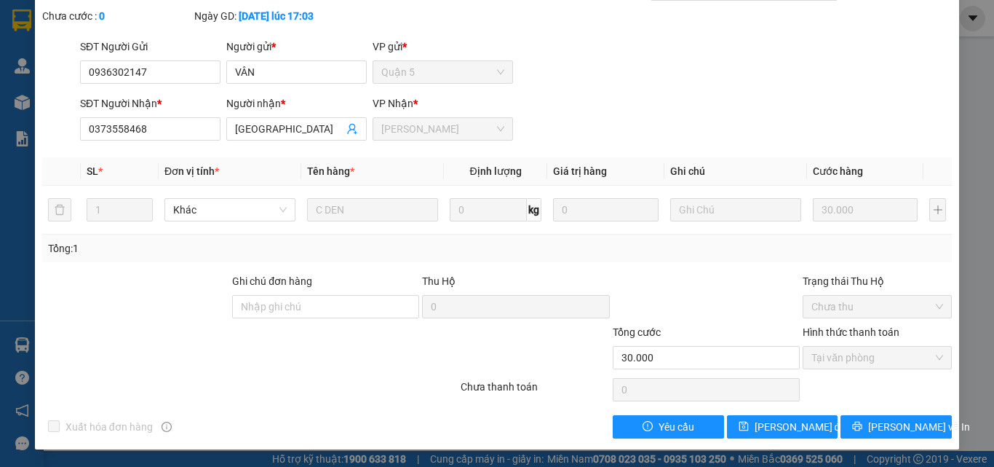
scroll to position [0, 0]
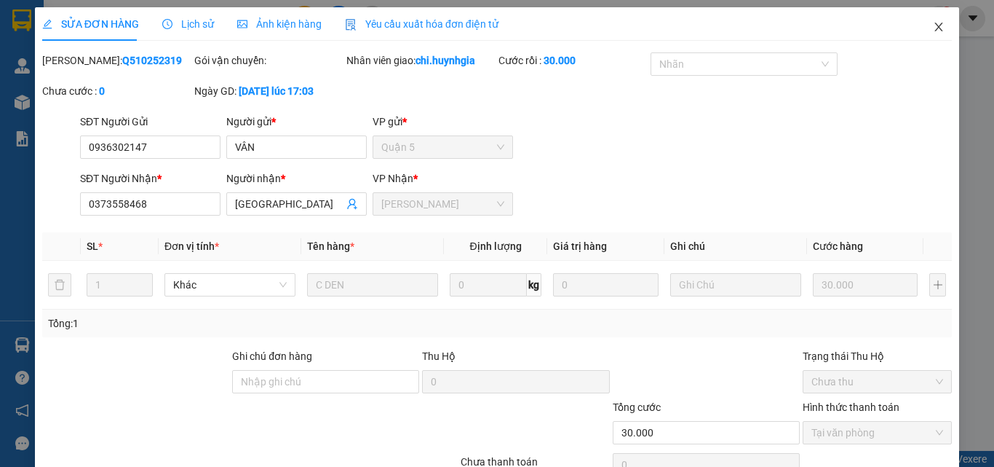
drag, startPoint x: 928, startPoint y: 23, endPoint x: 37, endPoint y: 179, distance: 904.6
click at [933, 24] on icon "close" at bounding box center [939, 27] width 12 height 12
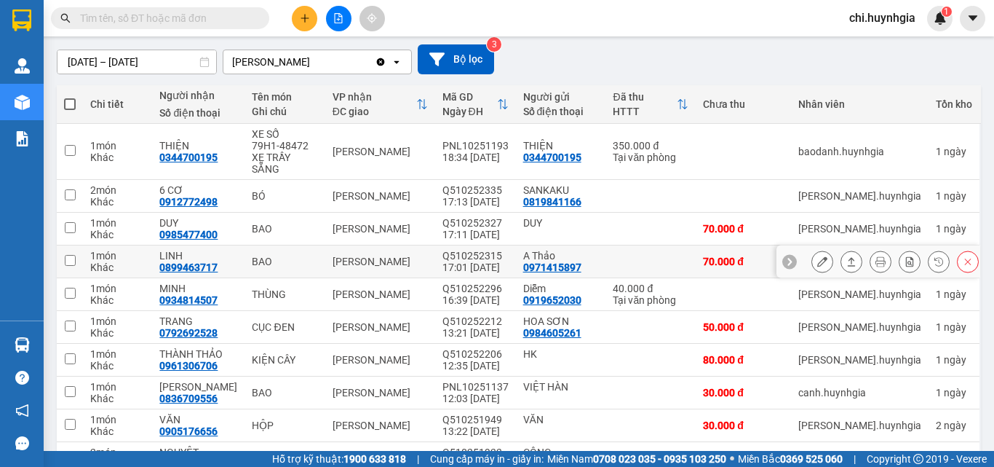
scroll to position [146, 0]
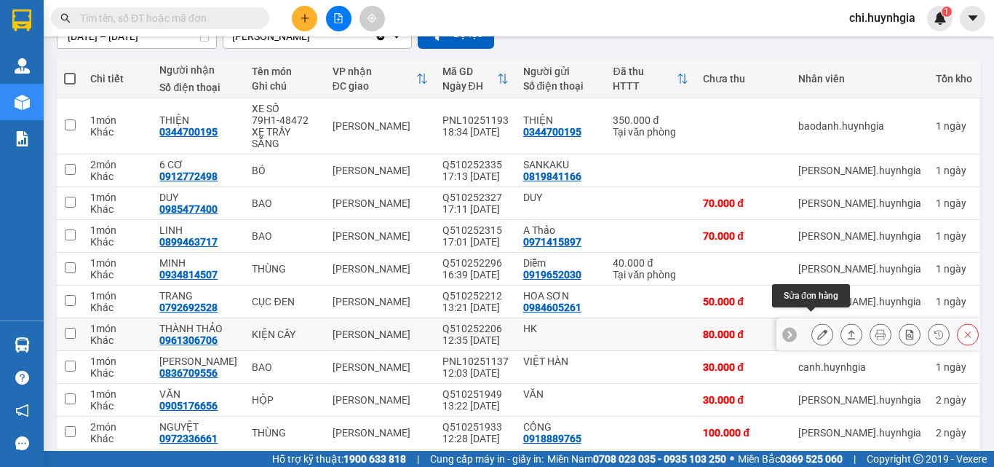
click at [818, 329] on icon at bounding box center [823, 334] width 10 height 10
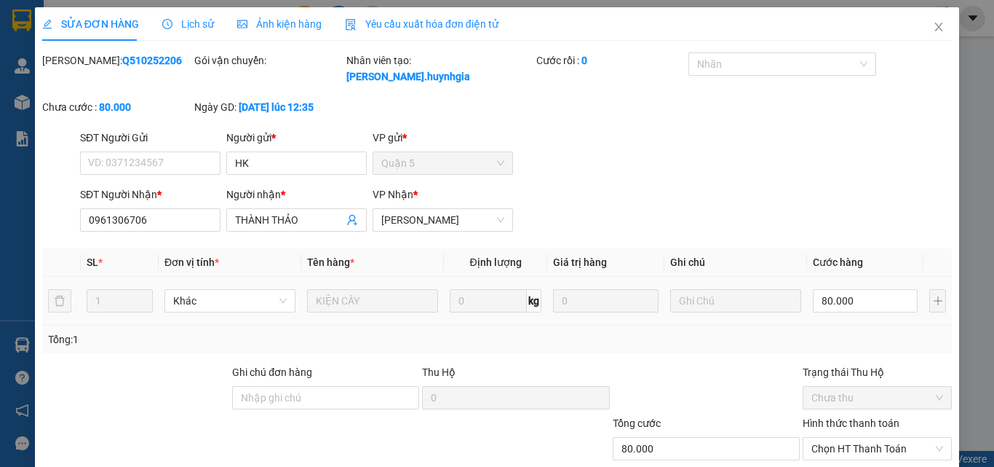
type input "HK"
type input "0961306706"
type input "THÀNH THẢO"
type input "80.000"
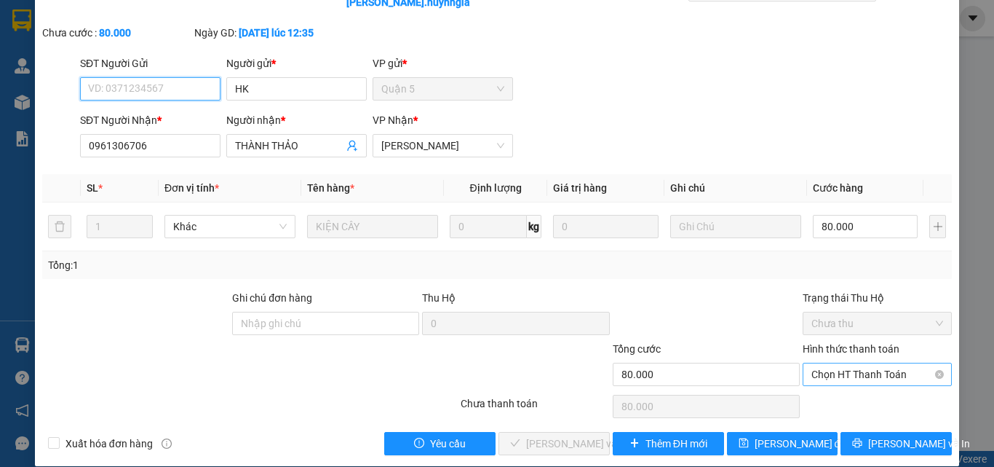
scroll to position [75, 0]
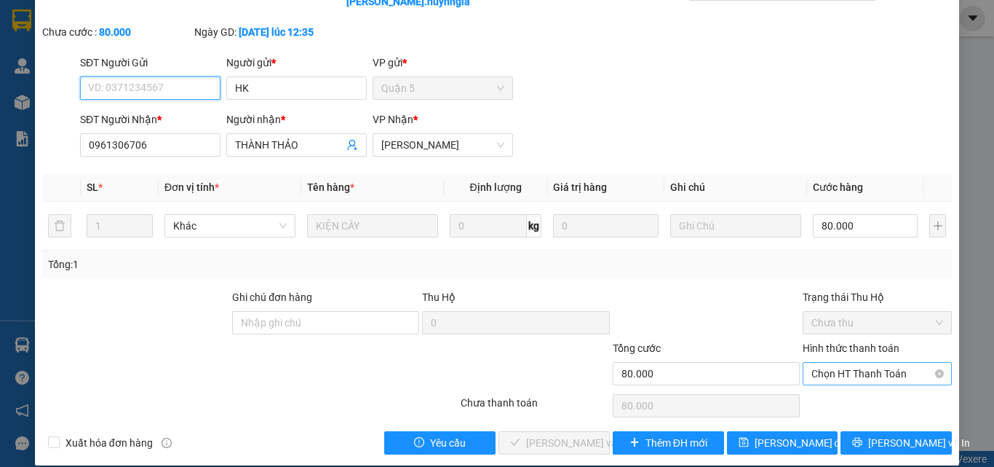
click at [829, 363] on span "Chọn HT Thanh Toán" at bounding box center [878, 374] width 132 height 22
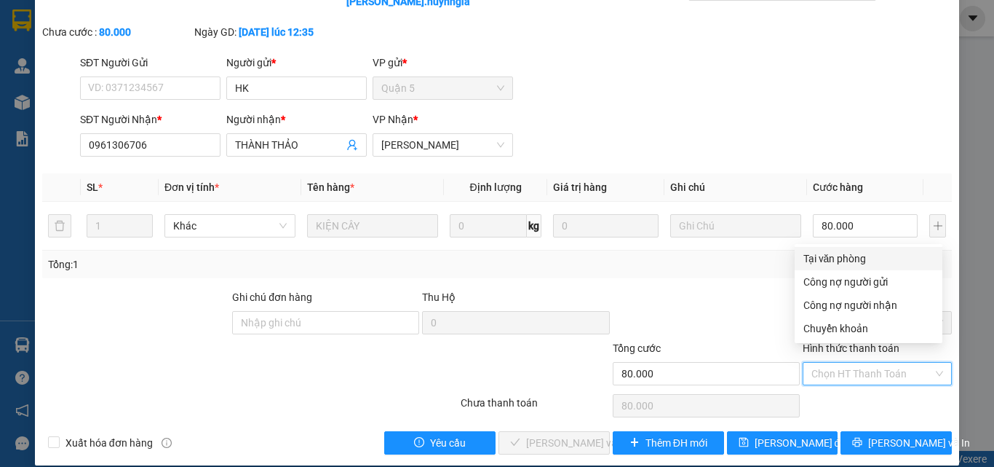
click at [822, 258] on div "Tại văn phòng" at bounding box center [869, 258] width 130 height 16
type input "0"
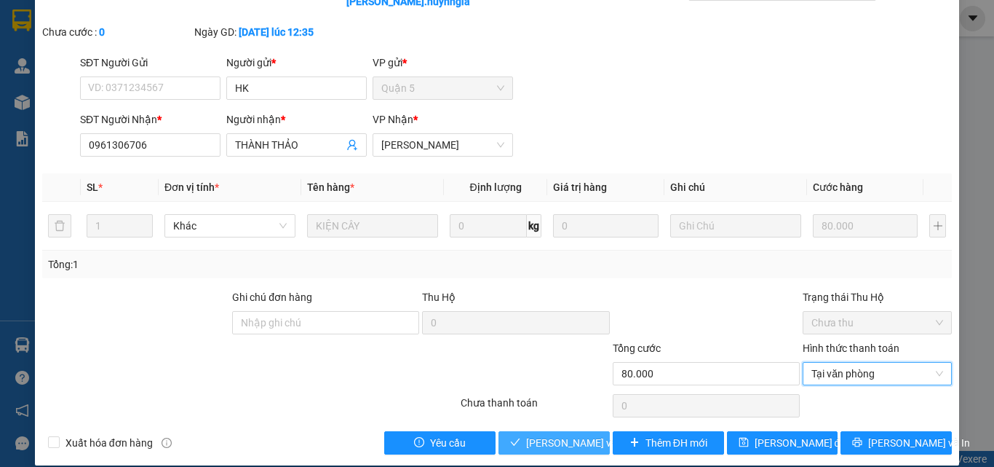
drag, startPoint x: 547, startPoint y: 422, endPoint x: 549, endPoint y: 407, distance: 14.6
click at [547, 435] on span "Lưu và Giao hàng" at bounding box center [624, 443] width 197 height 16
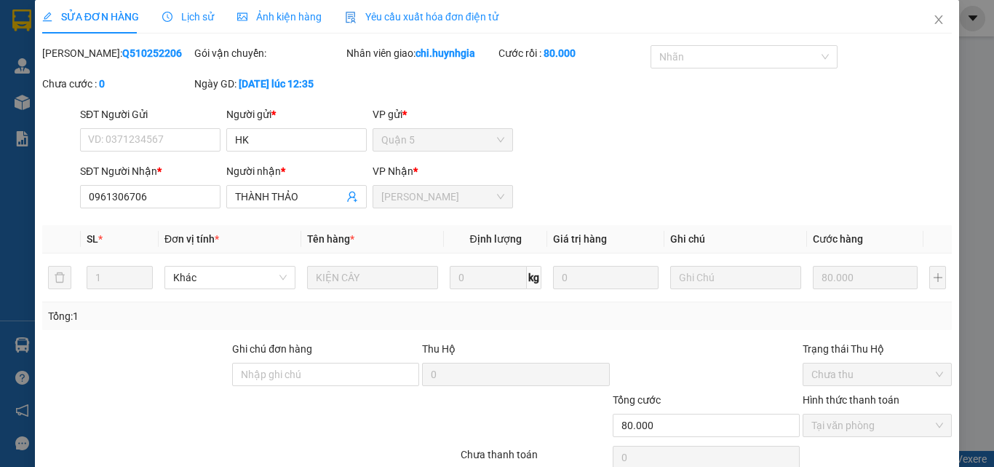
scroll to position [0, 0]
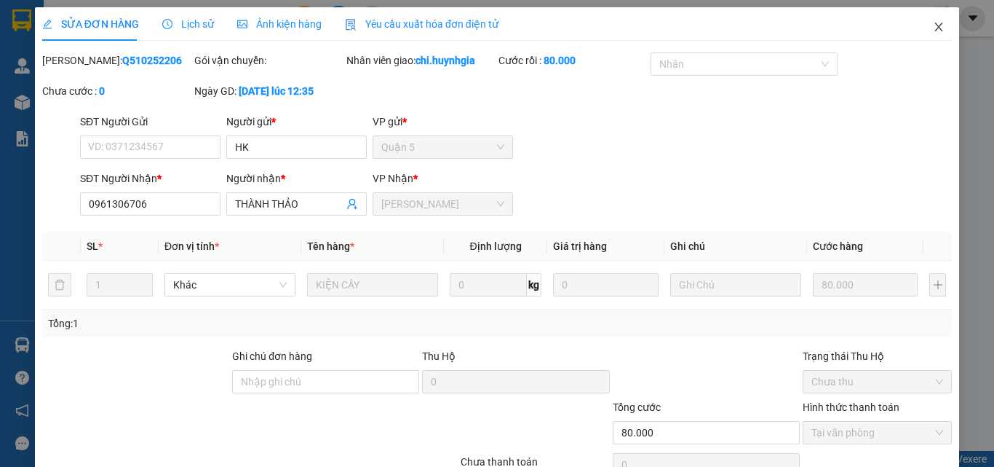
click at [933, 23] on icon "close" at bounding box center [939, 27] width 12 height 12
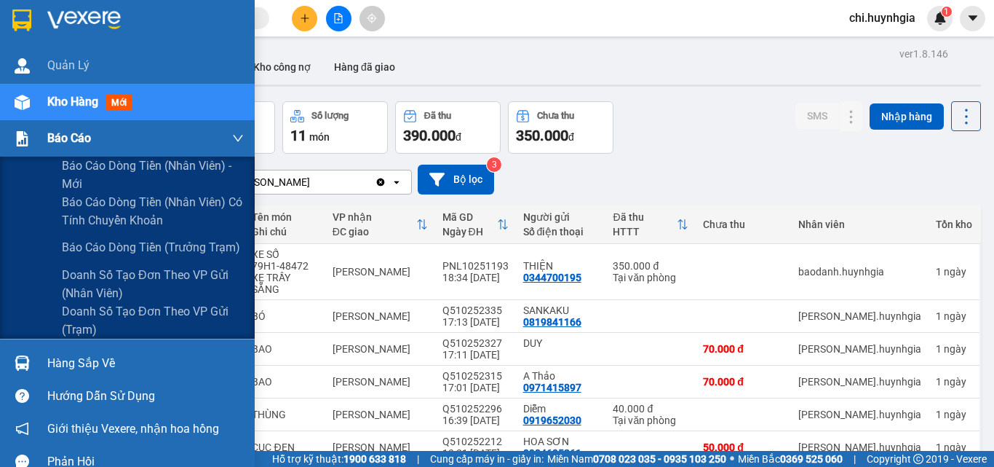
click at [58, 136] on span "Báo cáo" at bounding box center [69, 138] width 44 height 18
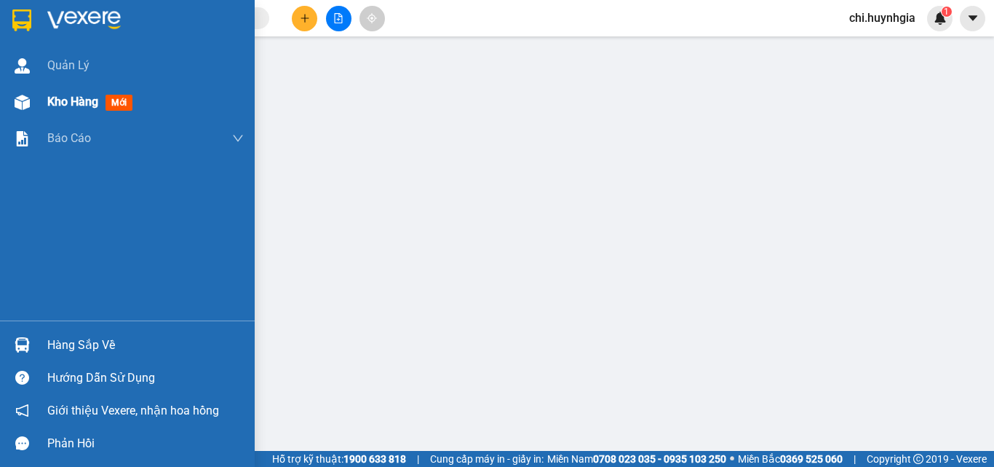
click at [63, 99] on span "Kho hàng" at bounding box center [72, 102] width 51 height 14
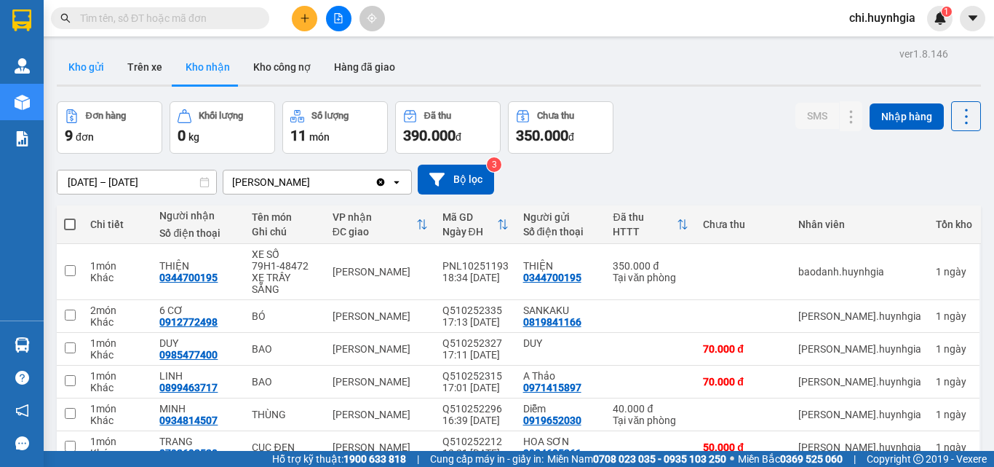
click at [76, 55] on button "Kho gửi" at bounding box center [86, 67] width 59 height 35
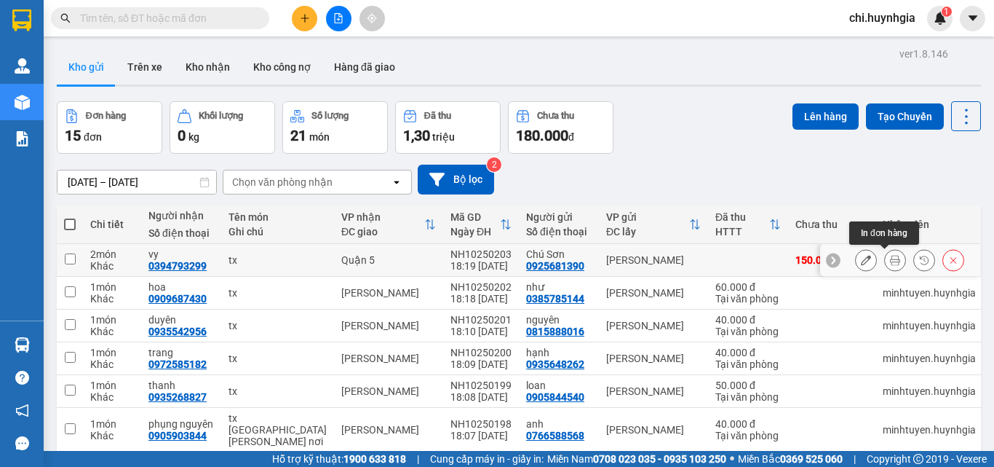
click at [885, 253] on button at bounding box center [895, 260] width 20 height 25
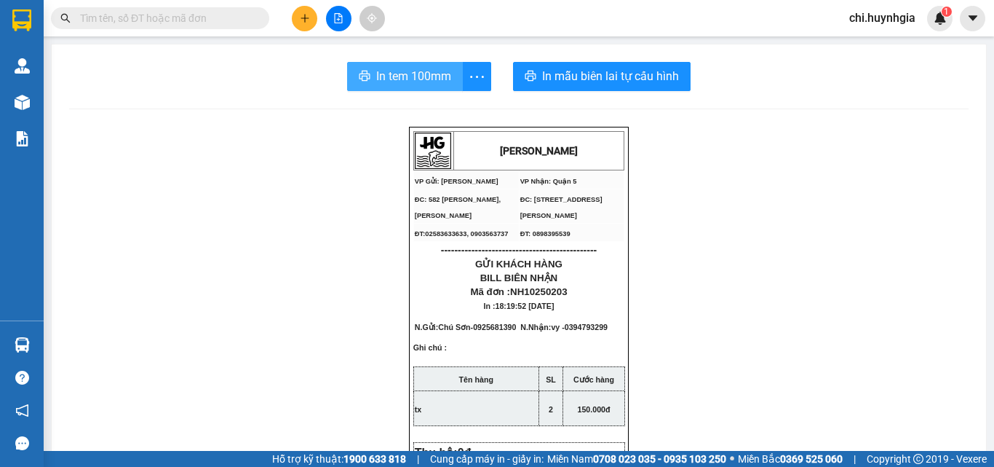
click at [390, 85] on span "In tem 100mm" at bounding box center [413, 76] width 75 height 18
drag, startPoint x: 419, startPoint y: 74, endPoint x: 449, endPoint y: 95, distance: 37.6
click at [419, 74] on span "In tem 100mm" at bounding box center [413, 76] width 75 height 18
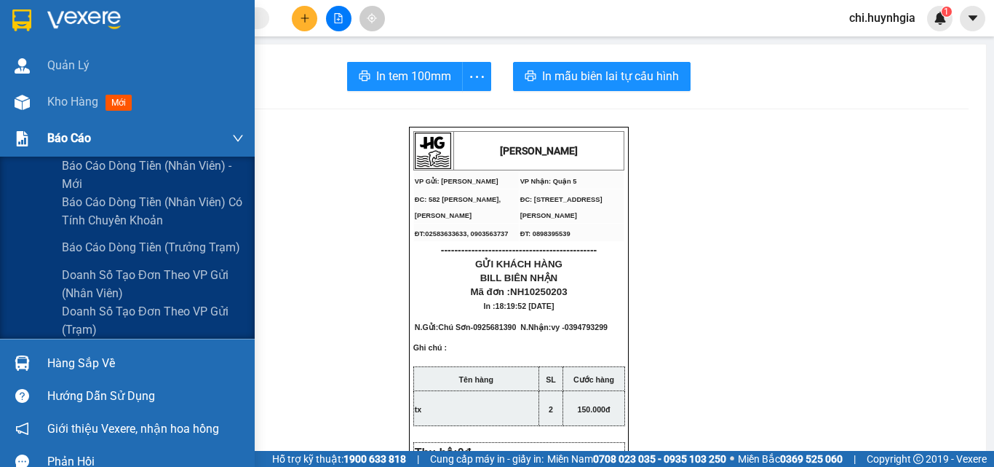
click at [68, 134] on span "Báo cáo" at bounding box center [69, 138] width 44 height 18
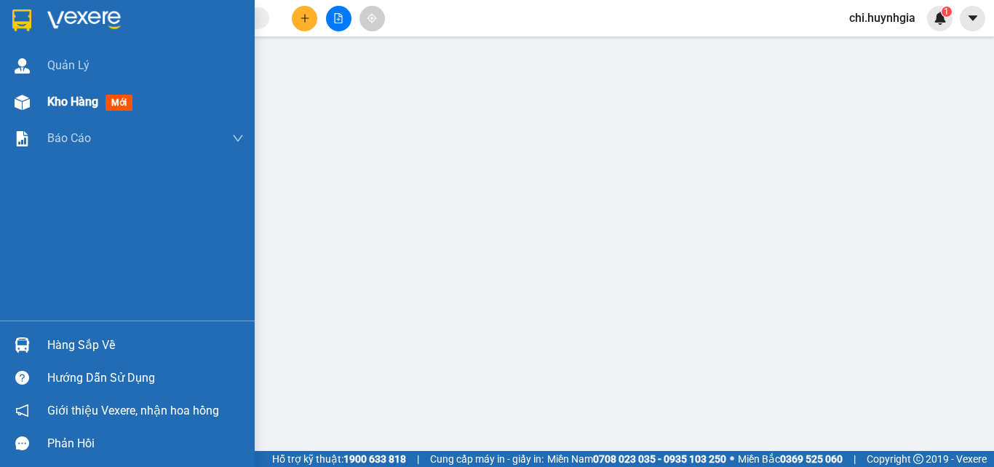
click at [69, 98] on span "Kho hàng" at bounding box center [72, 102] width 51 height 14
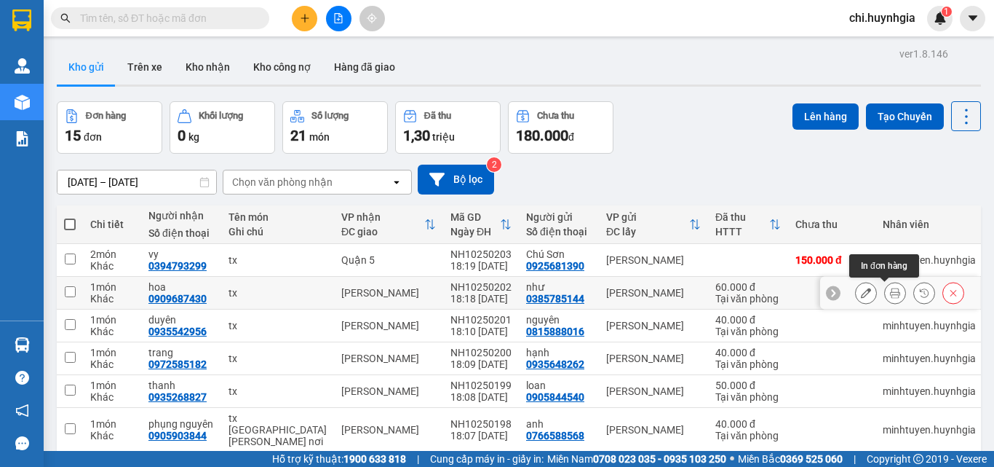
click at [890, 290] on icon at bounding box center [895, 293] width 10 height 10
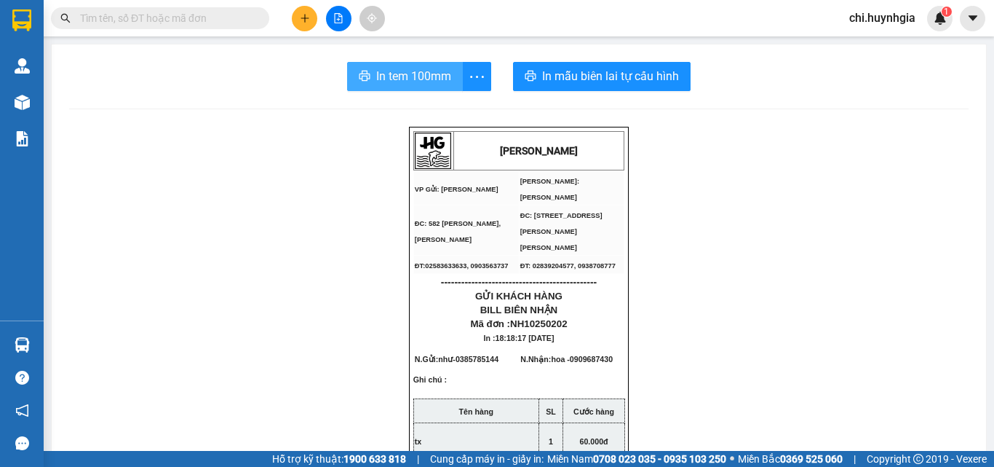
drag, startPoint x: 414, startPoint y: 82, endPoint x: 456, endPoint y: 100, distance: 46.0
click at [414, 84] on span "In tem 100mm" at bounding box center [413, 76] width 75 height 18
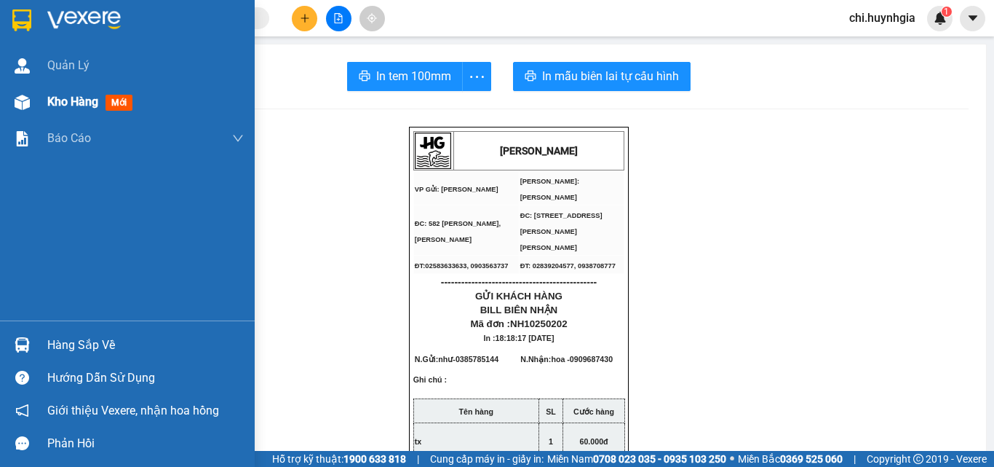
drag, startPoint x: 86, startPoint y: 65, endPoint x: 97, endPoint y: 107, distance: 43.6
click at [86, 66] on span "Quản Lý" at bounding box center [68, 65] width 42 height 18
drag, startPoint x: 76, startPoint y: 98, endPoint x: 210, endPoint y: 104, distance: 134.1
click at [78, 98] on span "Kho hàng" at bounding box center [72, 102] width 51 height 14
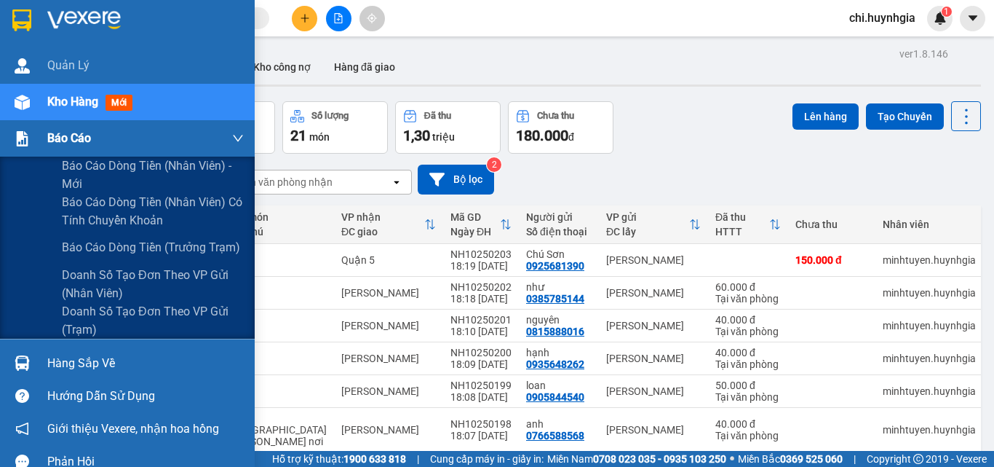
drag, startPoint x: 47, startPoint y: 135, endPoint x: 65, endPoint y: 131, distance: 18.0
click at [48, 135] on span "Báo cáo" at bounding box center [69, 138] width 44 height 18
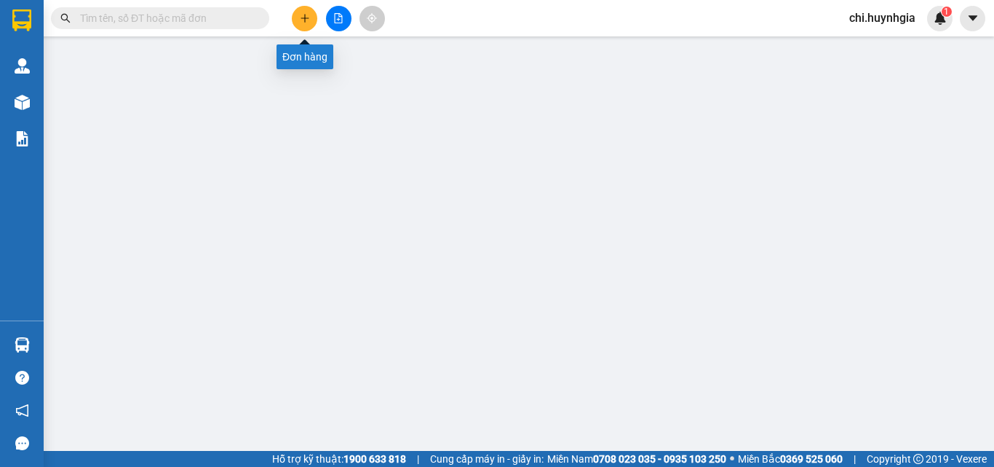
click at [302, 17] on icon "plus" at bounding box center [305, 18] width 10 height 10
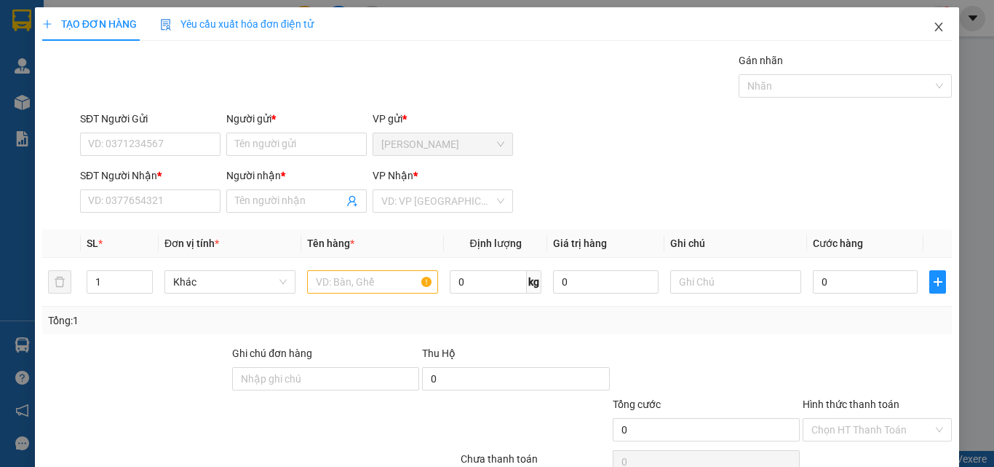
drag, startPoint x: 934, startPoint y: 26, endPoint x: 878, endPoint y: 42, distance: 58.3
click at [933, 26] on icon "close" at bounding box center [939, 27] width 12 height 12
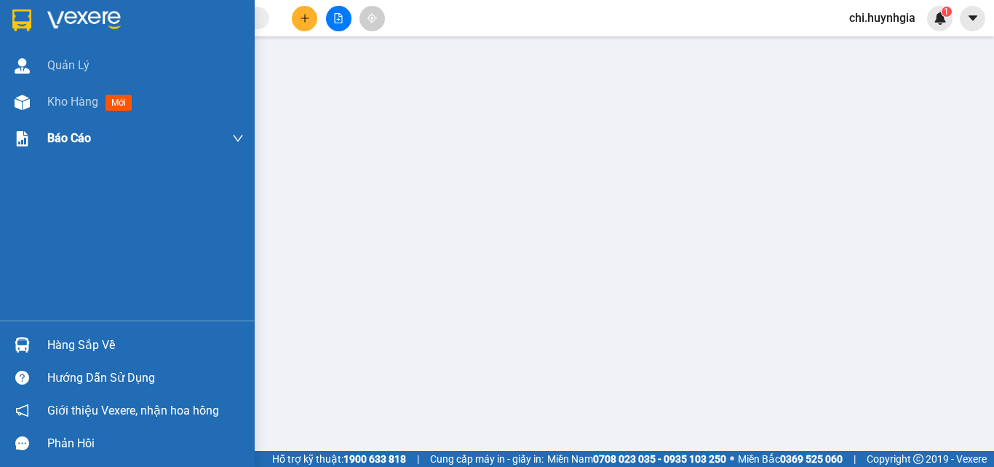
drag, startPoint x: 65, startPoint y: 104, endPoint x: 131, endPoint y: 124, distance: 69.3
click at [65, 103] on span "Kho hàng" at bounding box center [72, 102] width 51 height 14
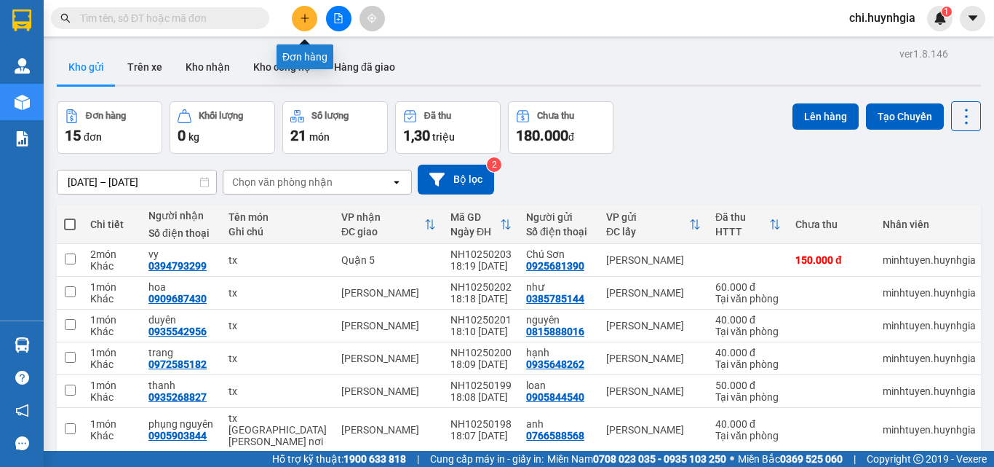
click at [305, 22] on icon "plus" at bounding box center [304, 18] width 1 height 8
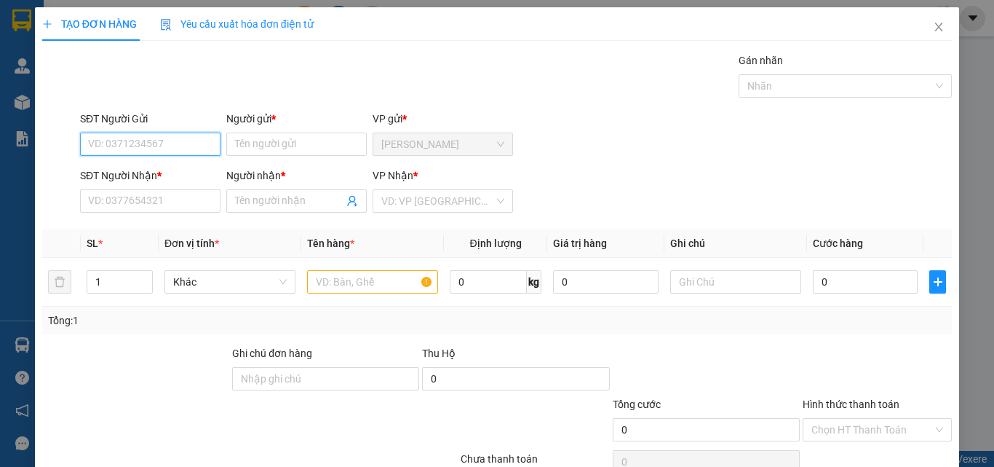
click at [185, 146] on input "SĐT Người Gửi" at bounding box center [150, 143] width 141 height 23
type input "0905801373"
drag, startPoint x: 178, startPoint y: 177, endPoint x: 184, endPoint y: 195, distance: 19.1
click at [178, 177] on div "0905801373 - XUÂN" at bounding box center [149, 173] width 122 height 16
type input "XUÂN"
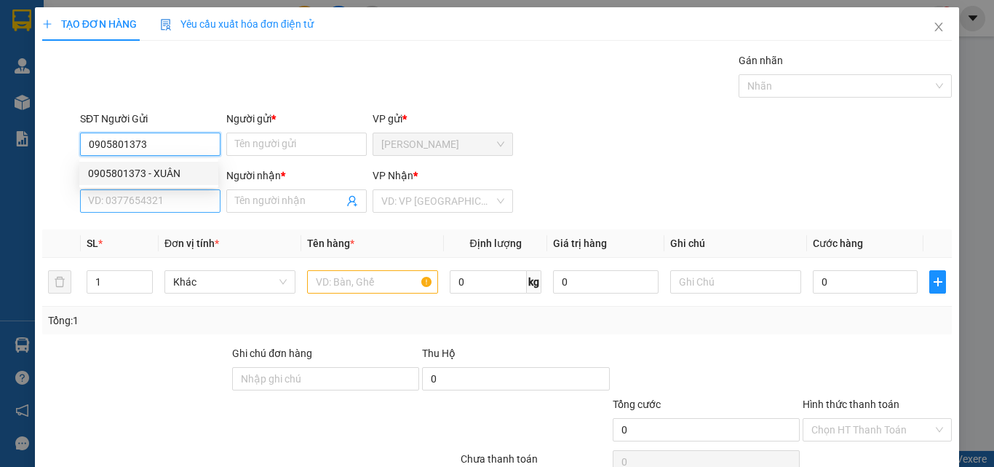
type input "0394903887"
type input "BÍCH"
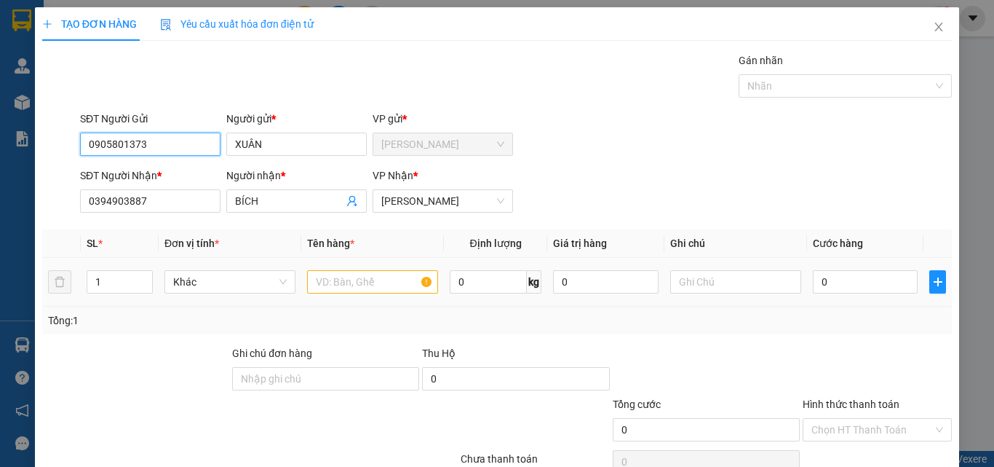
type input "0905801373"
click at [327, 284] on input "text" at bounding box center [372, 281] width 131 height 23
click at [124, 280] on input "1" at bounding box center [119, 282] width 65 height 22
type input "2"
click at [400, 286] on input "text" at bounding box center [372, 281] width 131 height 23
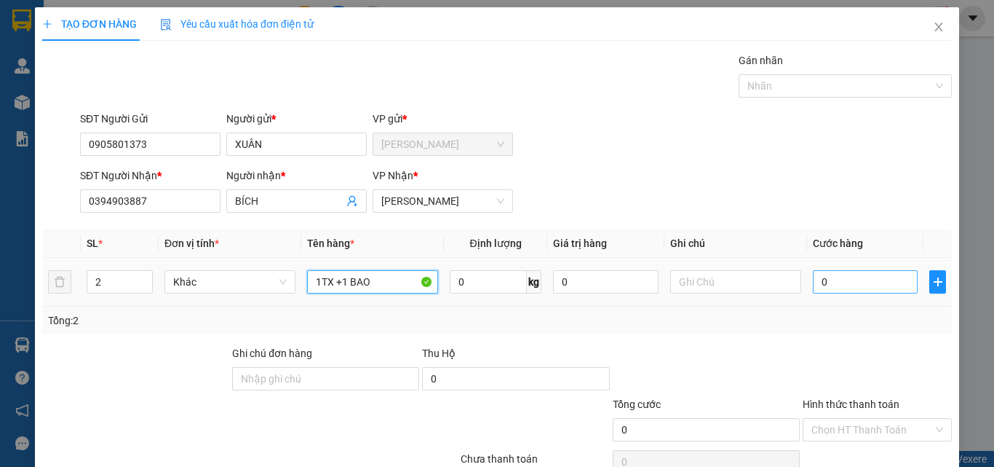
type input "1TX +1 BAO"
type input "7"
type input "70"
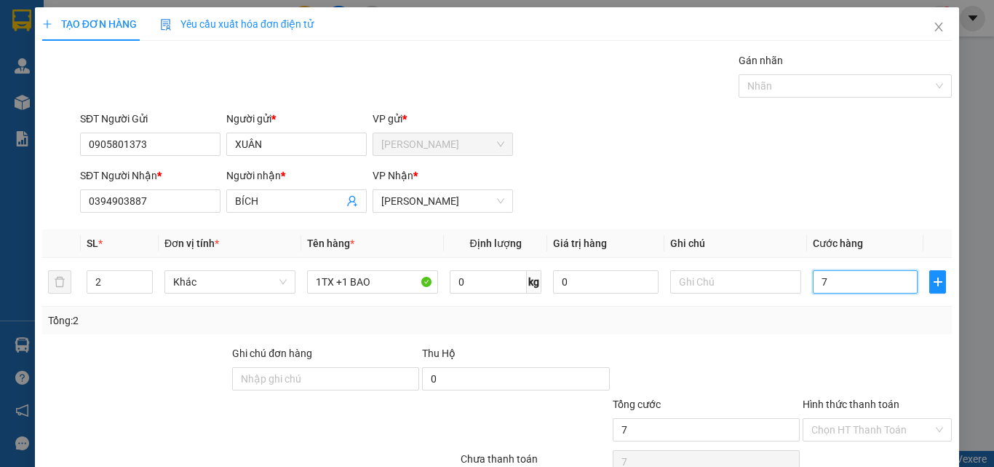
type input "70"
type input "70.000"
click at [827, 431] on input "Hình thức thanh toán" at bounding box center [873, 430] width 122 height 22
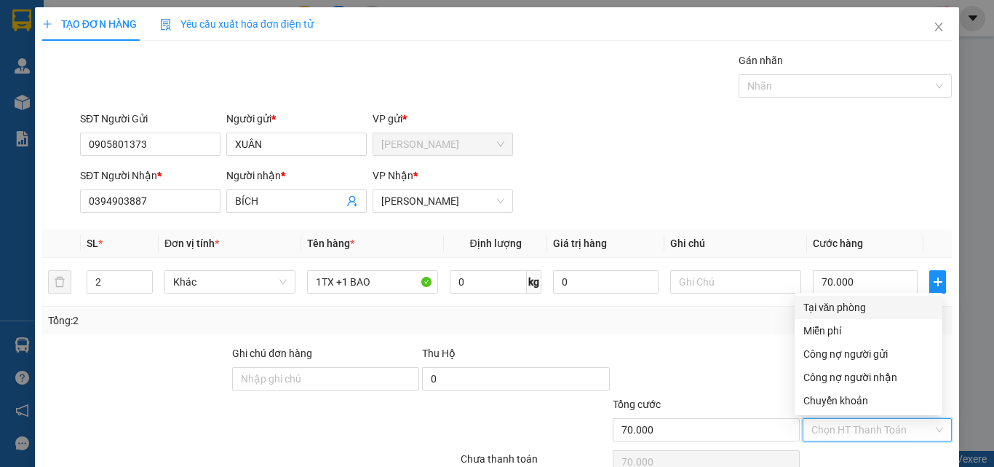
click at [850, 305] on div "Tại văn phòng" at bounding box center [869, 307] width 130 height 16
type input "0"
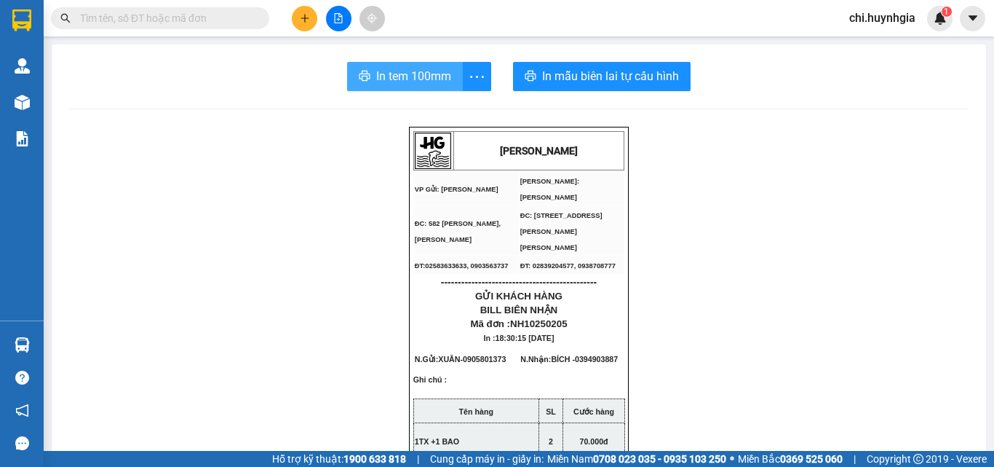
click at [396, 87] on button "In tem 100mm" at bounding box center [405, 76] width 116 height 29
click at [407, 82] on span "In tem 100mm" at bounding box center [413, 76] width 75 height 18
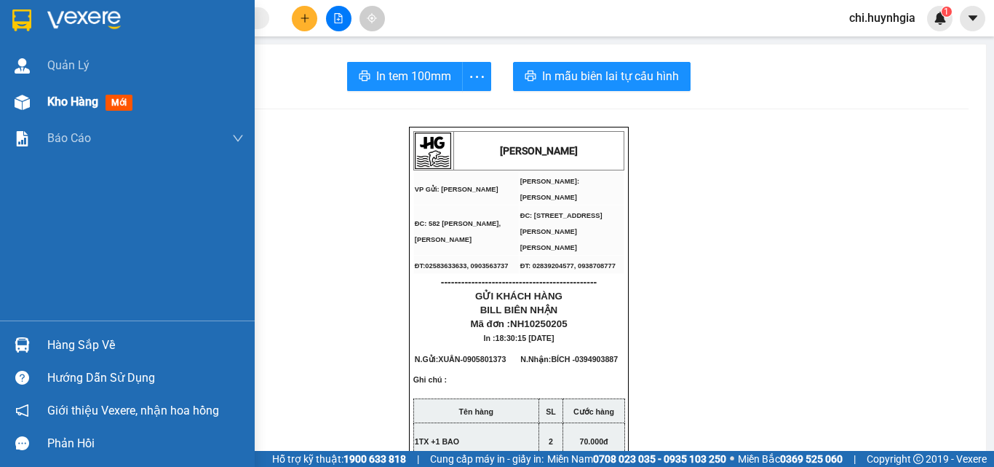
click at [59, 100] on span "Kho hàng" at bounding box center [72, 102] width 51 height 14
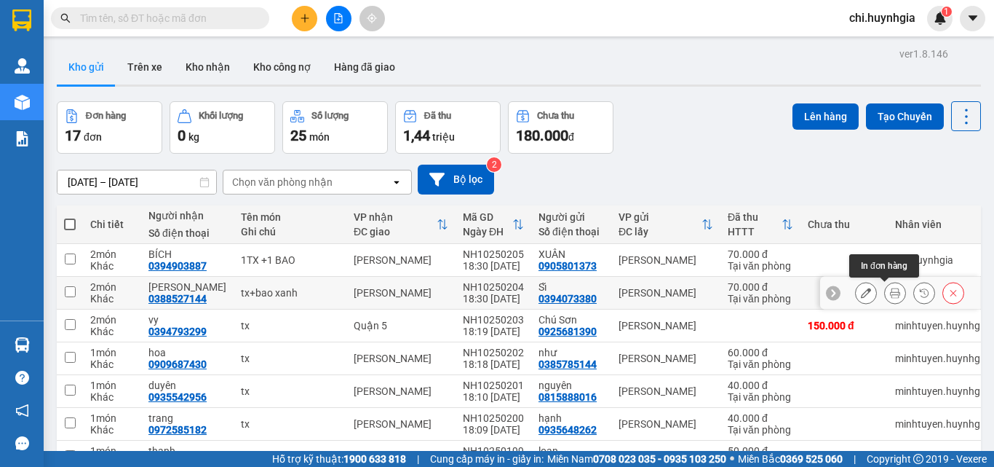
click at [890, 290] on icon at bounding box center [895, 293] width 10 height 10
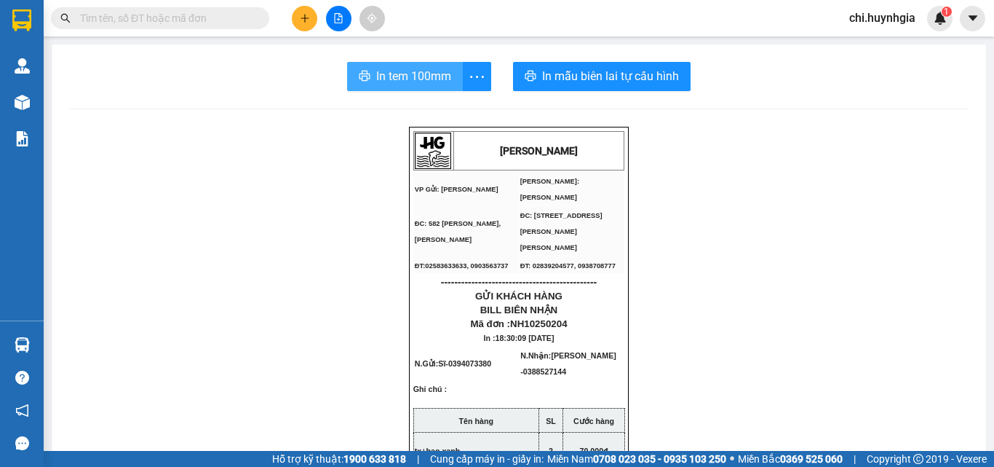
click at [397, 82] on span "In tem 100mm" at bounding box center [413, 76] width 75 height 18
click at [398, 82] on span "In tem 100mm" at bounding box center [413, 76] width 75 height 18
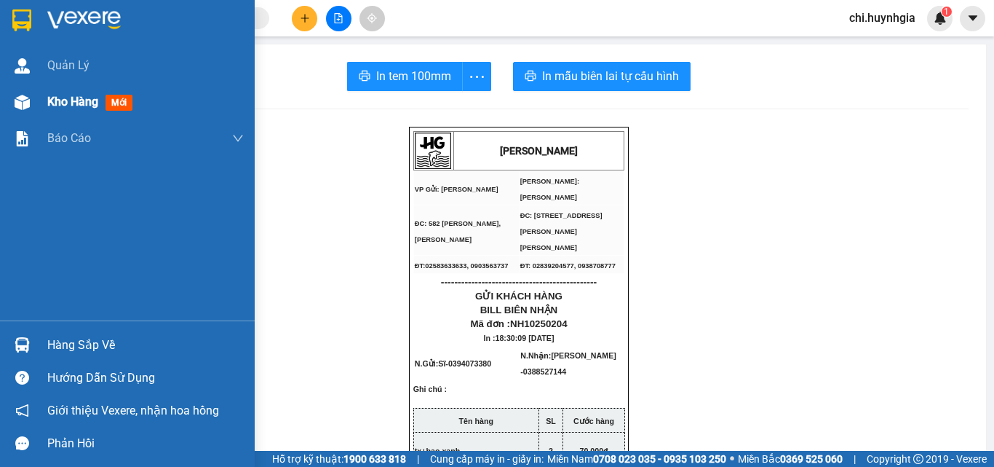
click at [39, 101] on div "Kho hàng mới" at bounding box center [127, 102] width 255 height 36
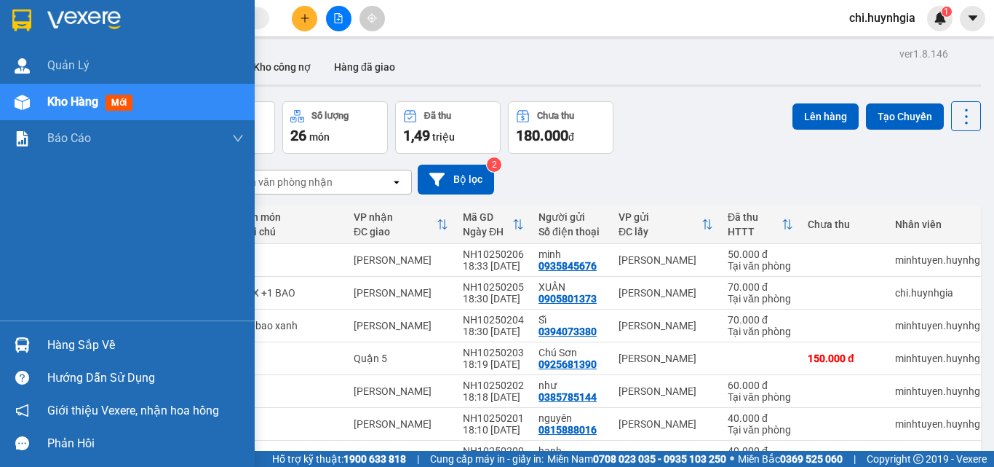
drag, startPoint x: 90, startPoint y: 103, endPoint x: 92, endPoint y: 111, distance: 7.8
click at [92, 111] on button "Đơn hàng 18 đơn" at bounding box center [110, 127] width 106 height 52
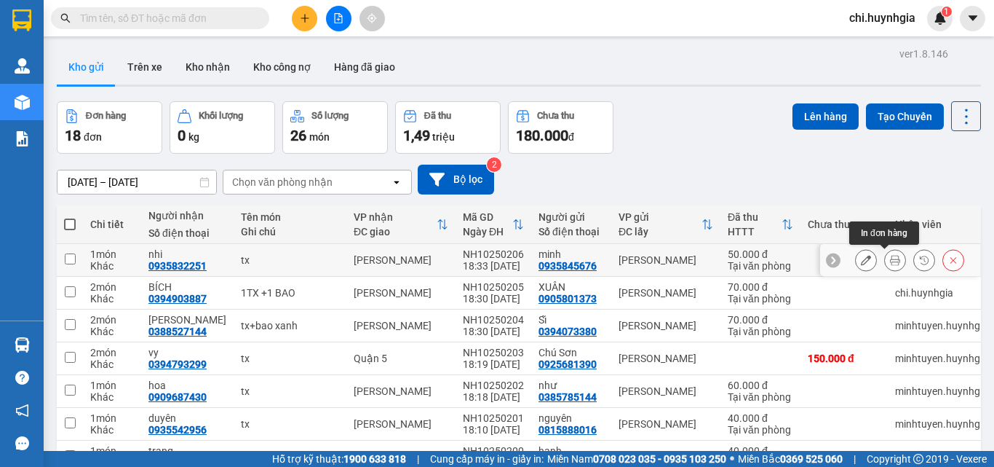
click at [890, 255] on icon at bounding box center [895, 260] width 10 height 10
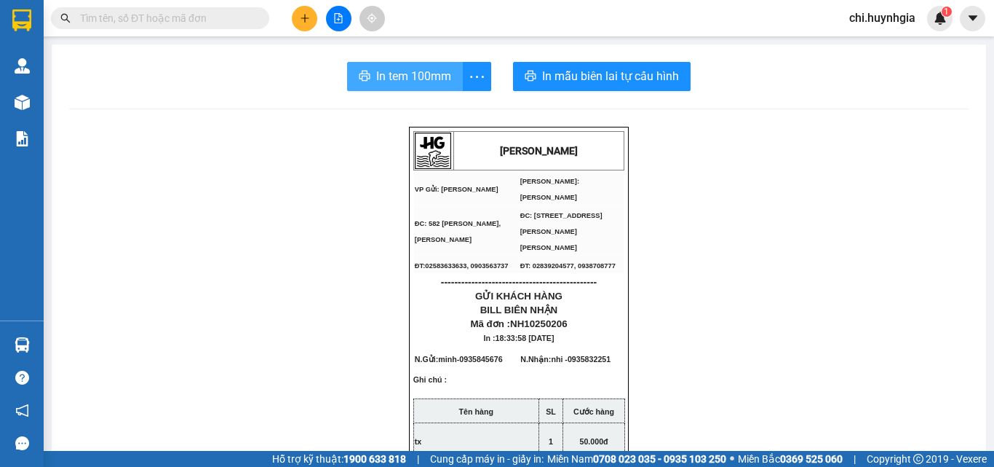
click at [391, 77] on span "In tem 100mm" at bounding box center [413, 76] width 75 height 18
click at [398, 79] on span "In tem 100mm" at bounding box center [413, 76] width 75 height 18
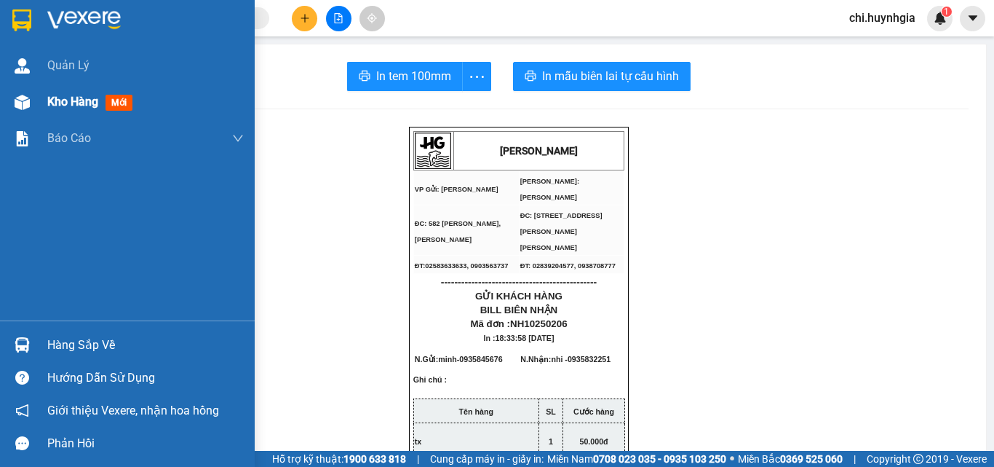
click at [80, 103] on span "Kho hàng" at bounding box center [72, 102] width 51 height 14
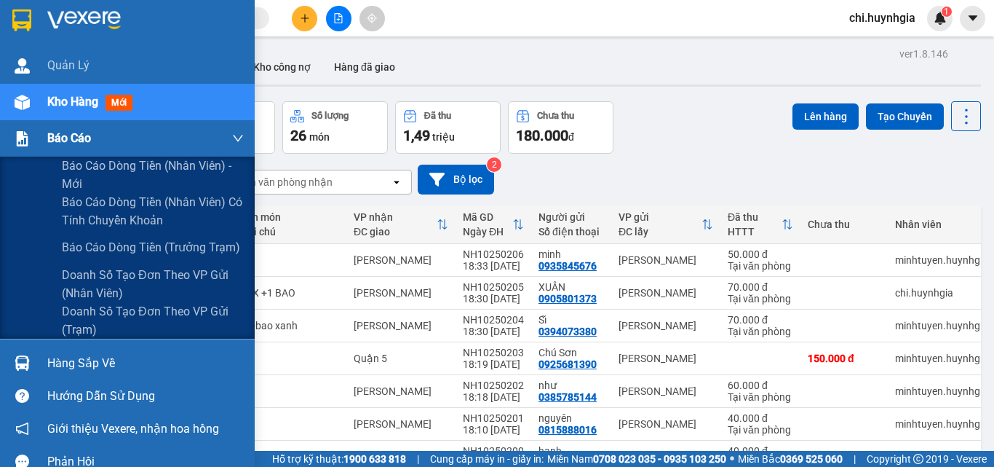
click at [55, 138] on span "Báo cáo" at bounding box center [69, 138] width 44 height 18
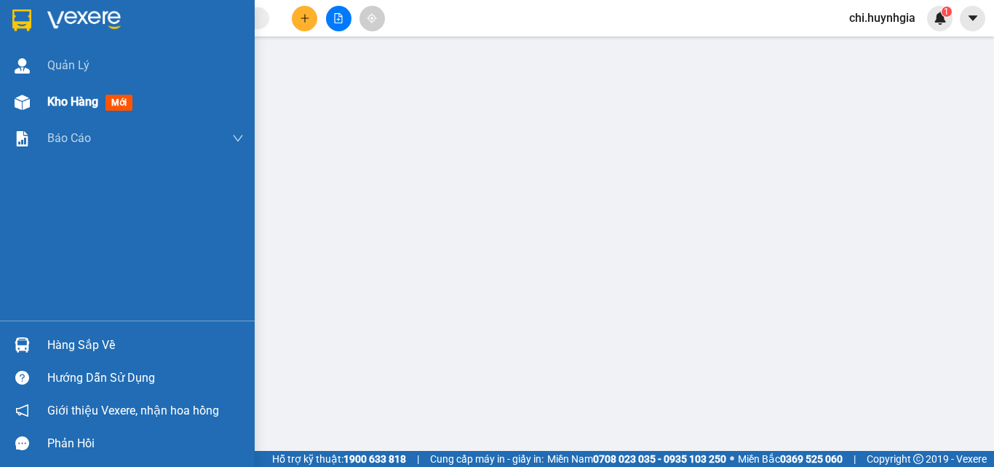
click at [63, 100] on span "Kho hàng" at bounding box center [72, 102] width 51 height 14
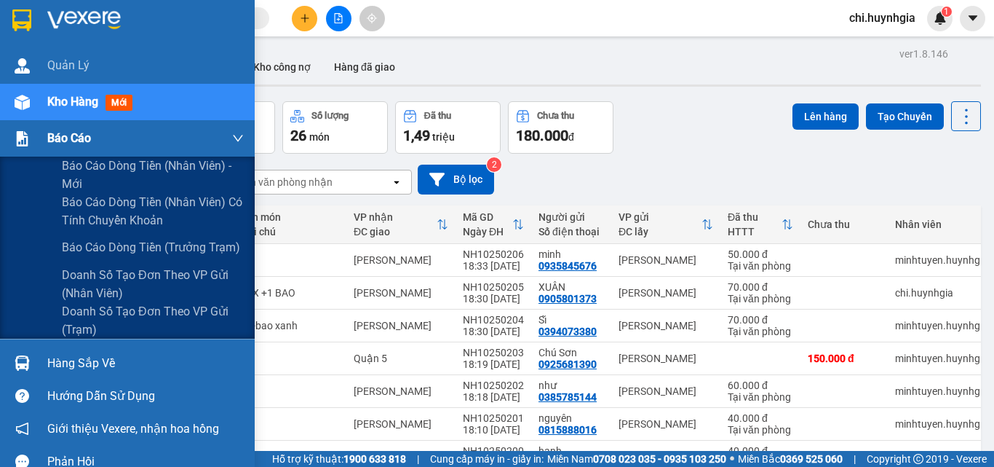
drag, startPoint x: 33, startPoint y: 144, endPoint x: 73, endPoint y: 122, distance: 45.6
click at [33, 144] on div at bounding box center [21, 138] width 25 height 25
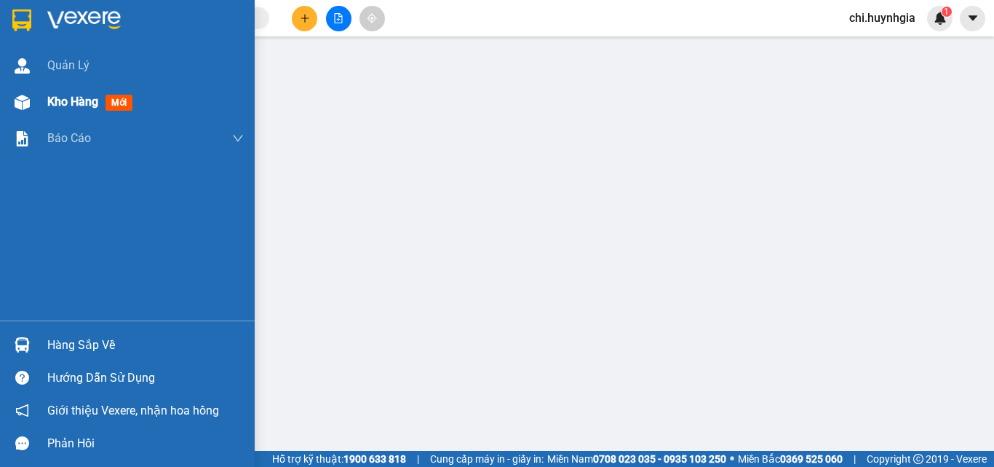
click at [79, 103] on span "Kho hàng" at bounding box center [72, 102] width 51 height 14
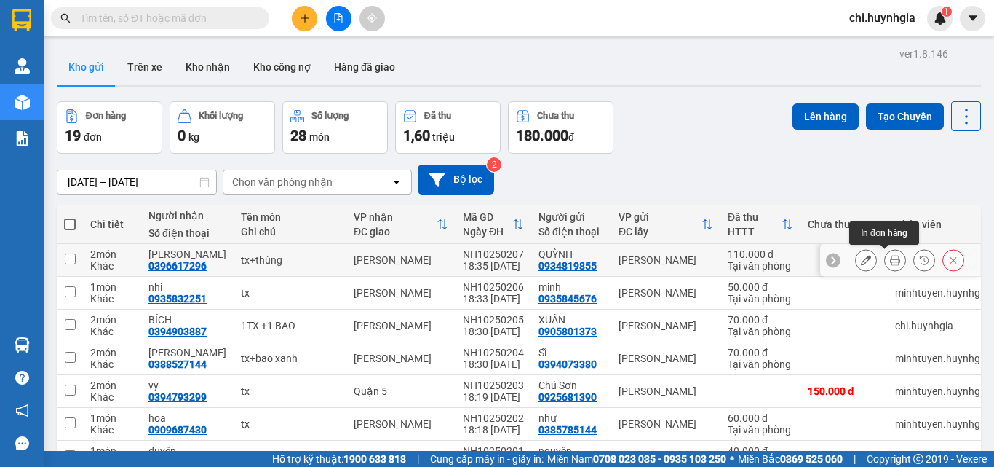
click at [885, 262] on button at bounding box center [895, 260] width 20 height 25
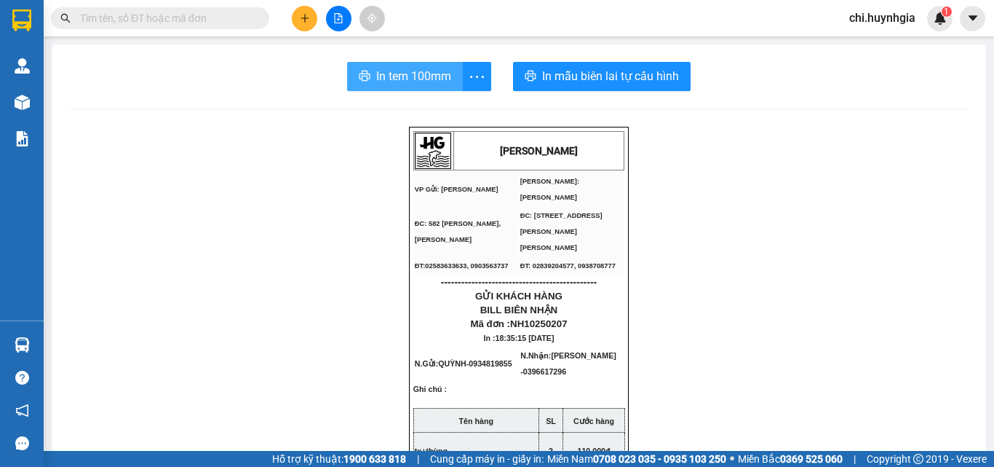
click at [402, 77] on span "In tem 100mm" at bounding box center [413, 76] width 75 height 18
click at [419, 78] on span "In tem 100mm" at bounding box center [413, 76] width 75 height 18
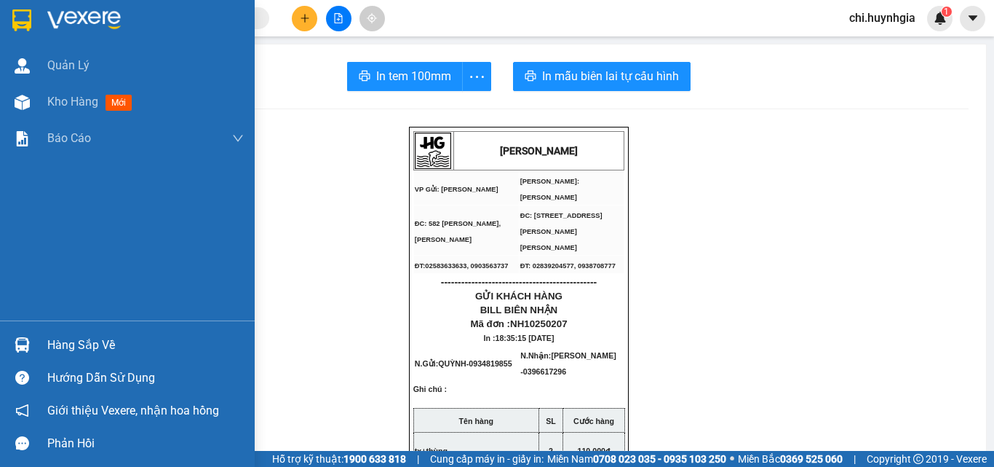
drag, startPoint x: 66, startPoint y: 102, endPoint x: 215, endPoint y: 0, distance: 180.1
click at [69, 100] on span "Kho hàng" at bounding box center [72, 102] width 51 height 14
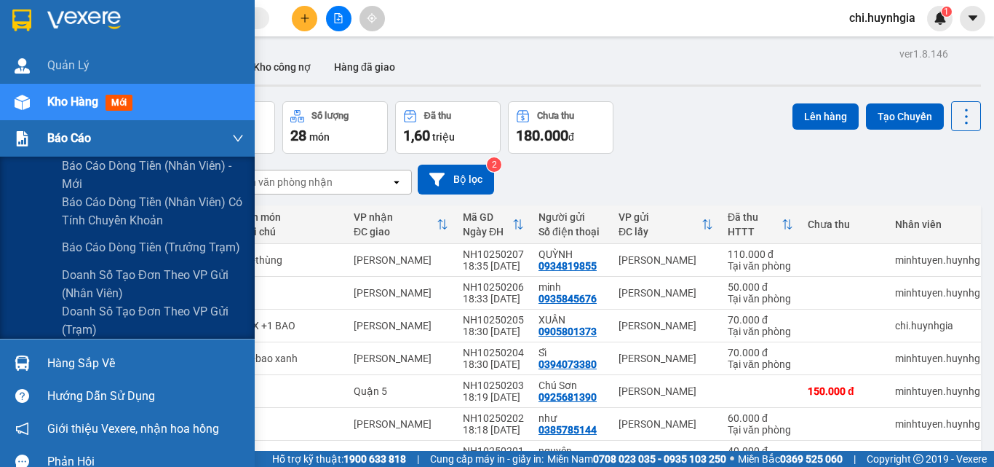
click at [37, 136] on div "Báo cáo" at bounding box center [127, 138] width 255 height 36
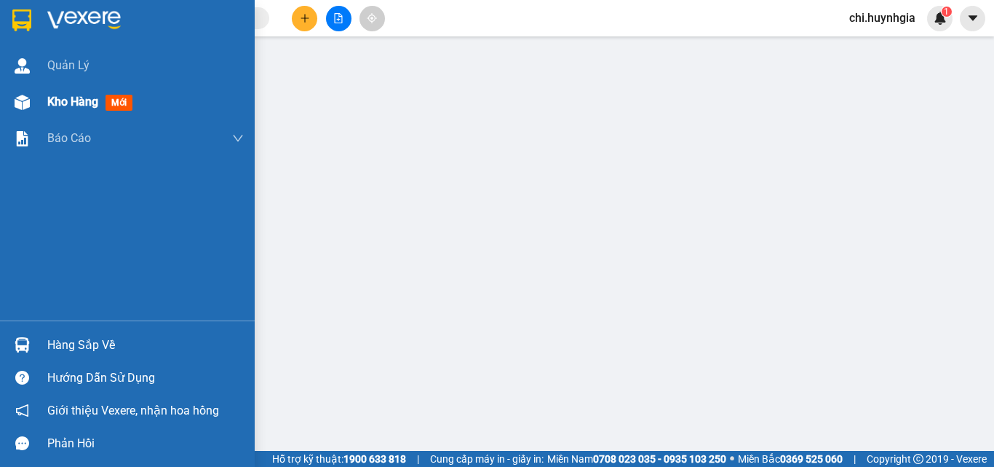
click at [52, 101] on span "Kho hàng" at bounding box center [72, 102] width 51 height 14
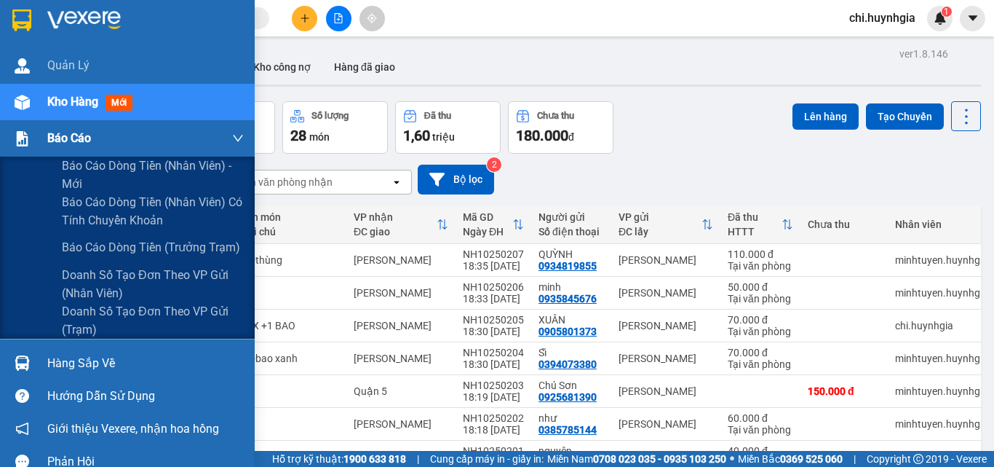
click at [28, 140] on img at bounding box center [22, 138] width 15 height 15
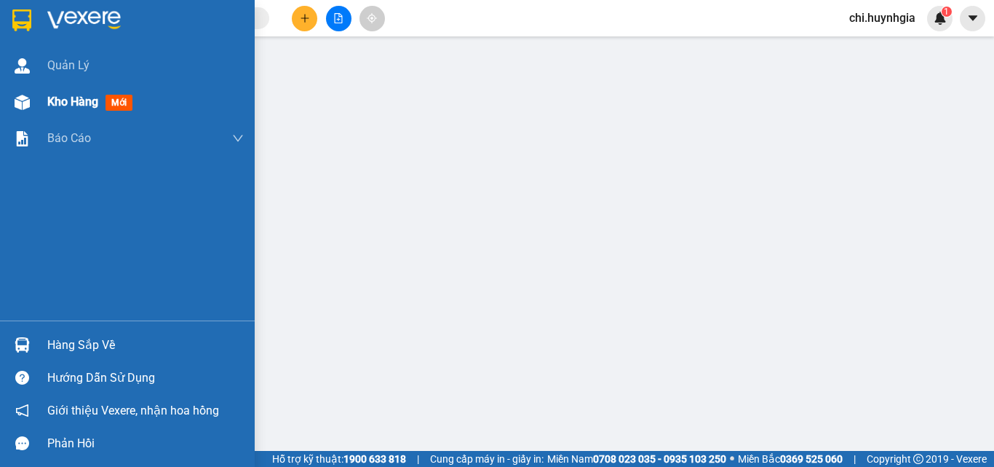
click at [59, 101] on span "Kho hàng" at bounding box center [72, 102] width 51 height 14
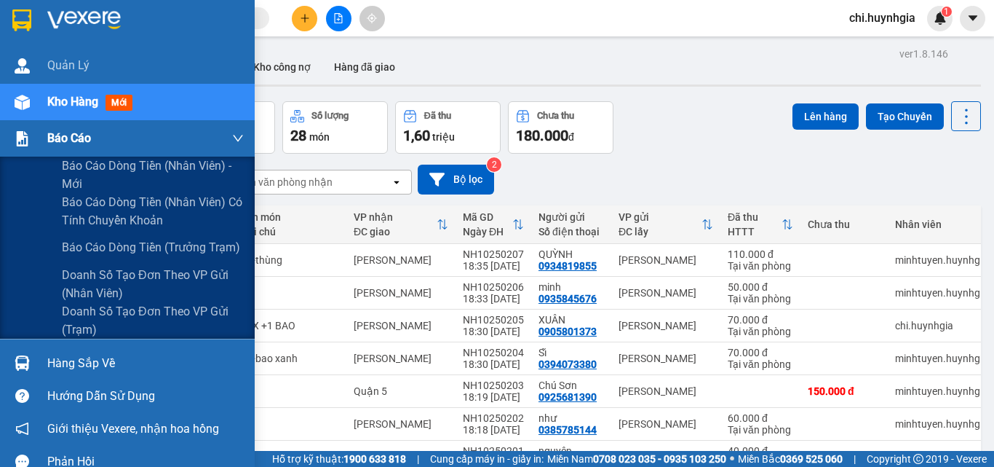
click at [56, 136] on span "Báo cáo" at bounding box center [69, 138] width 44 height 18
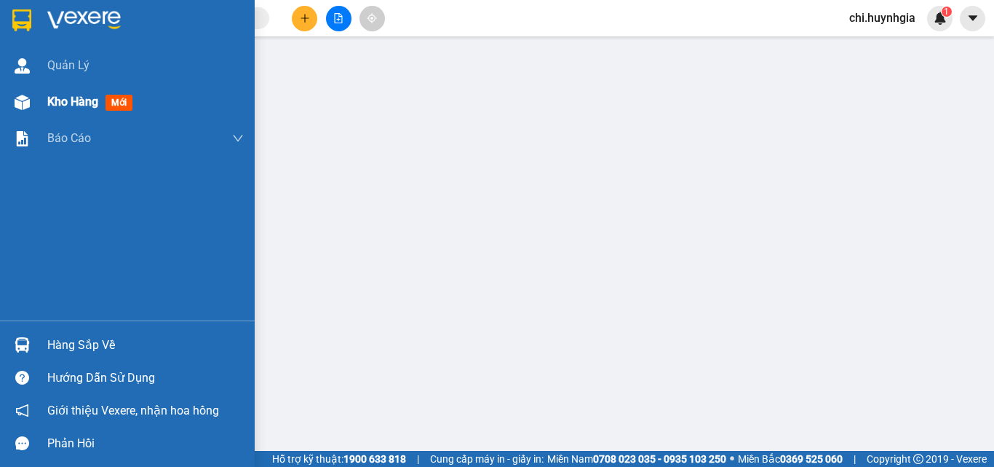
click at [55, 98] on span "Kho hàng" at bounding box center [72, 102] width 51 height 14
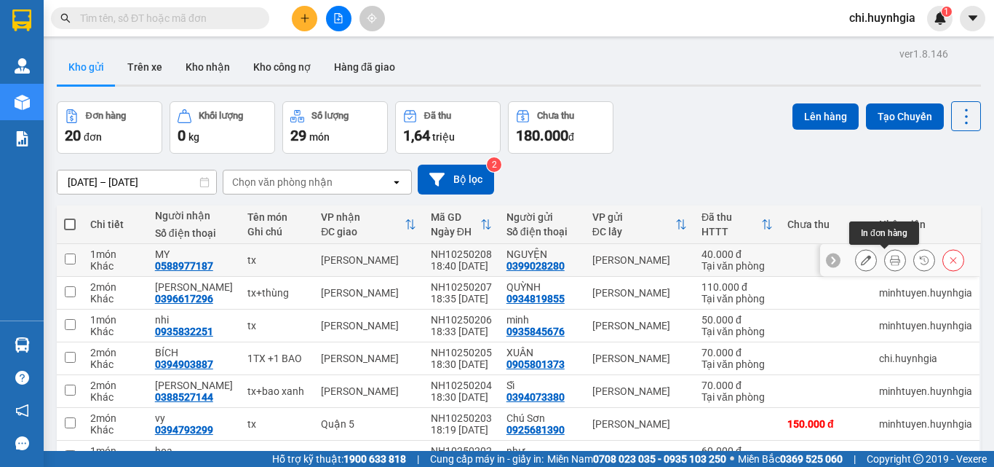
click at [890, 255] on icon at bounding box center [895, 260] width 10 height 10
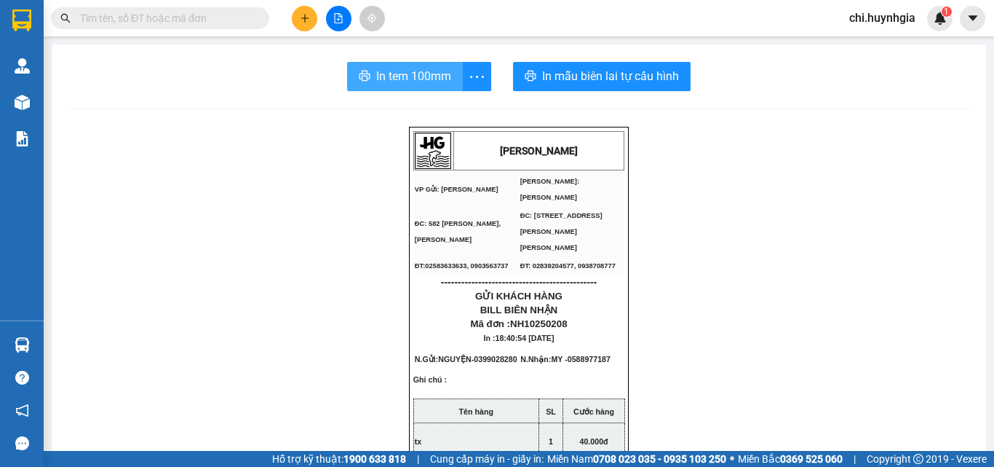
click at [424, 78] on span "In tem 100mm" at bounding box center [413, 76] width 75 height 18
click at [416, 76] on span "In tem 100mm" at bounding box center [413, 76] width 75 height 18
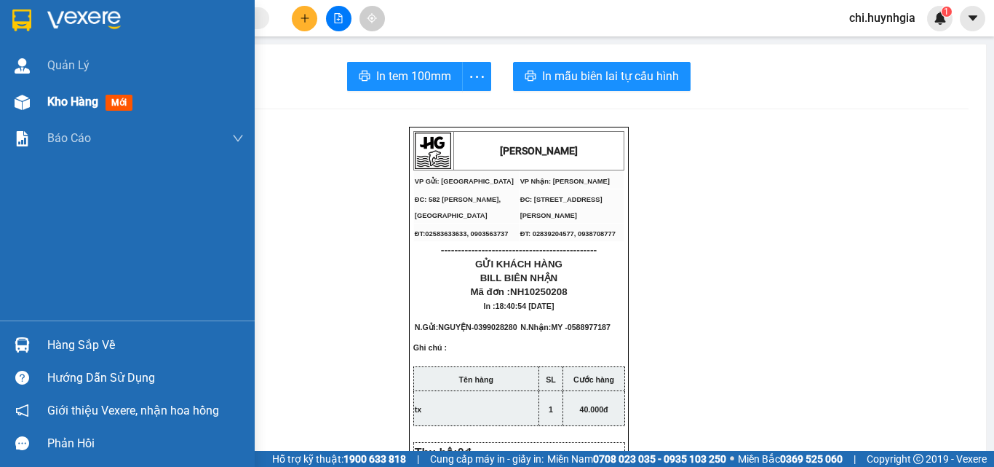
click at [75, 101] on span "Kho hàng" at bounding box center [72, 102] width 51 height 14
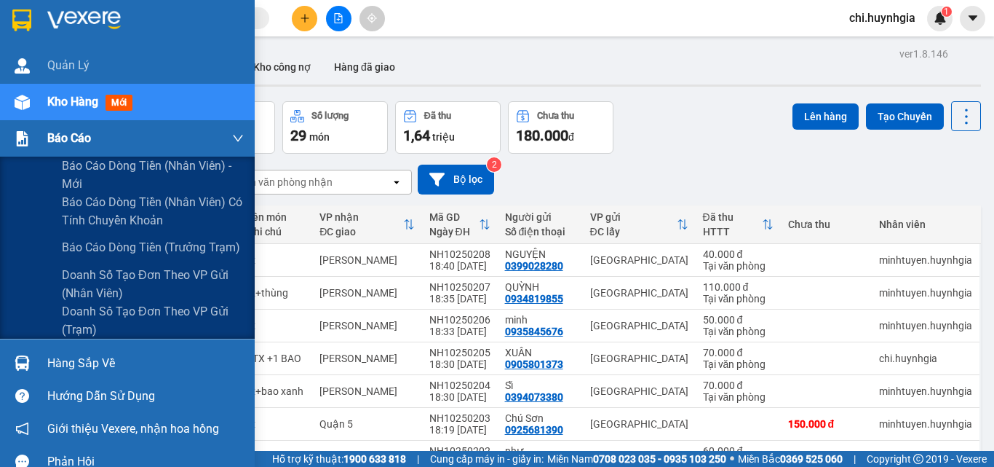
click at [59, 138] on span "Báo cáo" at bounding box center [69, 138] width 44 height 18
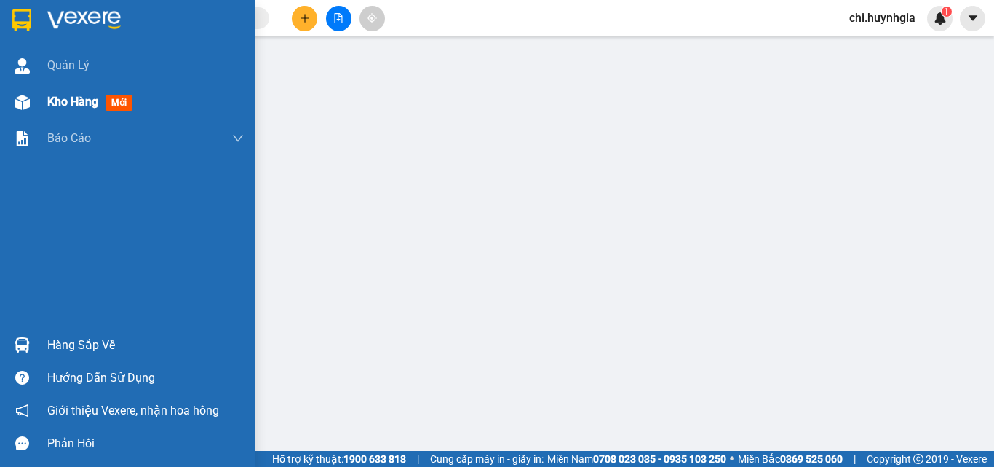
click at [67, 102] on span "Kho hàng" at bounding box center [72, 102] width 51 height 14
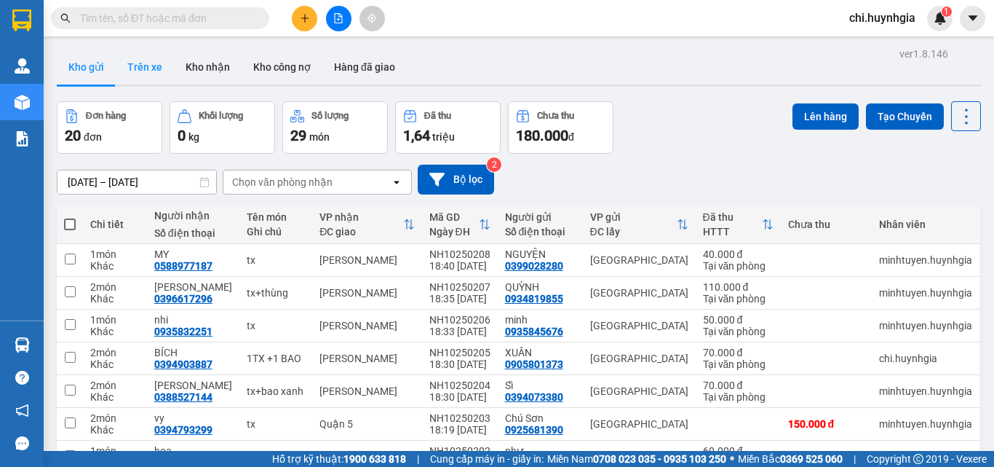
click at [158, 67] on button "Trên xe" at bounding box center [145, 67] width 58 height 35
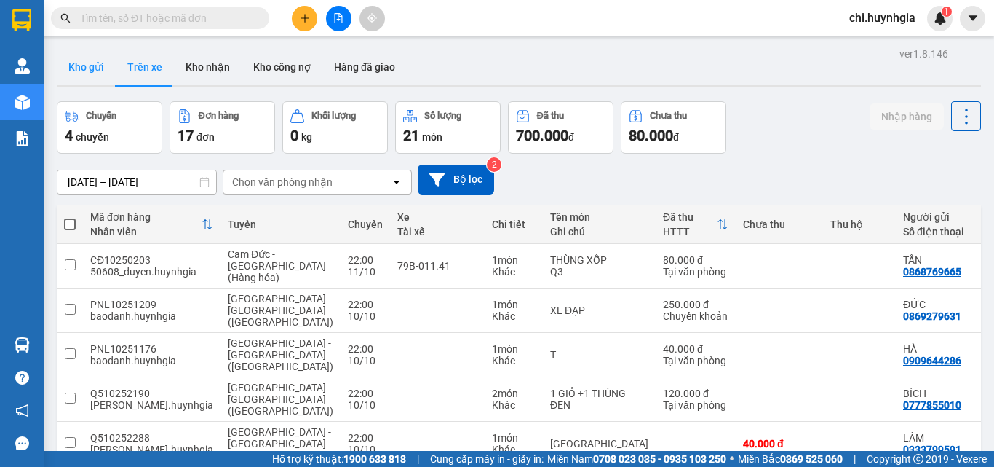
click at [82, 68] on button "Kho gửi" at bounding box center [86, 67] width 59 height 35
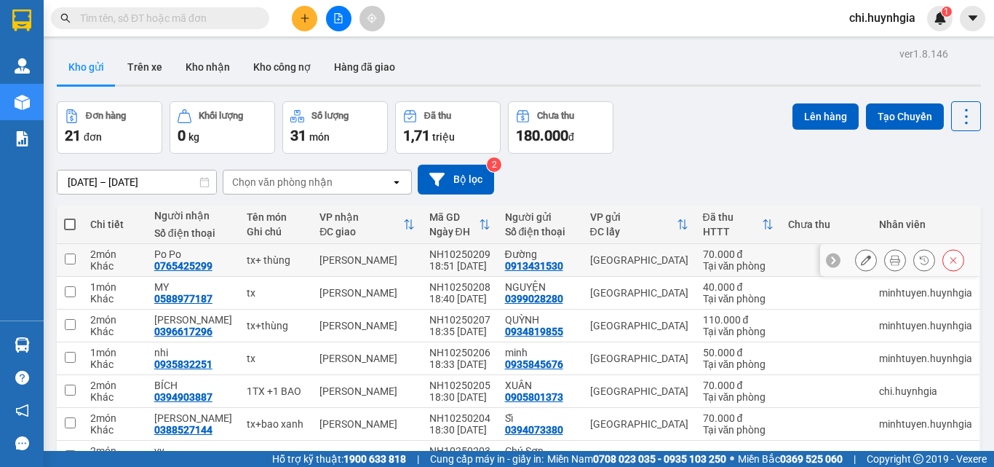
click at [890, 256] on icon at bounding box center [895, 260] width 10 height 10
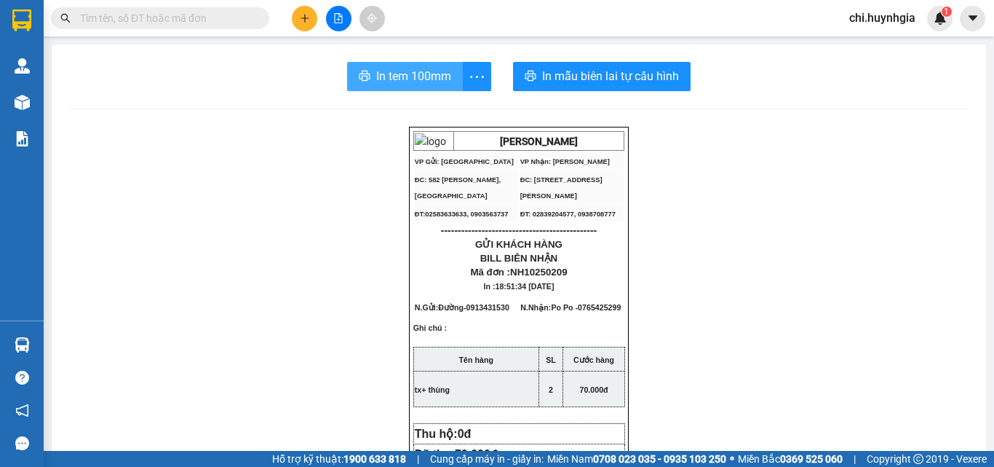
click at [453, 83] on button "In tem 100mm" at bounding box center [405, 76] width 116 height 29
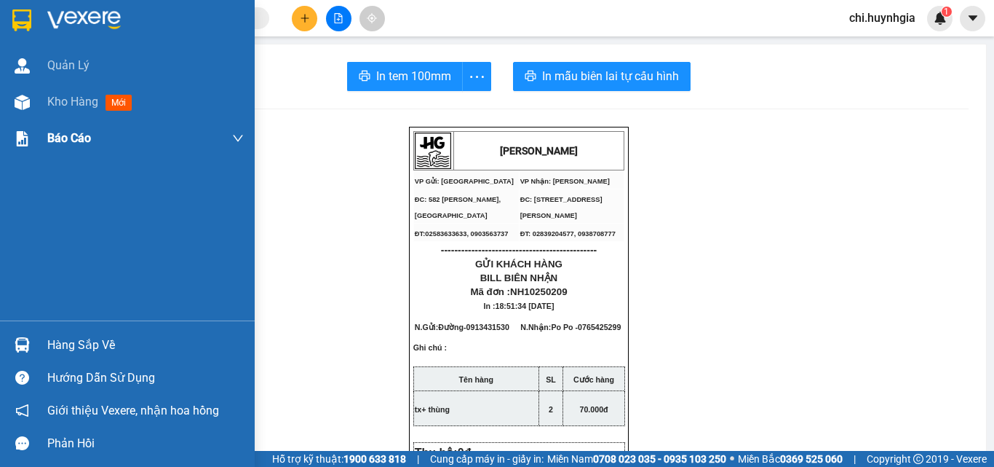
drag, startPoint x: 92, startPoint y: 100, endPoint x: 96, endPoint y: 132, distance: 32.3
click at [92, 98] on span "Kho hàng" at bounding box center [72, 102] width 51 height 14
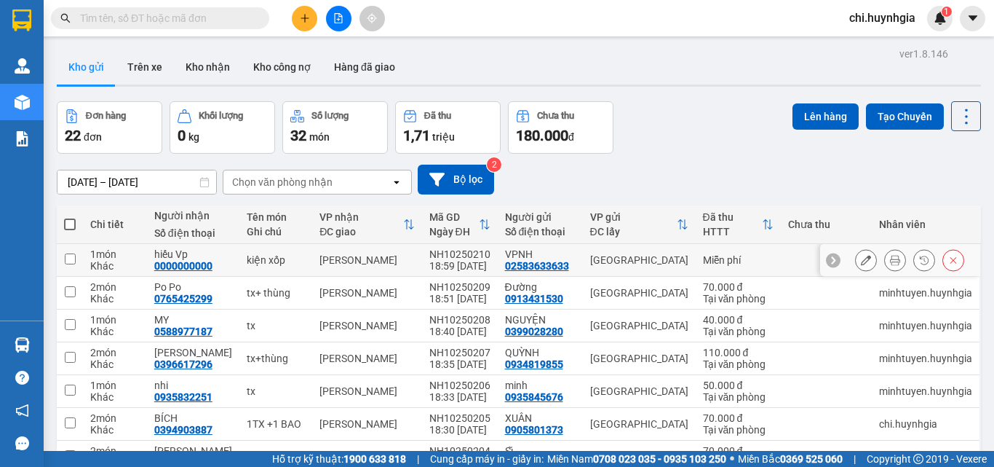
click at [890, 259] on icon at bounding box center [895, 260] width 10 height 10
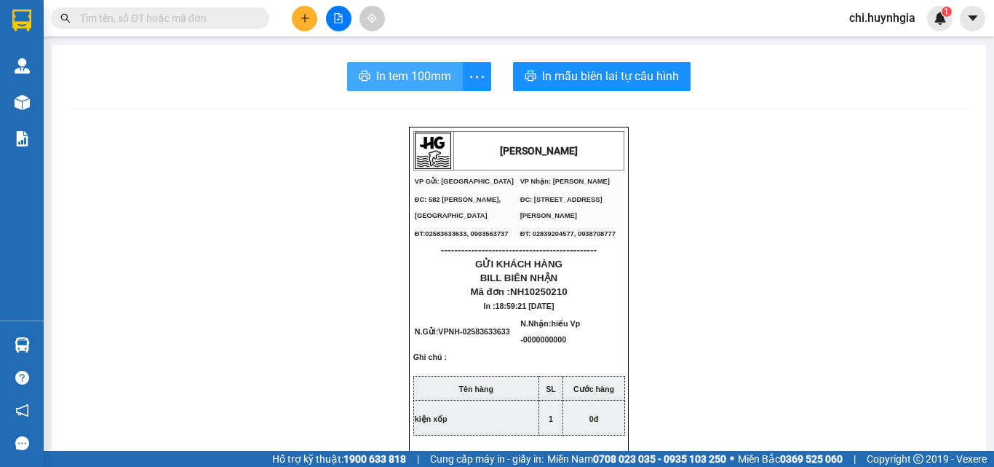
drag, startPoint x: 409, startPoint y: 73, endPoint x: 419, endPoint y: 70, distance: 9.9
click at [411, 72] on span "In tem 100mm" at bounding box center [413, 76] width 75 height 18
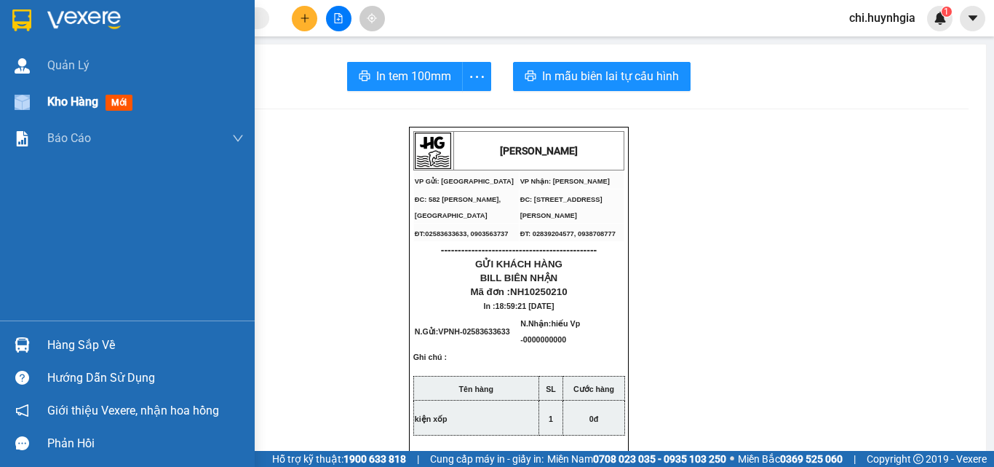
click at [48, 100] on div "Kho hàng mới" at bounding box center [127, 102] width 255 height 36
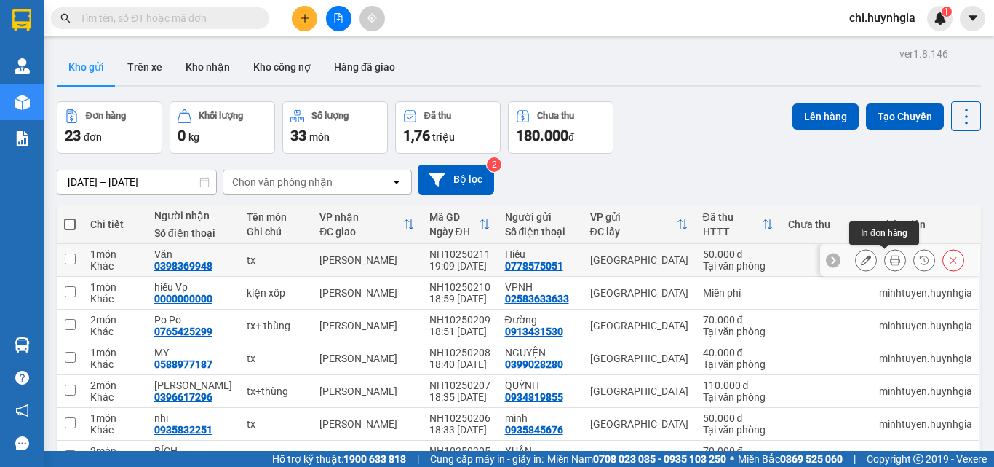
click at [890, 261] on icon at bounding box center [895, 260] width 10 height 10
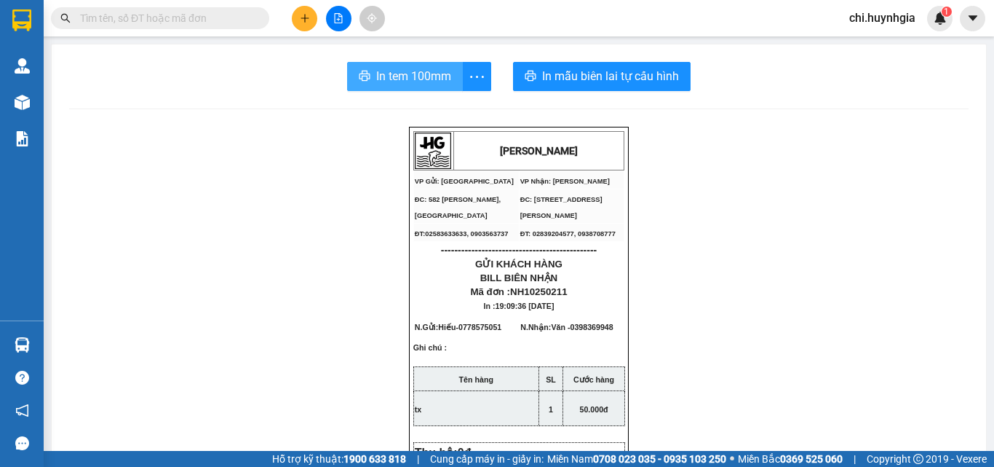
click at [403, 75] on span "In tem 100mm" at bounding box center [413, 76] width 75 height 18
click at [360, 76] on icon "printer" at bounding box center [365, 76] width 12 height 12
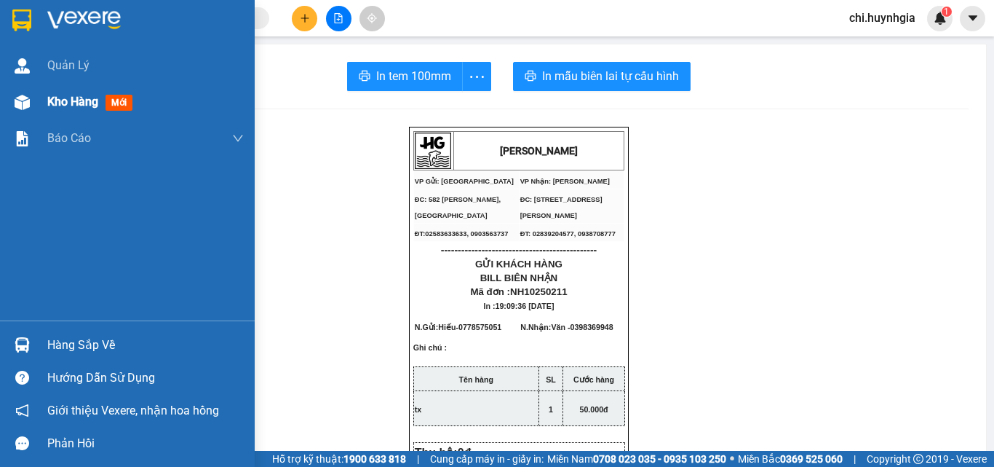
click at [54, 103] on span "Kho hàng" at bounding box center [72, 102] width 51 height 14
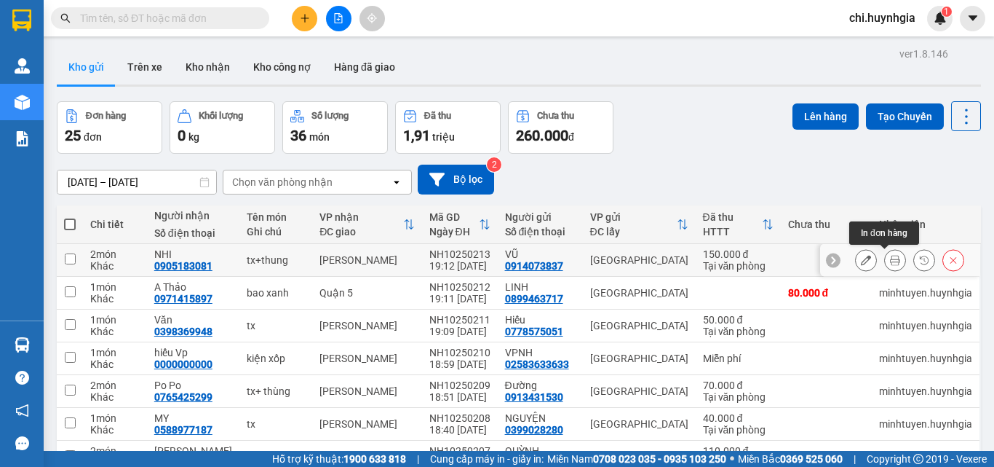
click at [885, 255] on button at bounding box center [895, 260] width 20 height 25
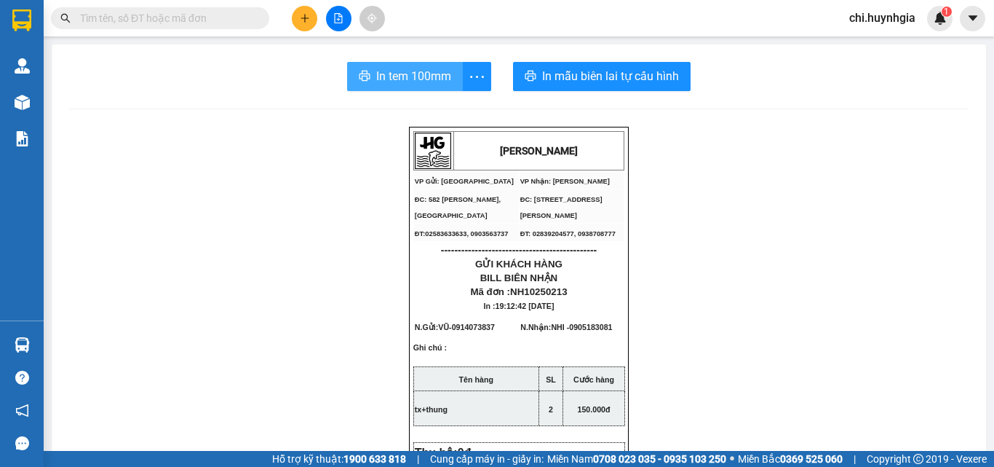
click at [394, 79] on span "In tem 100mm" at bounding box center [413, 76] width 75 height 18
click at [387, 77] on span "In tem 100mm" at bounding box center [413, 76] width 75 height 18
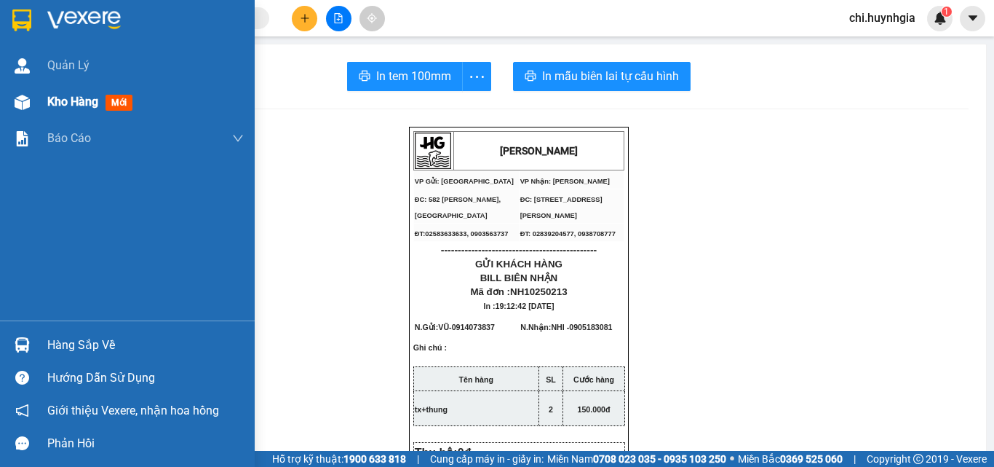
click at [59, 100] on span "Kho hàng" at bounding box center [72, 102] width 51 height 14
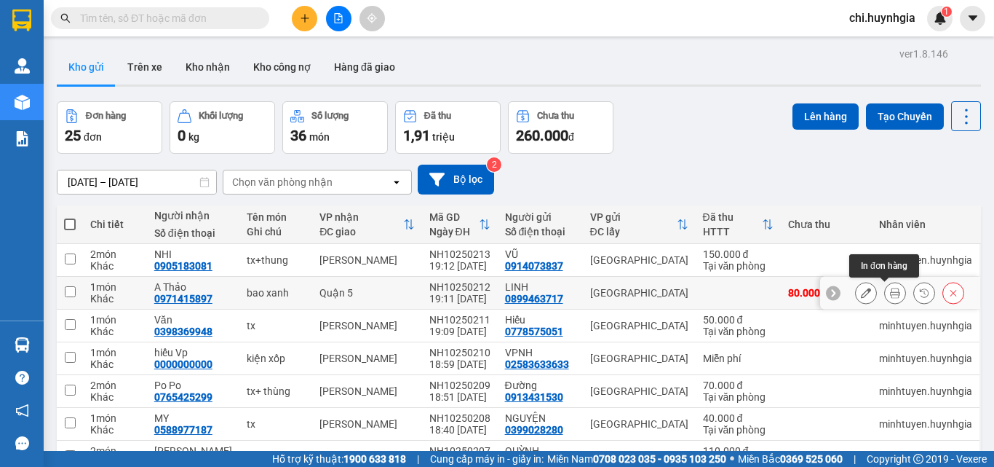
click at [890, 293] on icon at bounding box center [895, 293] width 10 height 10
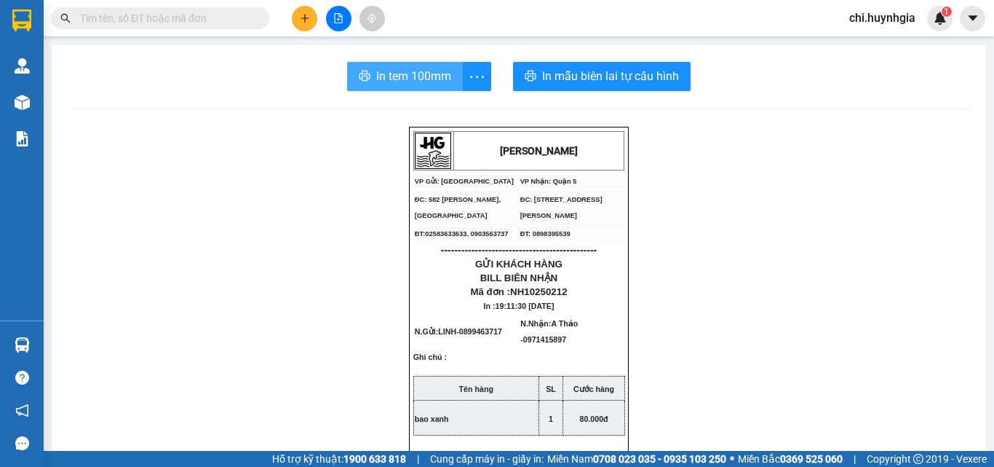
click at [407, 78] on span "In tem 100mm" at bounding box center [413, 76] width 75 height 18
click at [389, 76] on span "In tem 100mm" at bounding box center [413, 76] width 75 height 18
click at [416, 79] on span "In tem 100mm" at bounding box center [413, 76] width 75 height 18
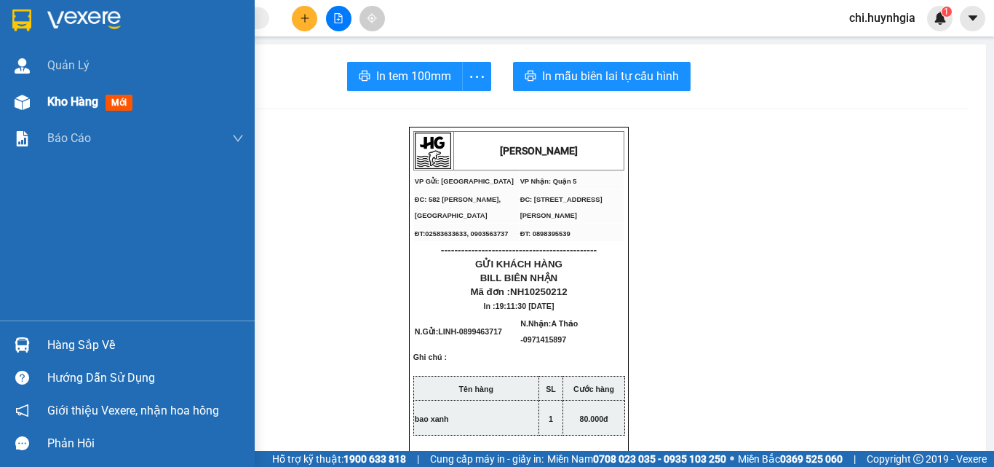
click at [56, 100] on span "Kho hàng" at bounding box center [72, 102] width 51 height 14
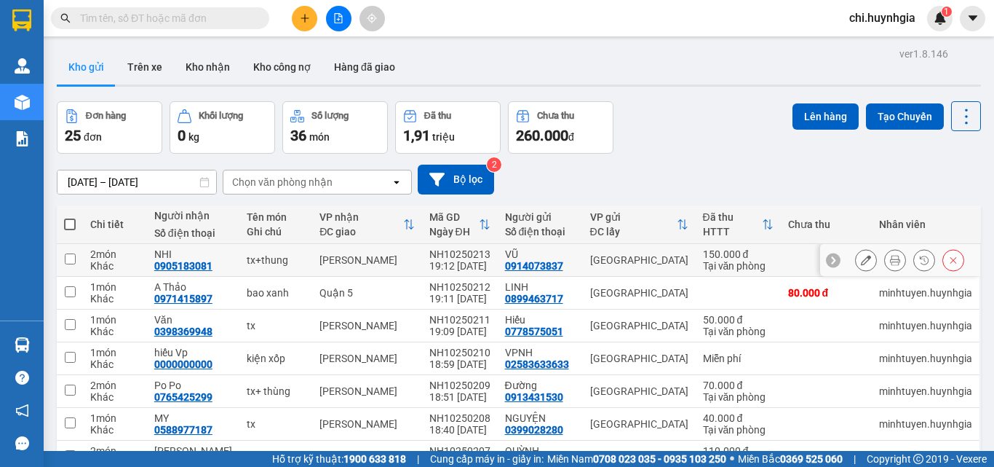
click at [890, 258] on icon at bounding box center [895, 260] width 10 height 10
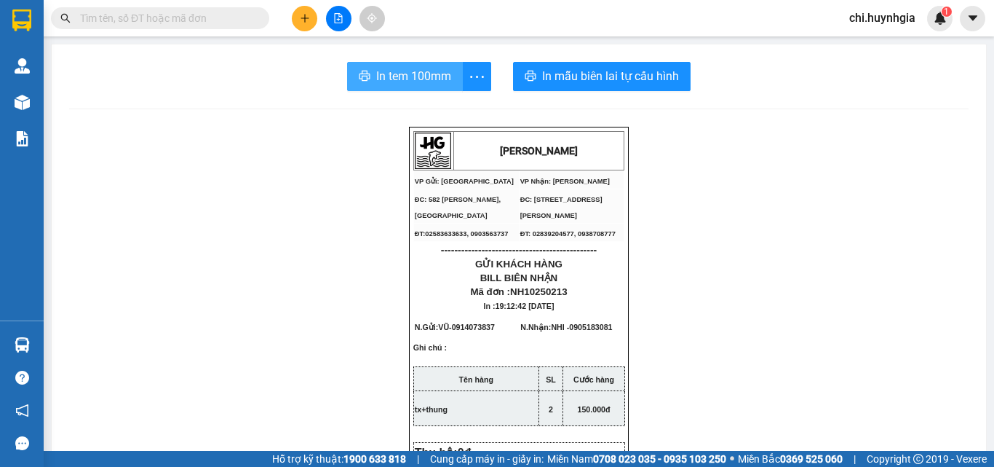
click at [414, 77] on span "In tem 100mm" at bounding box center [413, 76] width 75 height 18
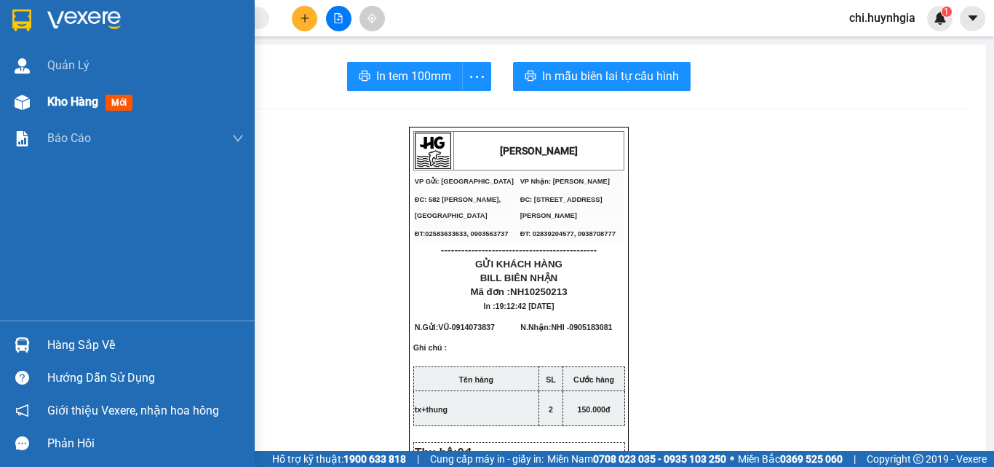
click at [50, 98] on span "Kho hàng" at bounding box center [72, 102] width 51 height 14
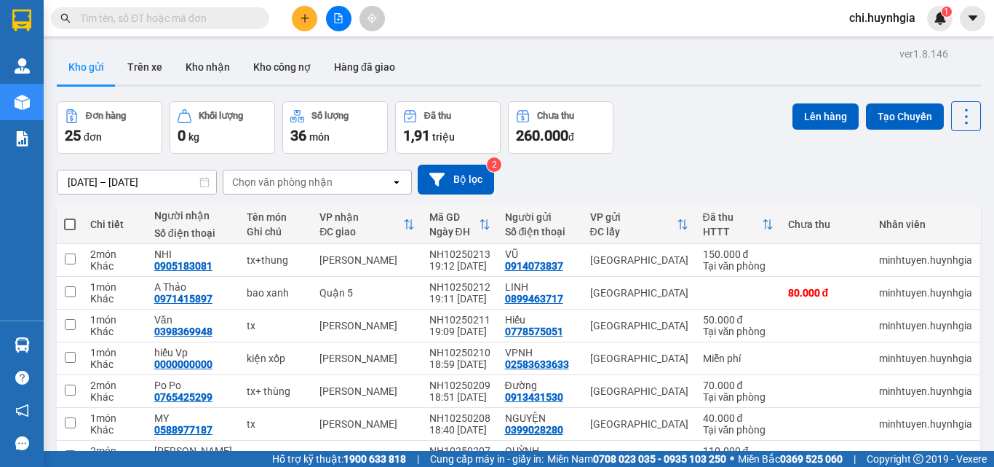
click at [73, 223] on span at bounding box center [70, 224] width 12 height 12
click at [70, 217] on input "checkbox" at bounding box center [70, 217] width 0 height 0
checkbox input "true"
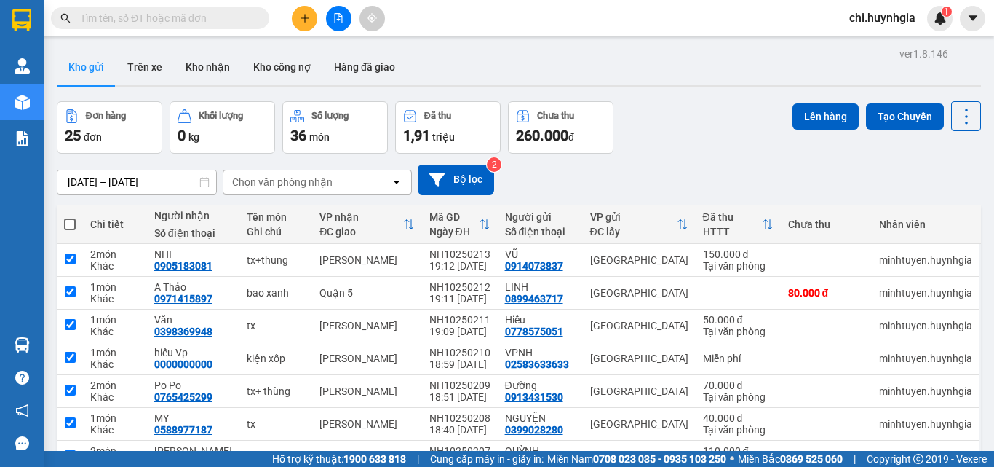
checkbox input "true"
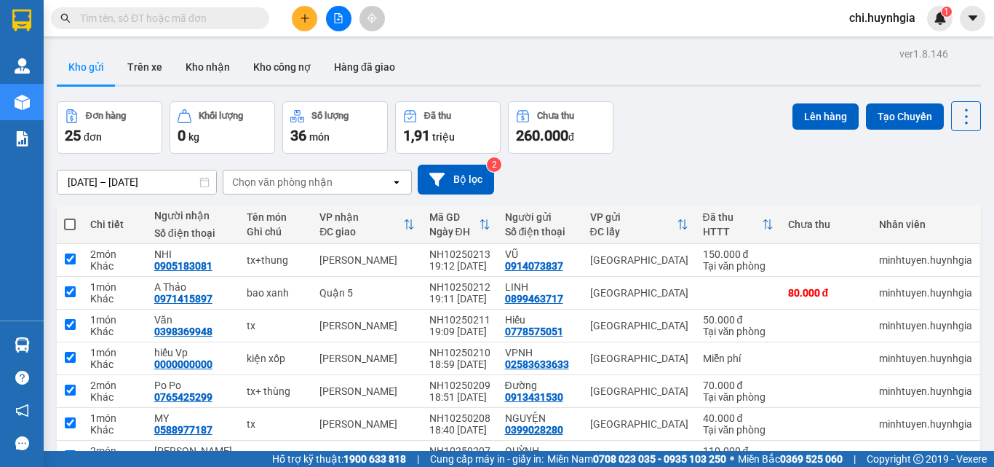
checkbox input "true"
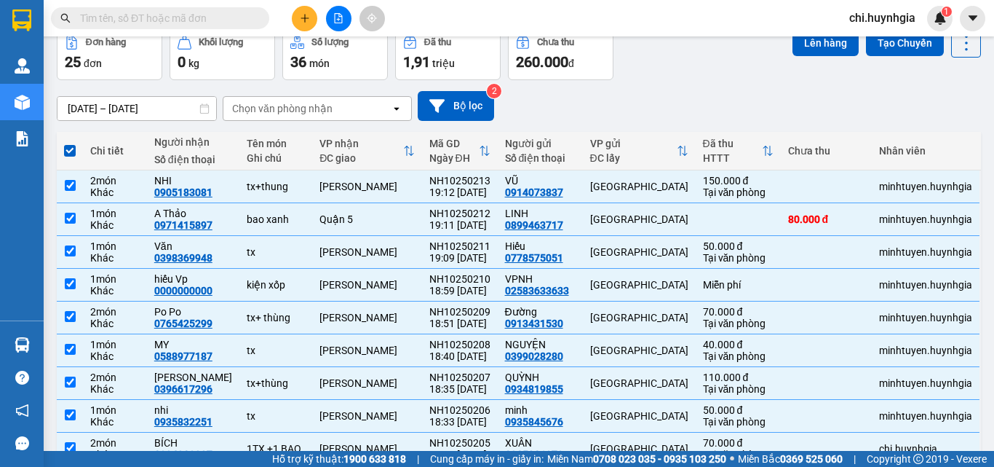
scroll to position [181, 0]
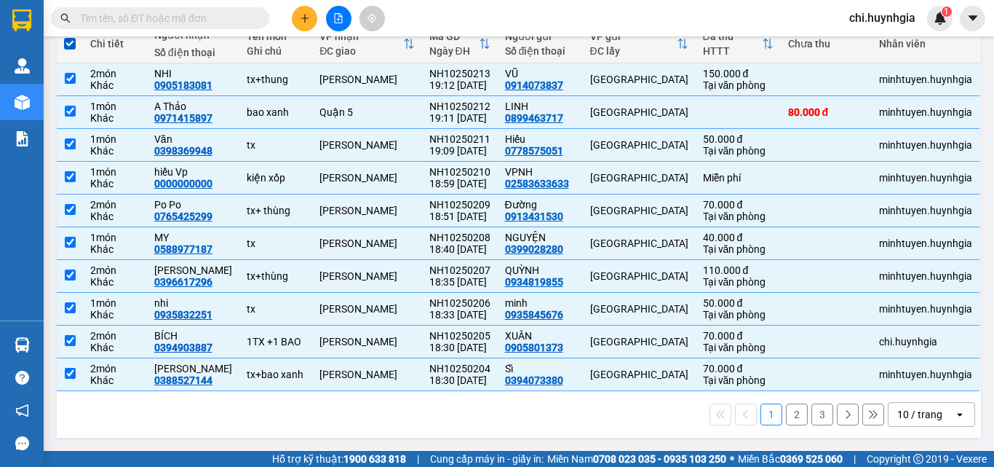
drag, startPoint x: 785, startPoint y: 415, endPoint x: 750, endPoint y: 407, distance: 35.8
click at [786, 415] on button "2" at bounding box center [797, 414] width 22 height 22
checkbox input "false"
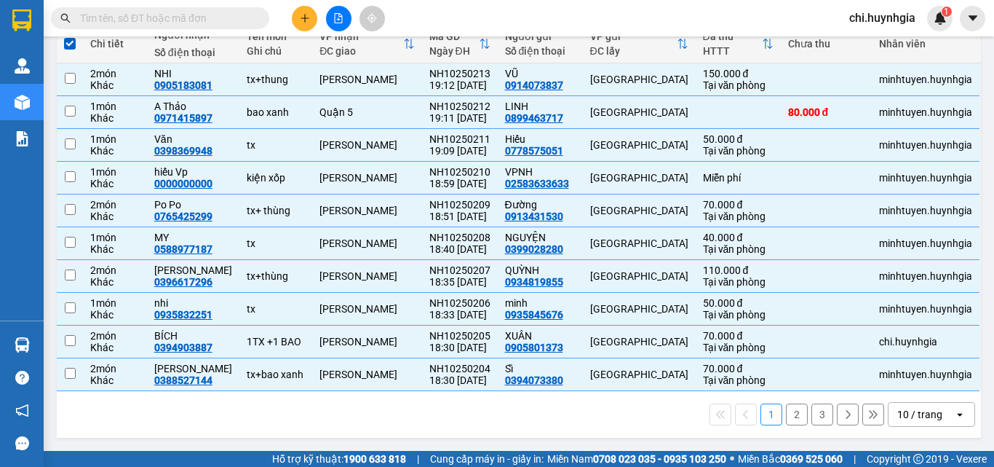
checkbox input "false"
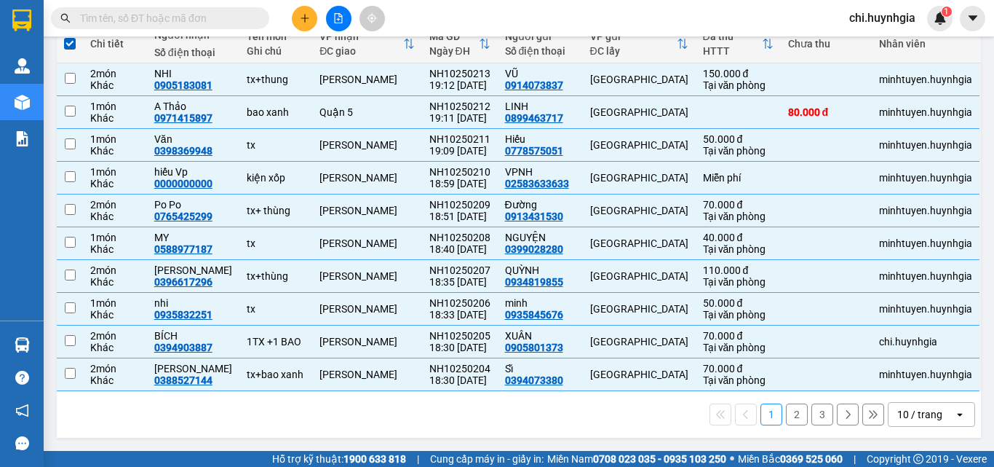
checkbox input "false"
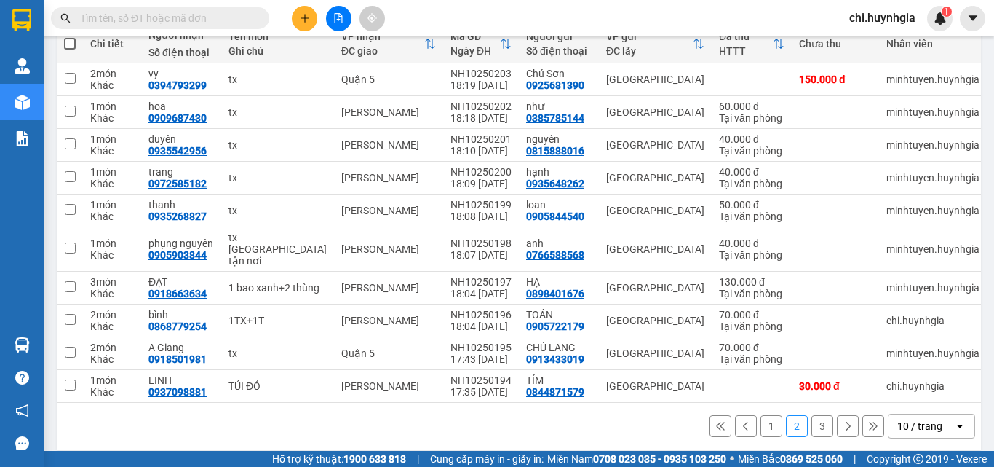
click at [71, 46] on span at bounding box center [70, 44] width 12 height 12
click at [70, 36] on input "checkbox" at bounding box center [70, 36] width 0 height 0
checkbox input "true"
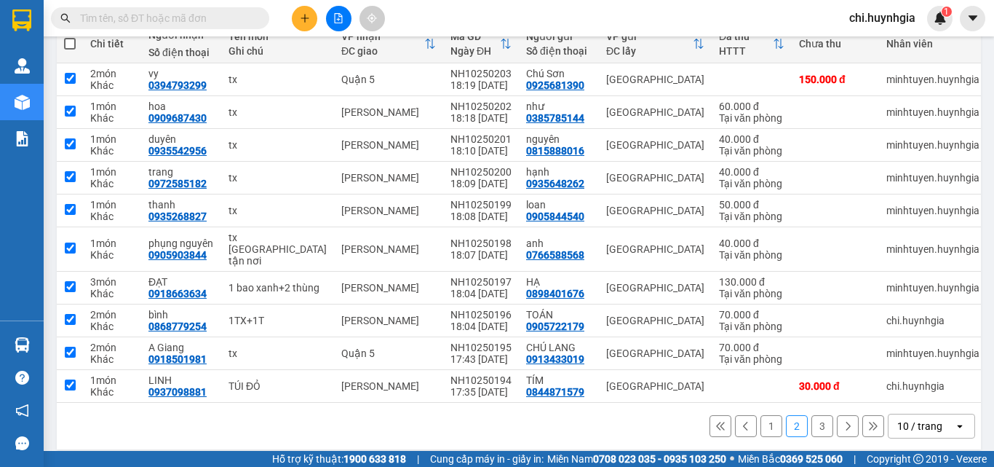
checkbox input "true"
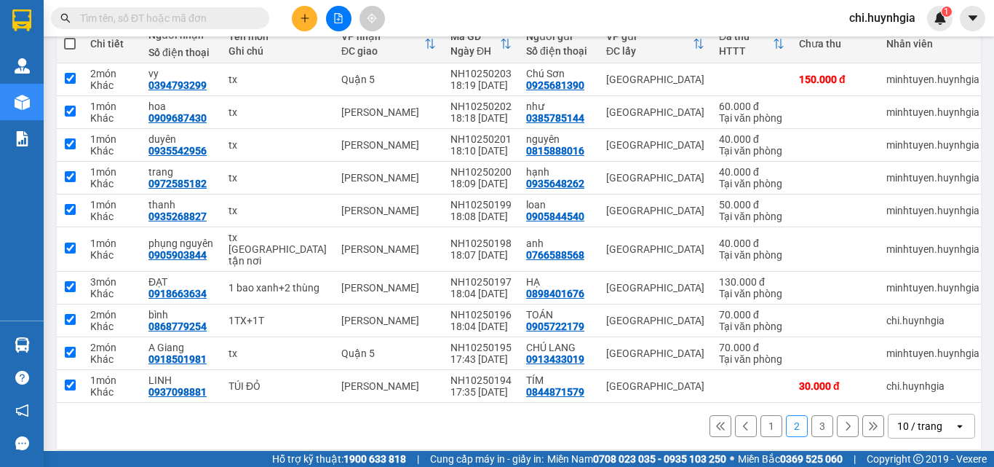
checkbox input "true"
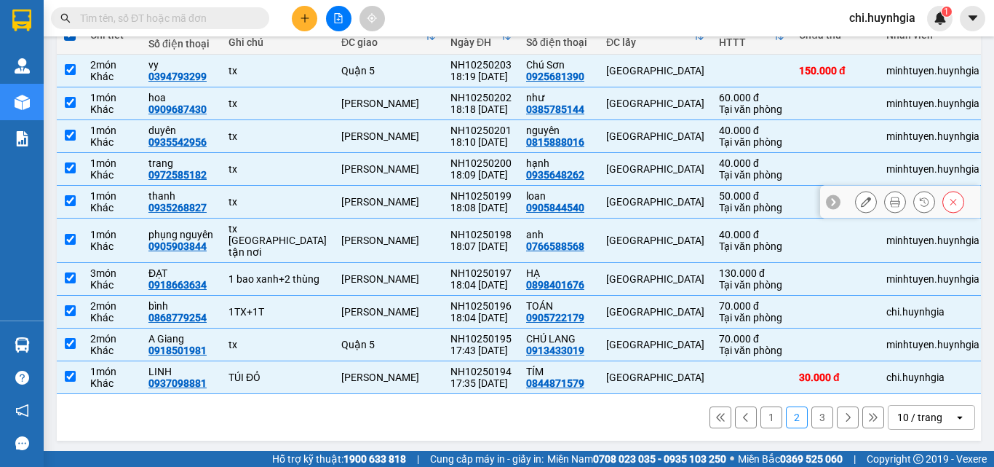
scroll to position [192, 0]
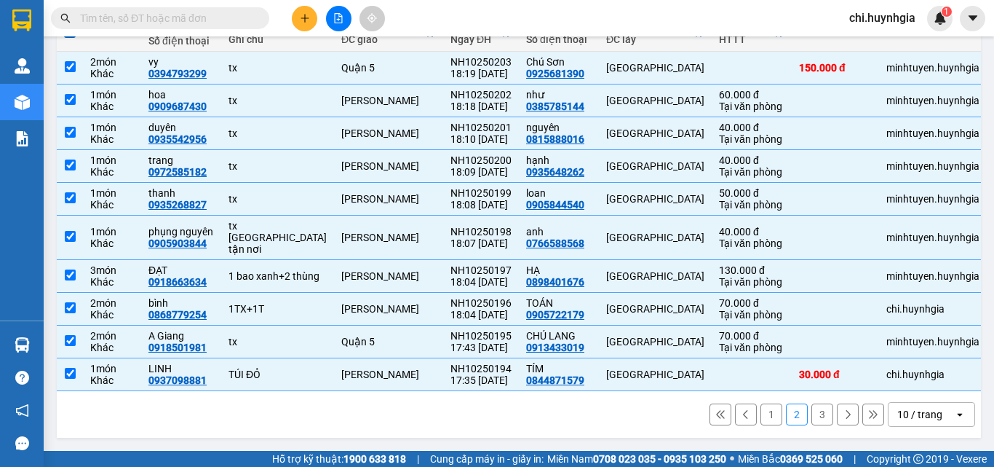
click at [812, 413] on button "3" at bounding box center [823, 414] width 22 height 22
checkbox input "false"
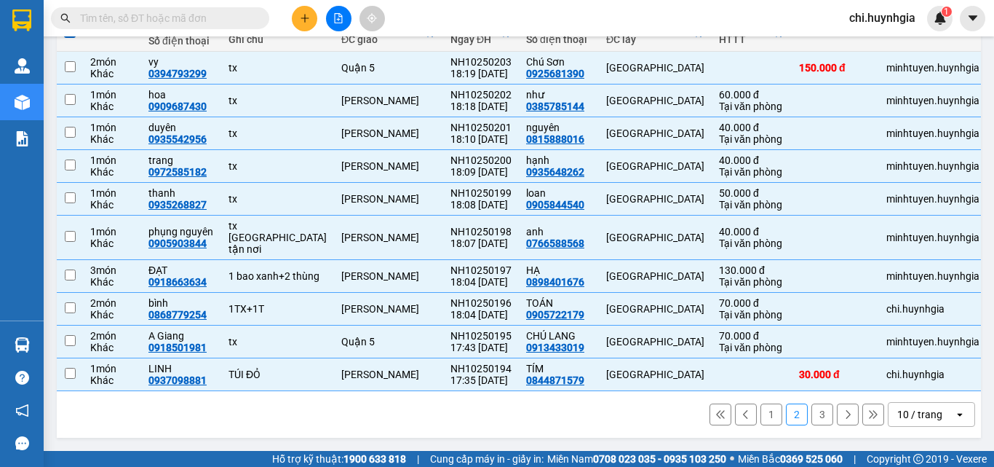
checkbox input "false"
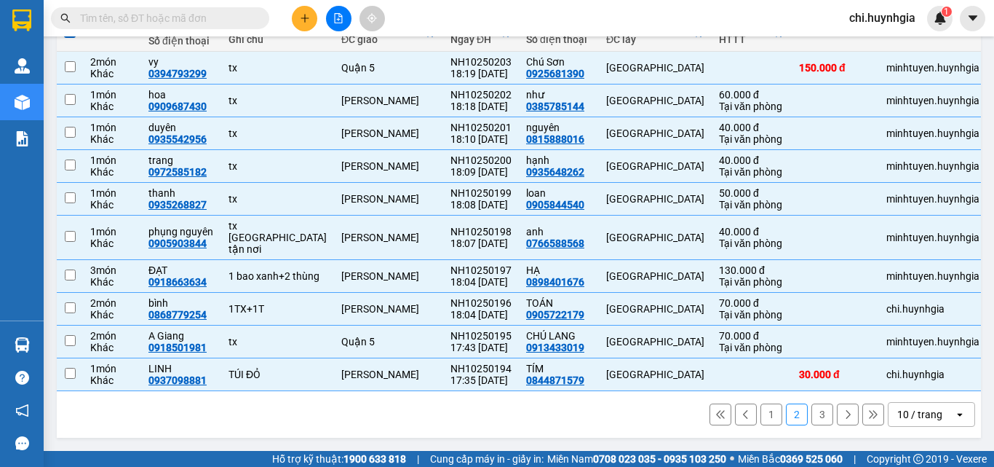
checkbox input "false"
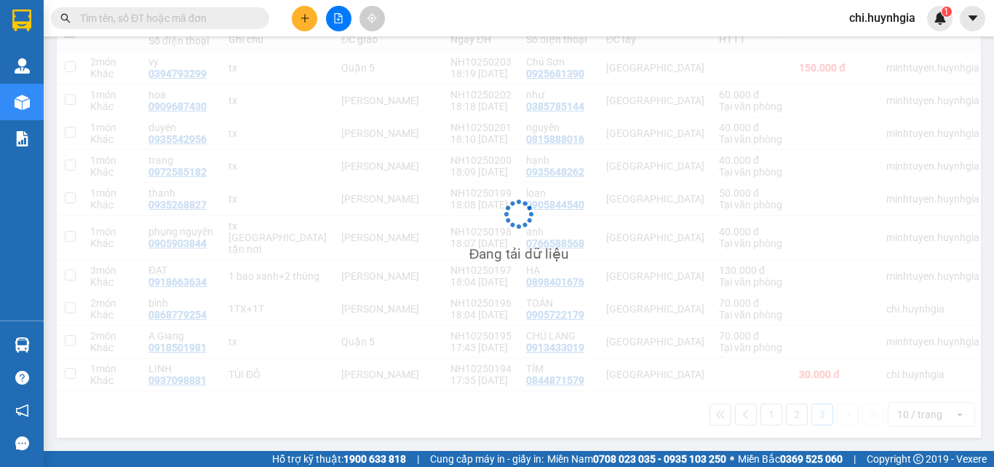
scroll to position [67, 0]
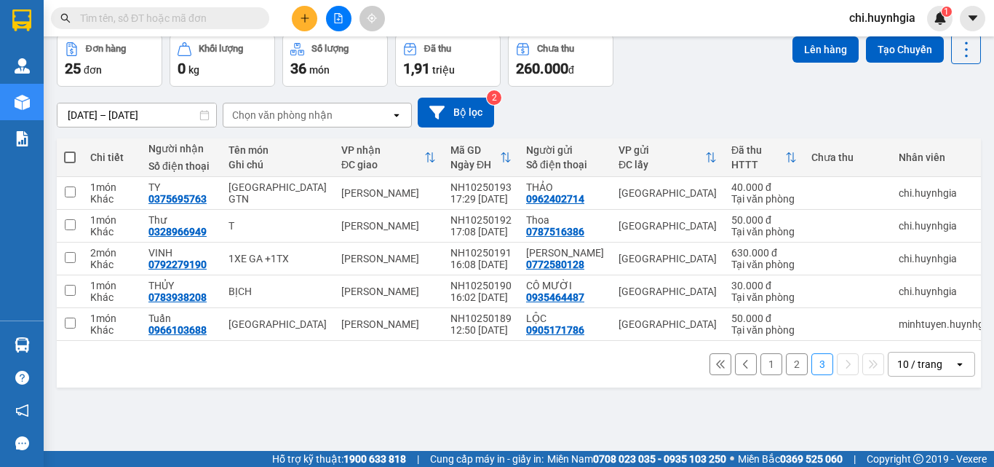
click at [67, 155] on span at bounding box center [70, 157] width 12 height 12
click at [70, 150] on input "checkbox" at bounding box center [70, 150] width 0 height 0
checkbox input "true"
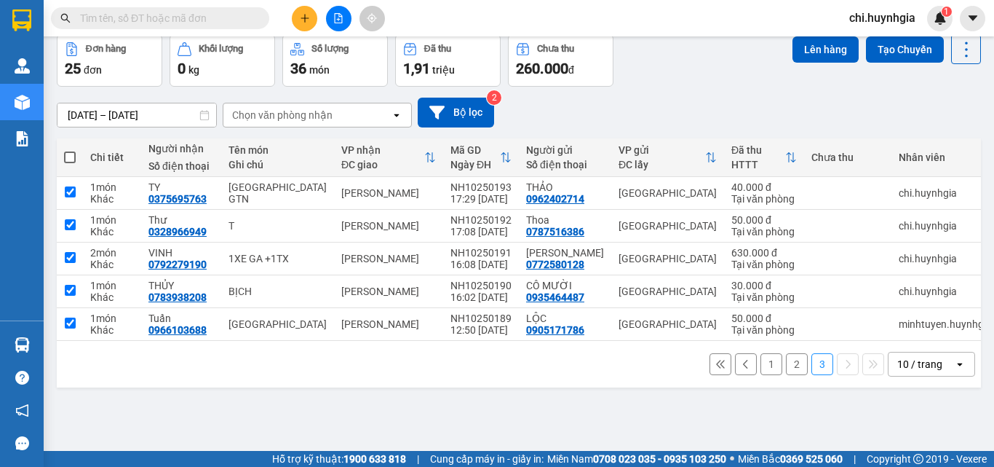
checkbox input "true"
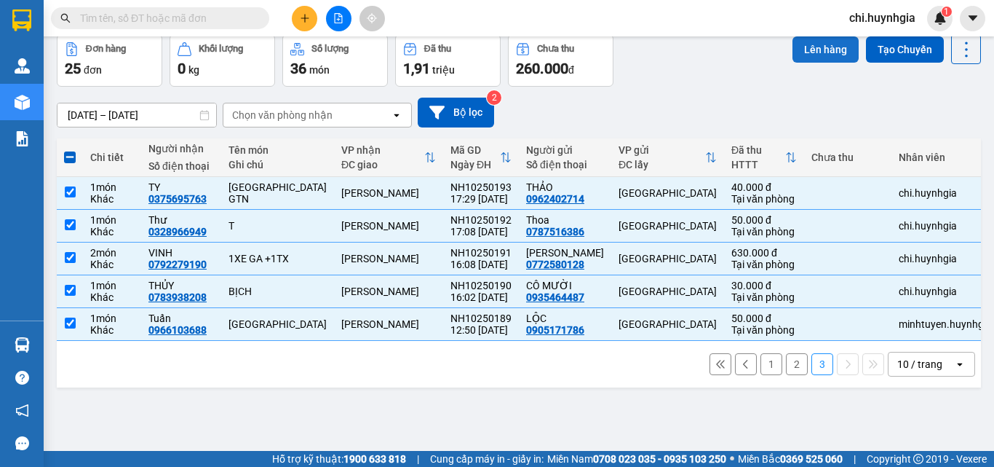
click at [802, 42] on button "Lên hàng" at bounding box center [826, 49] width 66 height 26
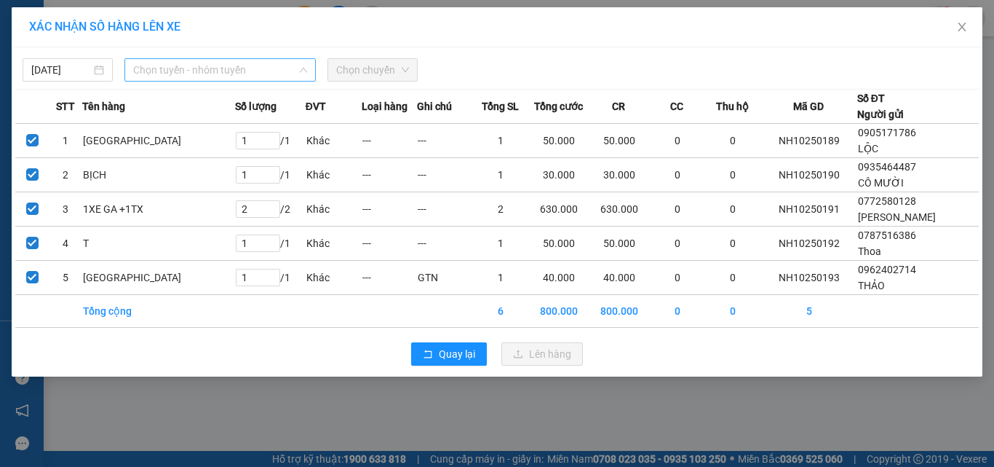
click at [240, 64] on span "Chọn tuyến - nhóm tuyến" at bounding box center [220, 70] width 174 height 22
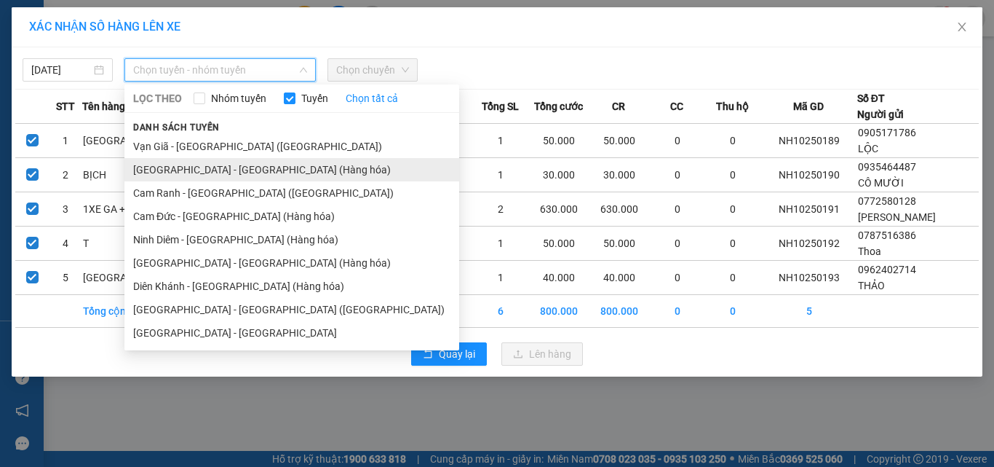
click at [232, 170] on li "[GEOGRAPHIC_DATA] - [GEOGRAPHIC_DATA] (Hàng hóa)" at bounding box center [291, 169] width 335 height 23
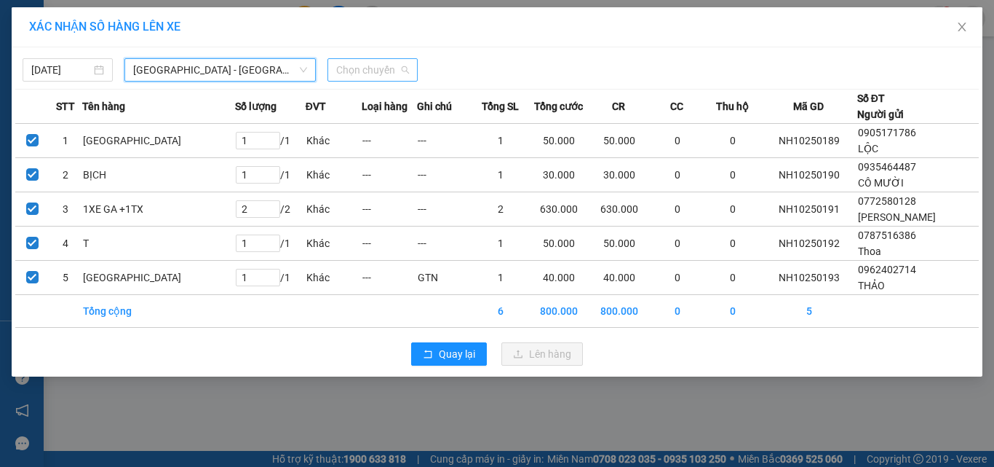
click at [367, 71] on span "Chọn chuyến" at bounding box center [372, 70] width 73 height 22
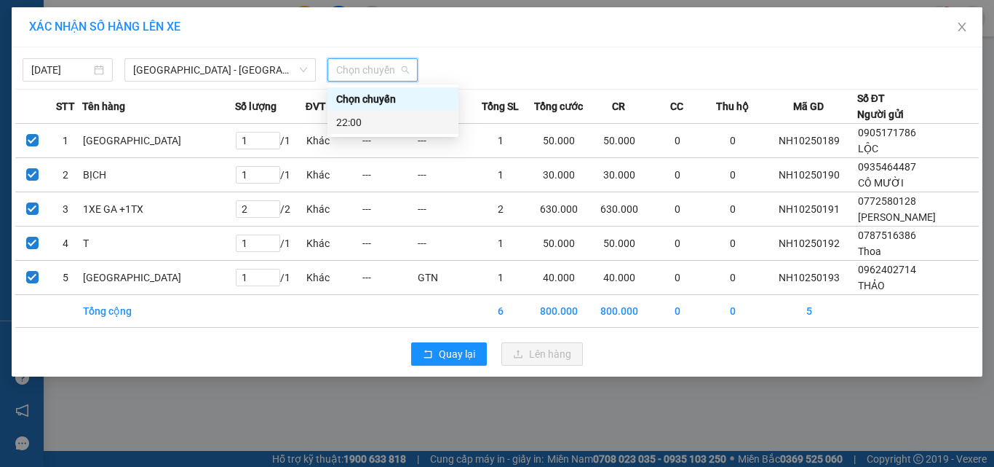
click at [360, 127] on div "22:00" at bounding box center [393, 122] width 114 height 16
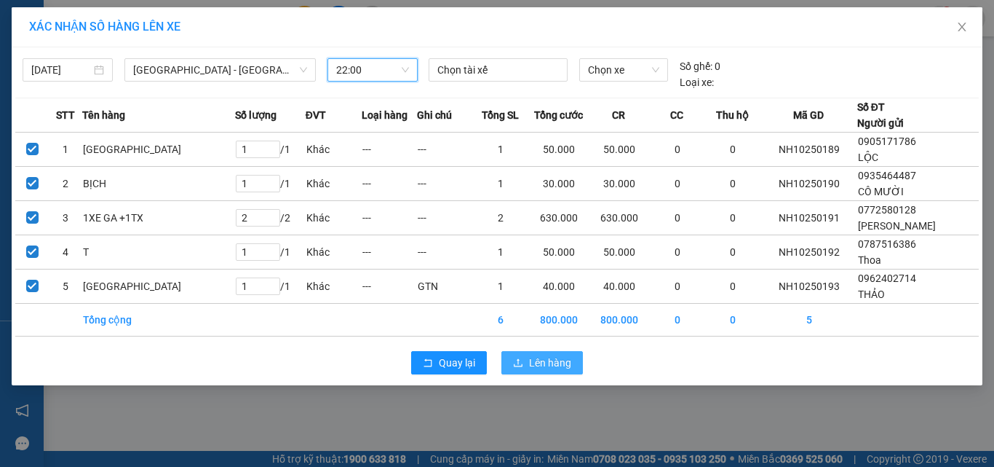
click at [537, 361] on span "Lên hàng" at bounding box center [550, 363] width 42 height 16
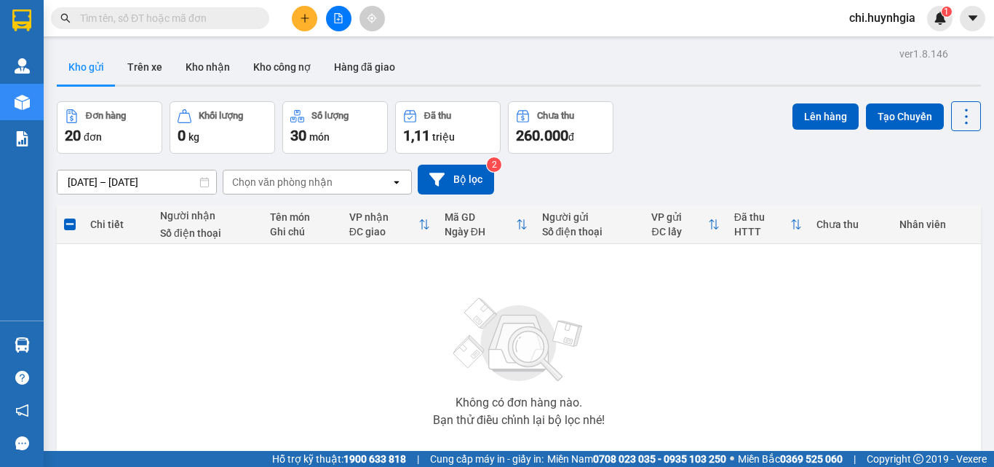
scroll to position [81, 0]
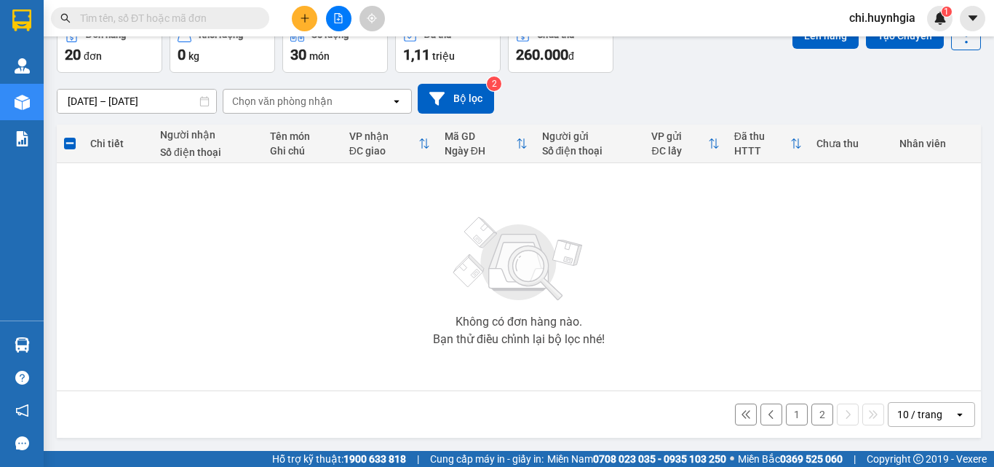
click at [812, 416] on button "2" at bounding box center [823, 414] width 22 height 22
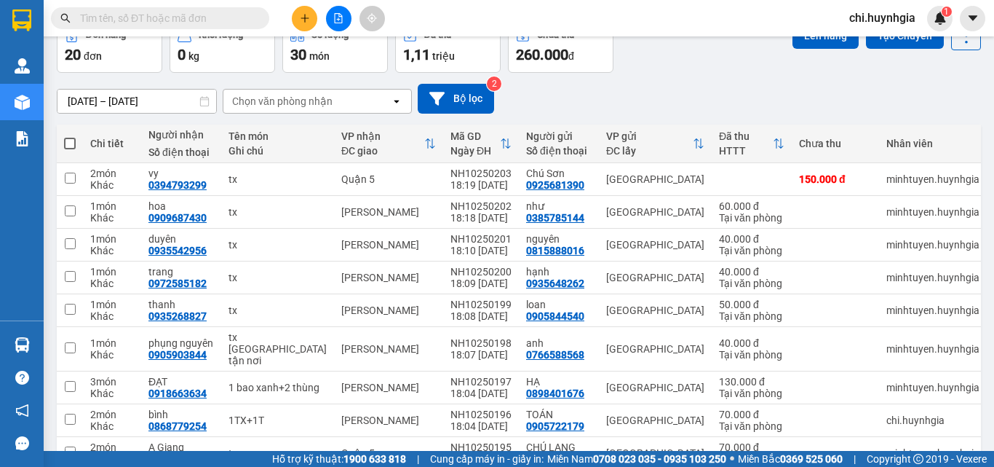
click at [69, 143] on span at bounding box center [70, 144] width 12 height 12
click at [70, 136] on input "checkbox" at bounding box center [70, 136] width 0 height 0
checkbox input "true"
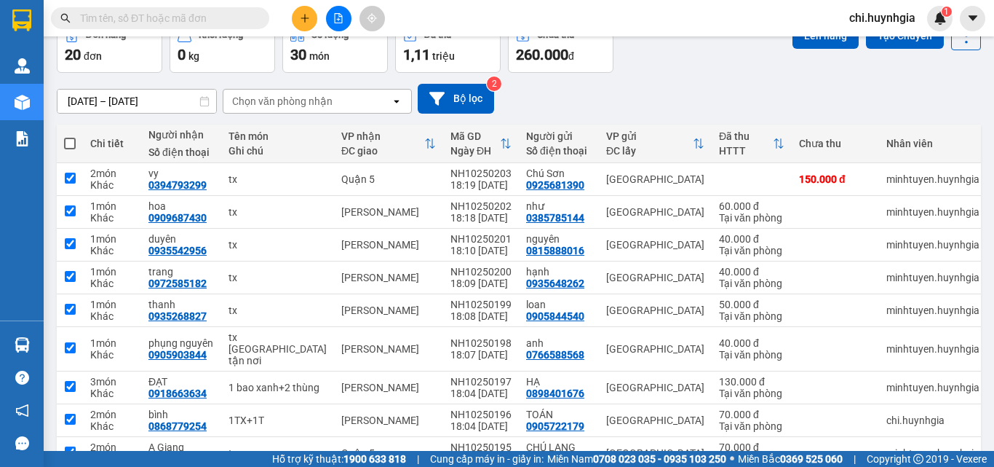
checkbox input "true"
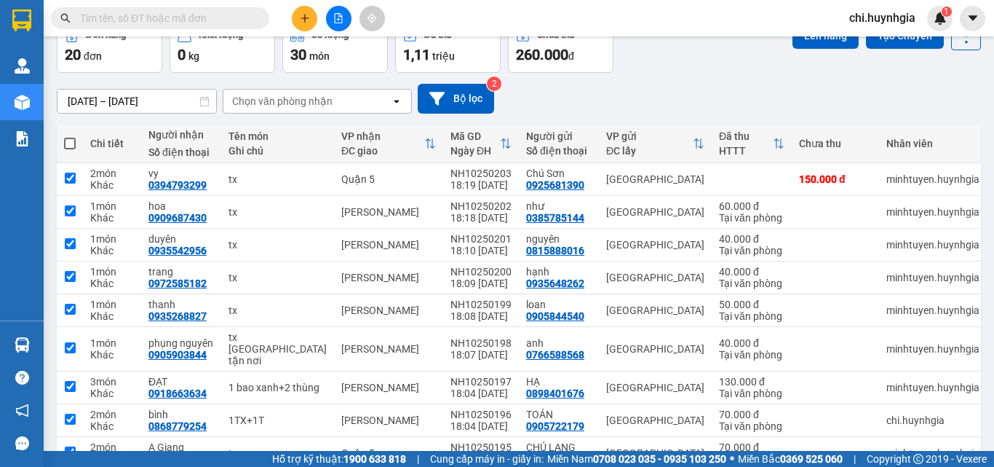
checkbox input "true"
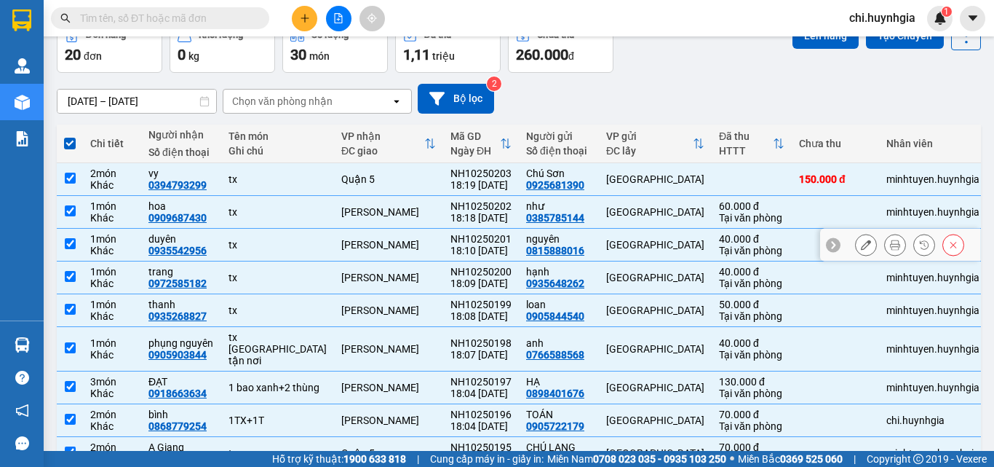
scroll to position [8, 0]
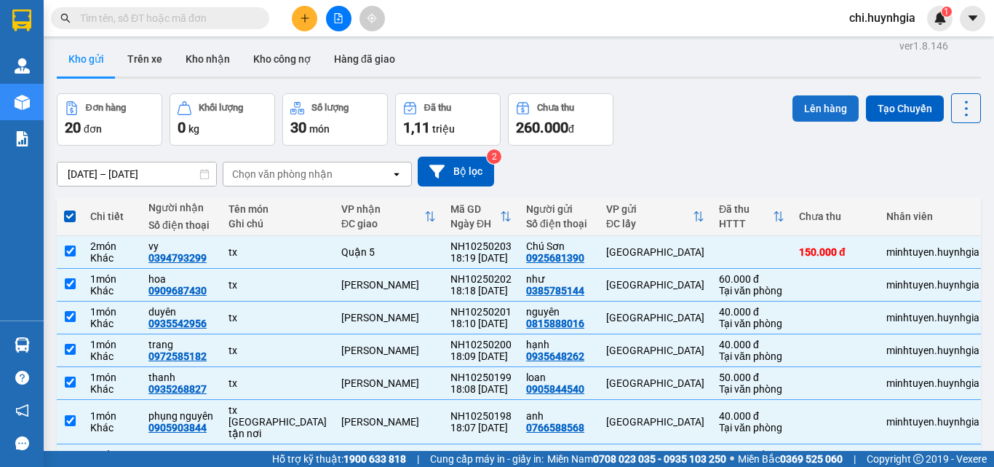
click at [818, 104] on button "Lên hàng" at bounding box center [826, 108] width 66 height 26
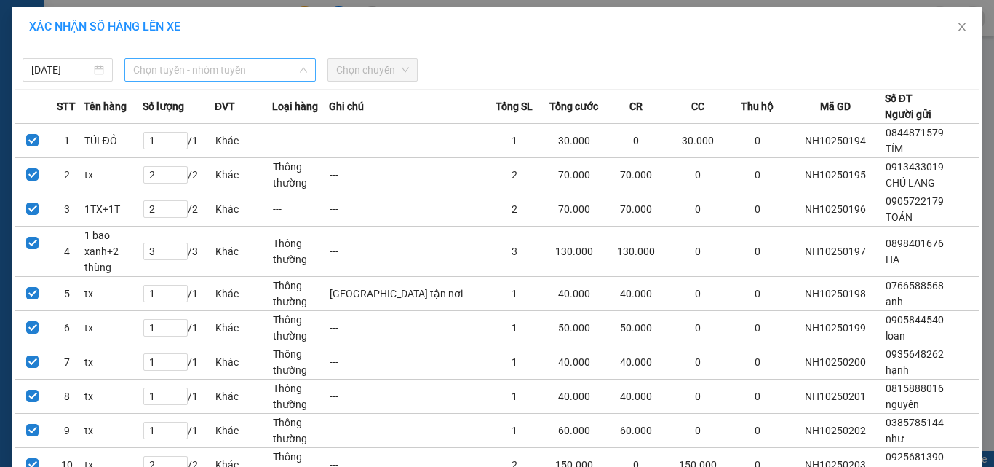
click at [256, 69] on span "Chọn tuyến - nhóm tuyến" at bounding box center [220, 70] width 174 height 22
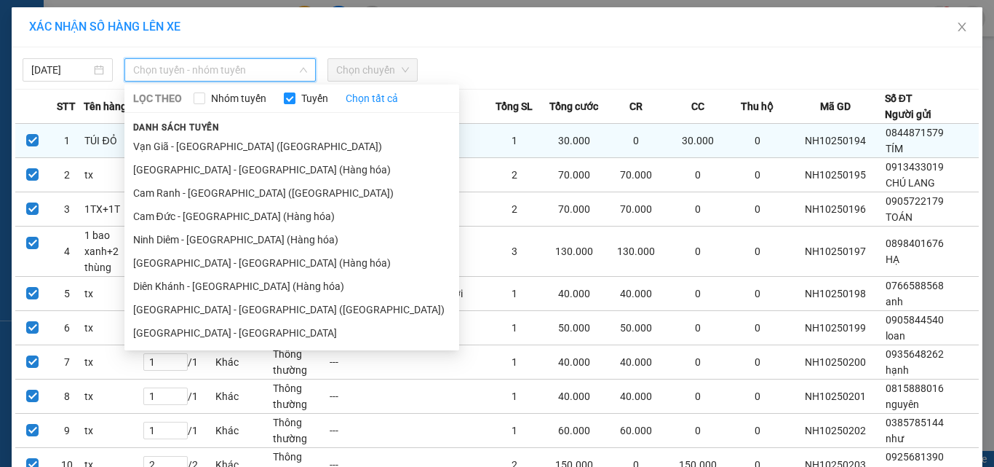
drag, startPoint x: 237, startPoint y: 170, endPoint x: 250, endPoint y: 143, distance: 30.3
click at [237, 168] on li "[GEOGRAPHIC_DATA] - [GEOGRAPHIC_DATA] (Hàng hóa)" at bounding box center [291, 169] width 335 height 23
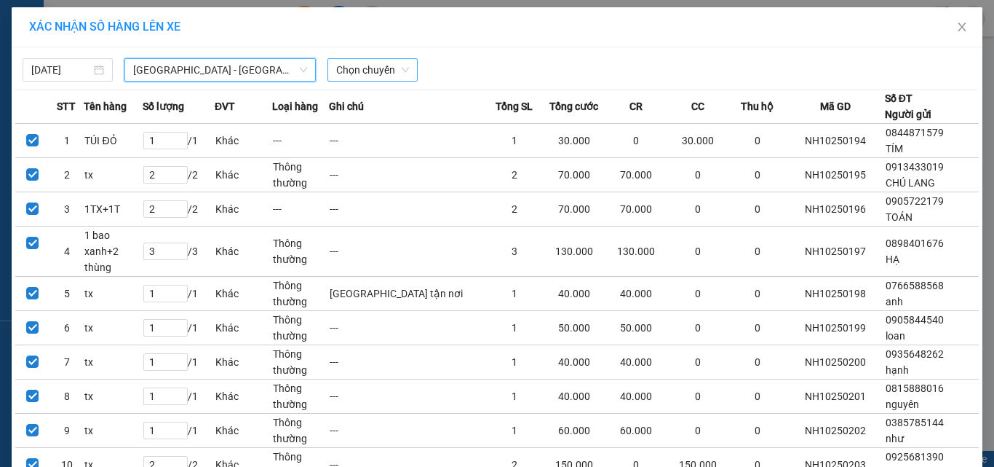
click at [383, 73] on span "Chọn chuyến" at bounding box center [372, 70] width 73 height 22
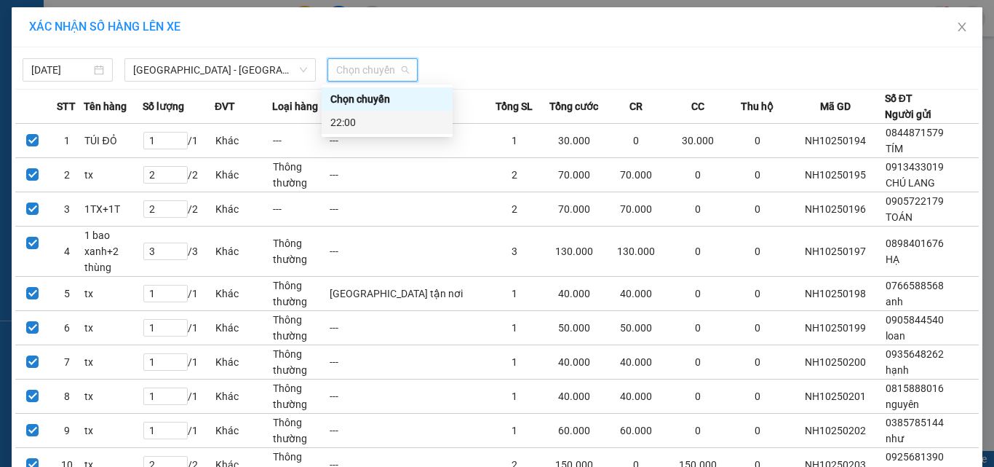
click at [372, 124] on div "22:00" at bounding box center [388, 122] width 114 height 16
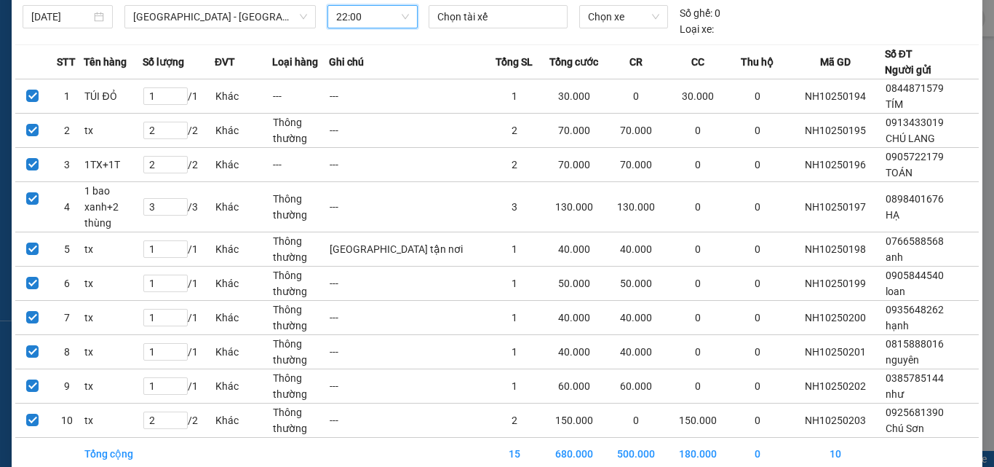
scroll to position [107, 0]
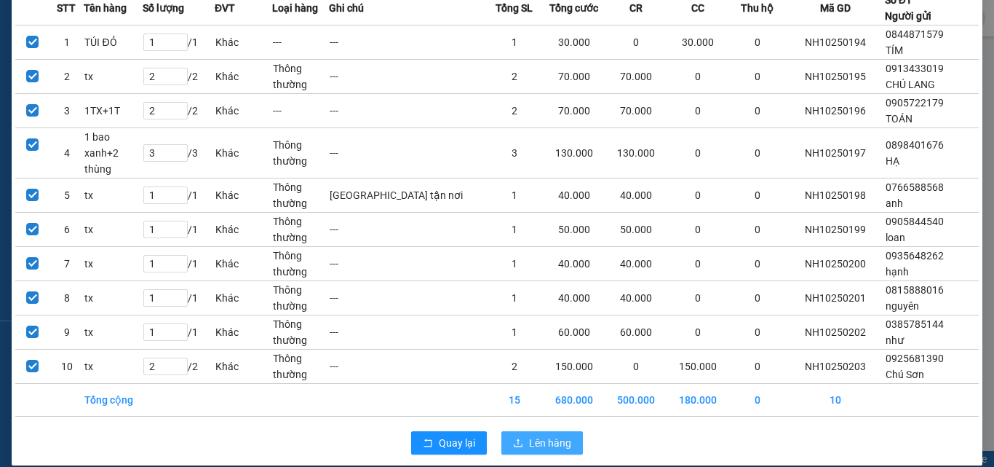
click at [533, 435] on span "Lên hàng" at bounding box center [550, 443] width 42 height 16
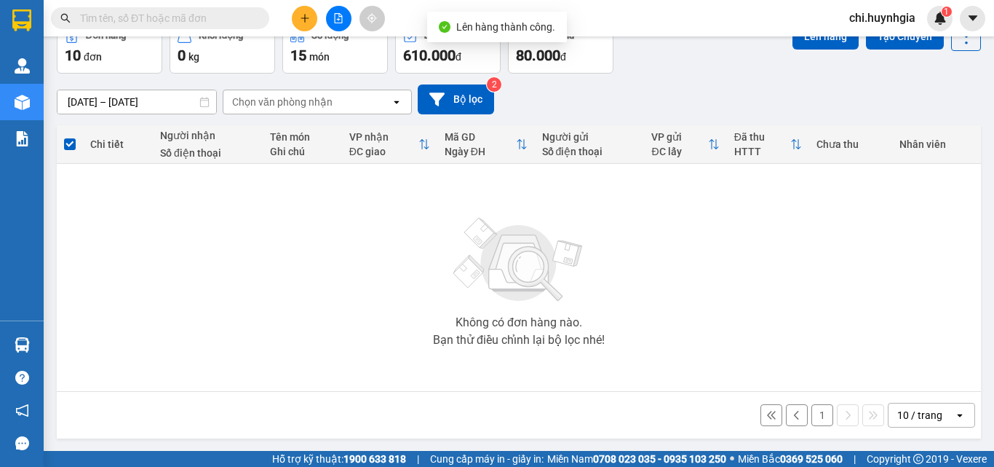
scroll to position [81, 0]
click at [812, 416] on button "1" at bounding box center [823, 414] width 22 height 22
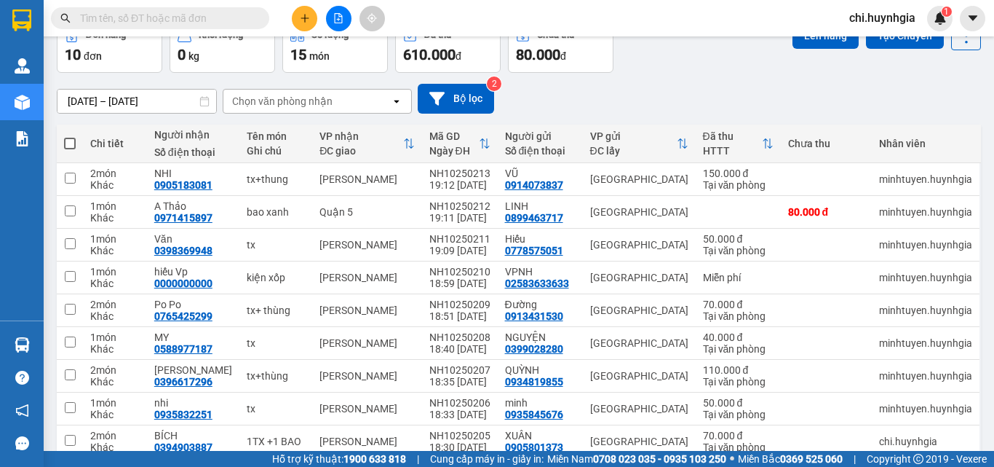
click at [69, 141] on span at bounding box center [70, 144] width 12 height 12
click at [70, 136] on input "checkbox" at bounding box center [70, 136] width 0 height 0
checkbox input "true"
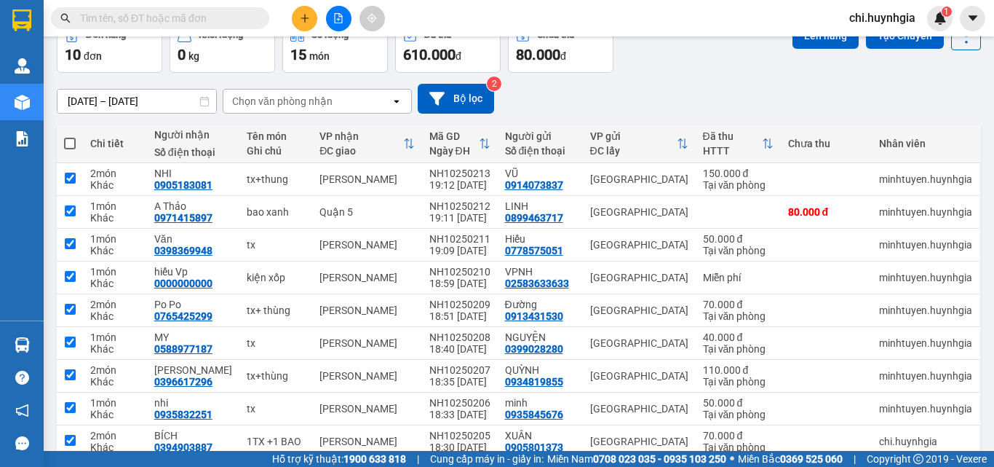
checkbox input "true"
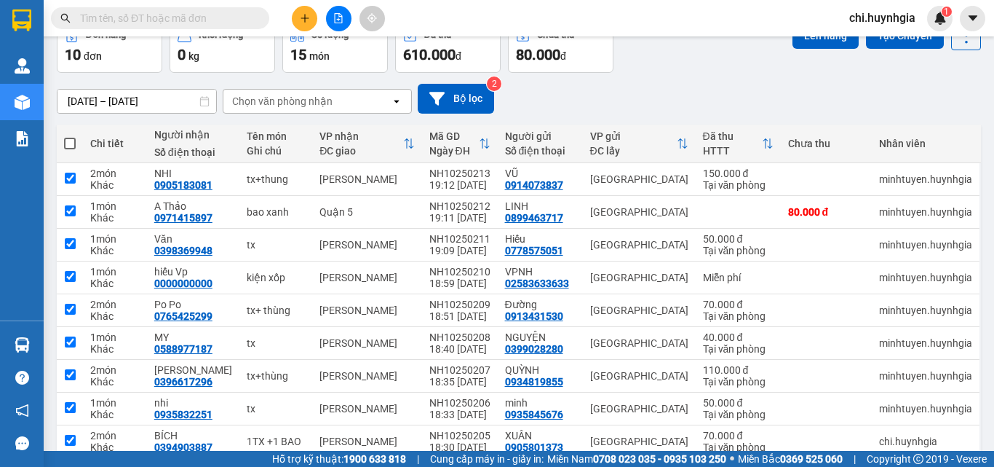
checkbox input "true"
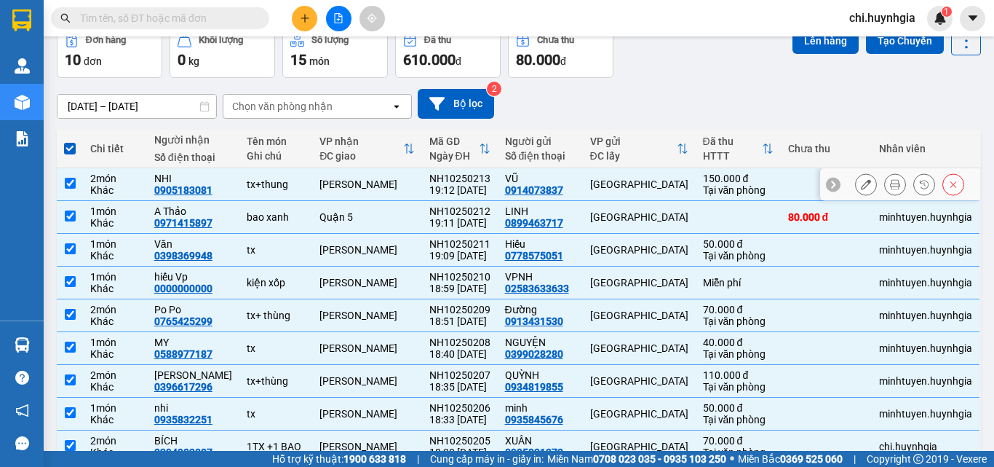
scroll to position [0, 0]
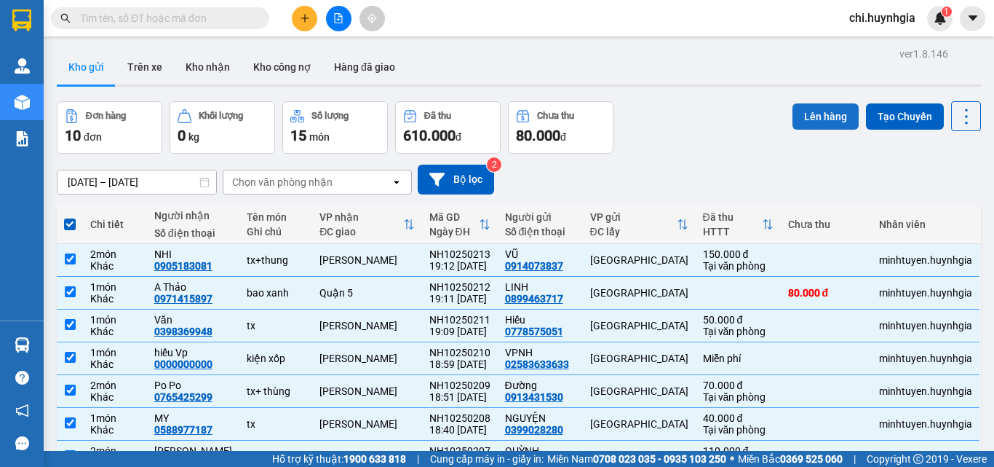
click at [809, 116] on button "Lên hàng" at bounding box center [826, 116] width 66 height 26
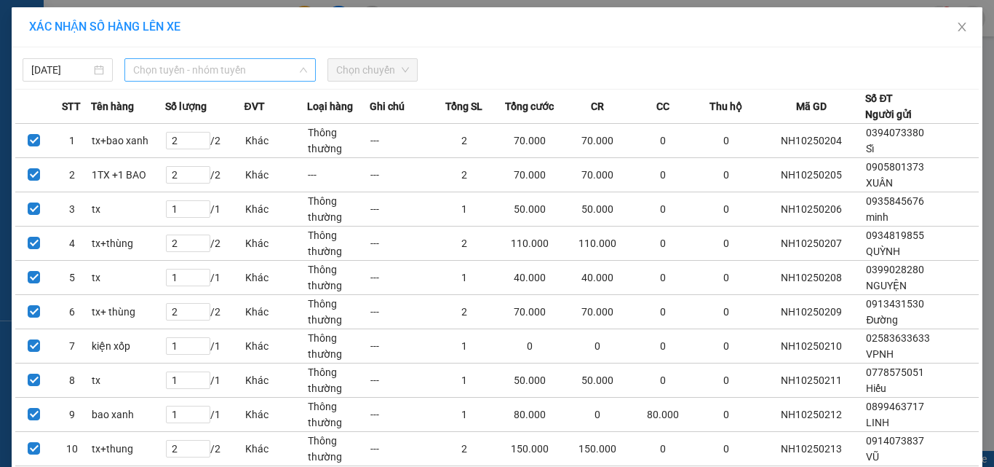
click at [245, 69] on span "Chọn tuyến - nhóm tuyến" at bounding box center [220, 70] width 174 height 22
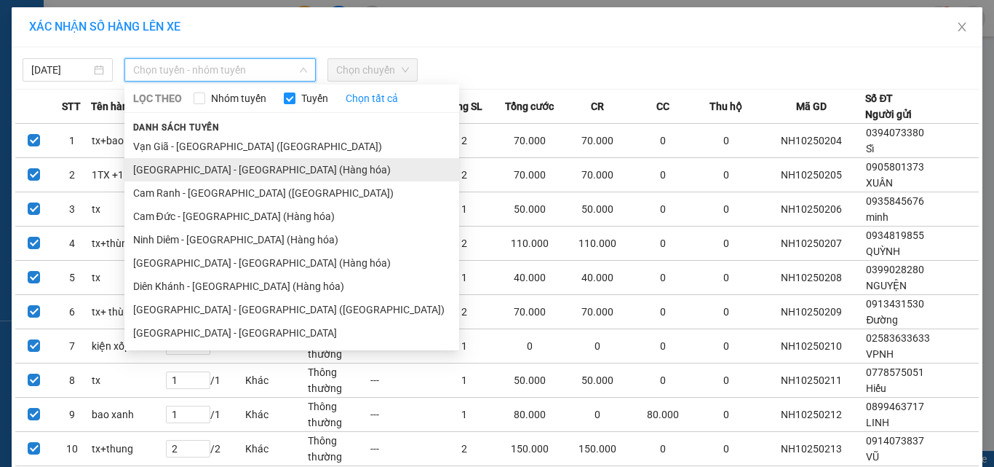
click at [215, 169] on li "[GEOGRAPHIC_DATA] - [GEOGRAPHIC_DATA] (Hàng hóa)" at bounding box center [291, 169] width 335 height 23
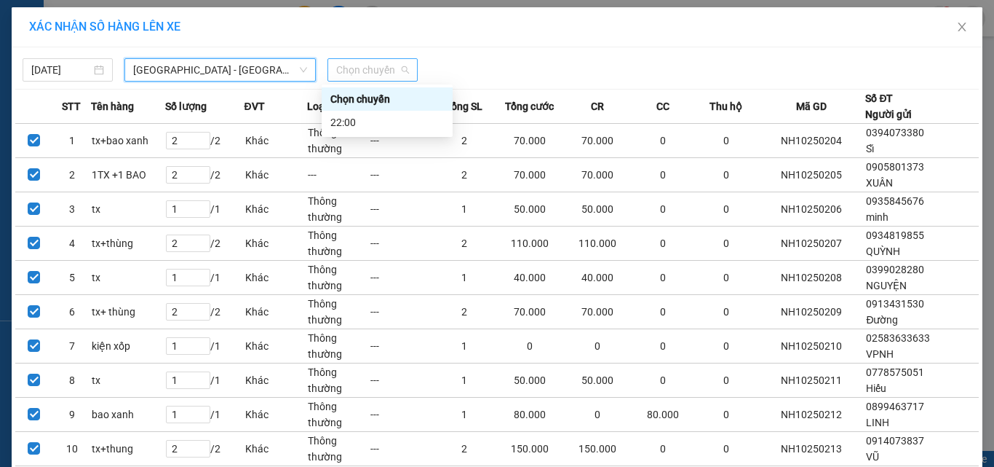
click at [365, 74] on span "Chọn chuyến" at bounding box center [372, 70] width 73 height 22
click at [364, 122] on div "22:00" at bounding box center [388, 122] width 114 height 16
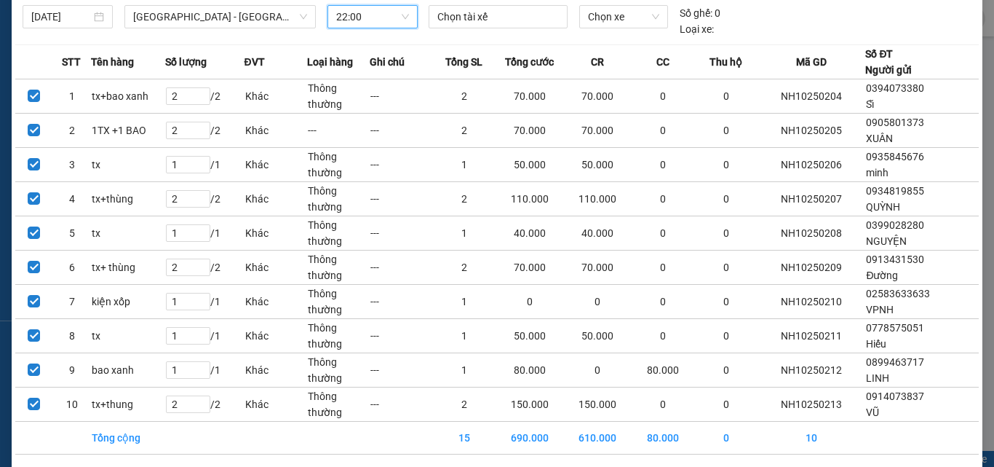
scroll to position [107, 0]
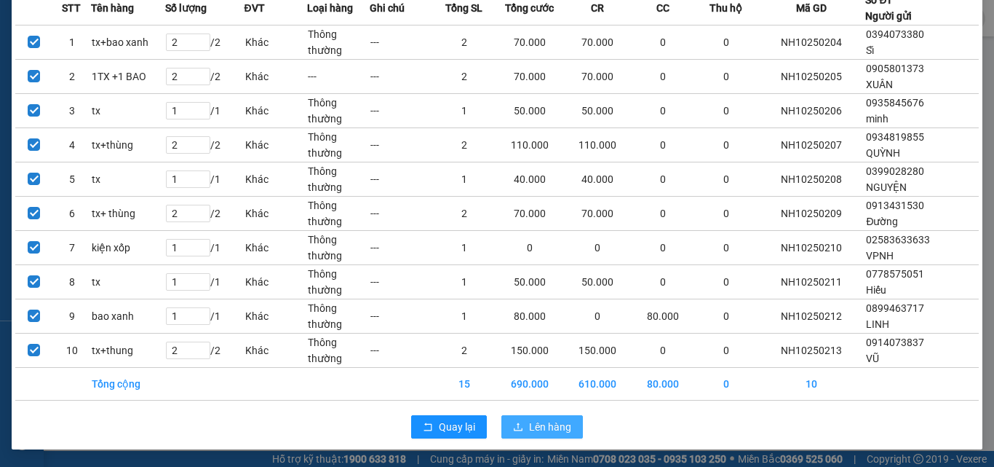
click at [515, 415] on button "Lên hàng" at bounding box center [543, 426] width 82 height 23
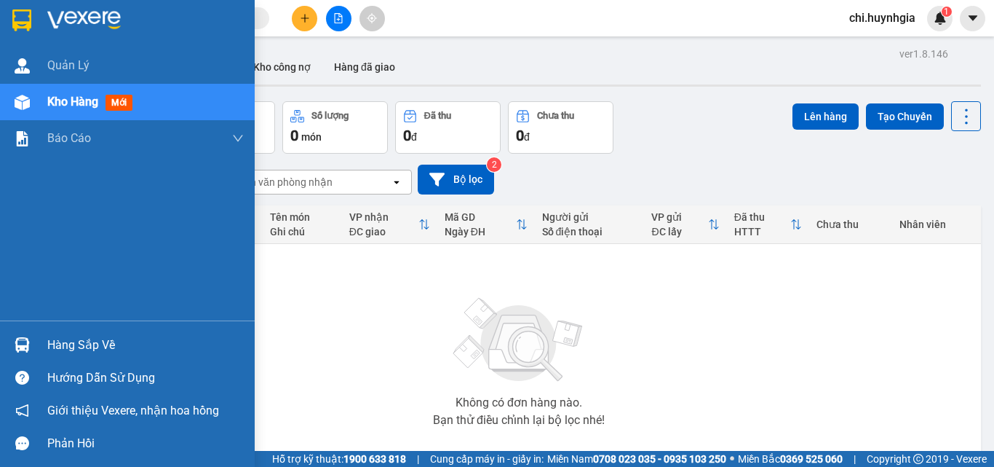
click at [76, 345] on div "Hàng sắp về" at bounding box center [145, 345] width 197 height 22
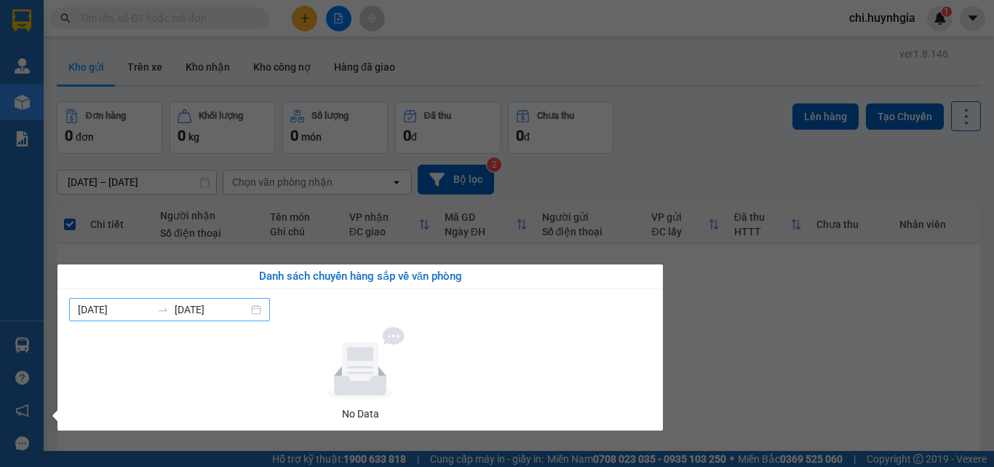
click at [266, 312] on div "[DATE] [DATE]" at bounding box center [169, 309] width 201 height 23
click at [119, 363] on div at bounding box center [360, 363] width 571 height 73
click at [809, 369] on section "Kết quả tìm kiếm ( 0 ) Bộ lọc No Data chi.huynhgia 1 Quản [PERSON_NAME] hàng mớ…" at bounding box center [497, 233] width 994 height 467
